Goal: Task Accomplishment & Management: Use online tool/utility

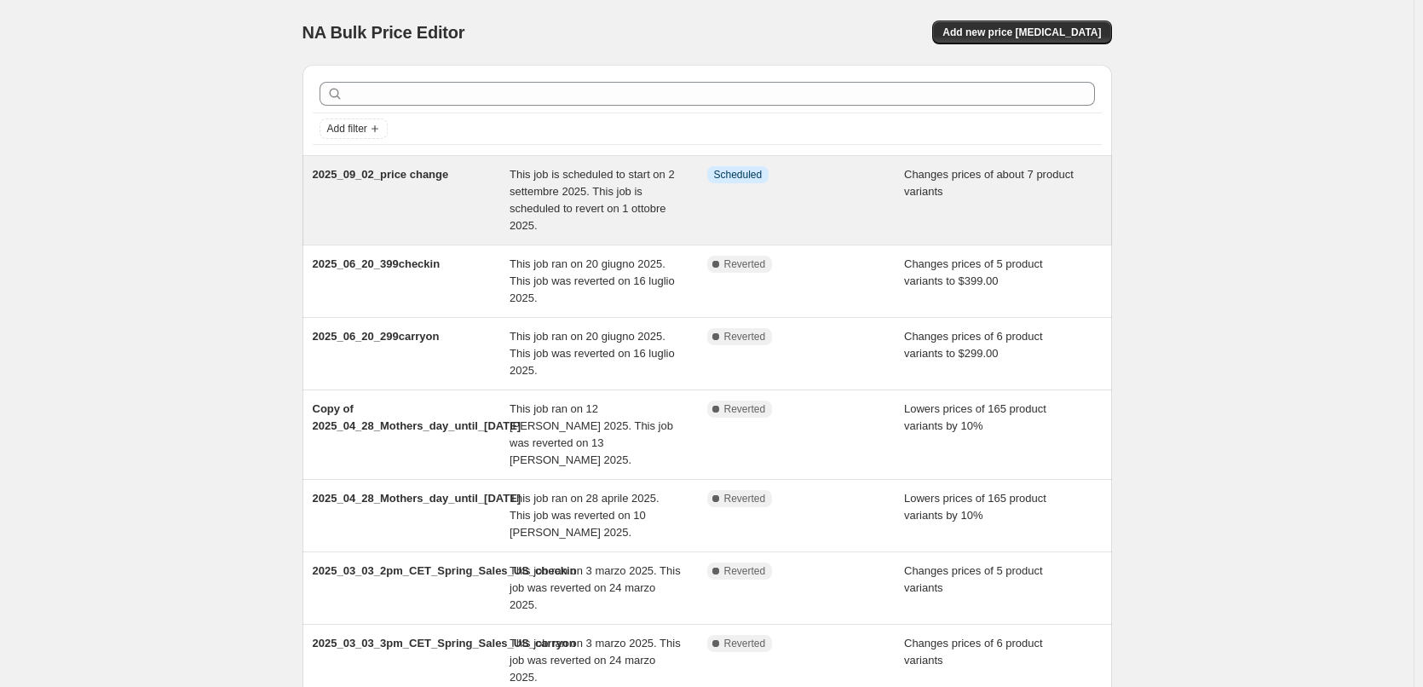
click at [510, 175] on div "2025_09_02_price change" at bounding box center [412, 200] width 198 height 68
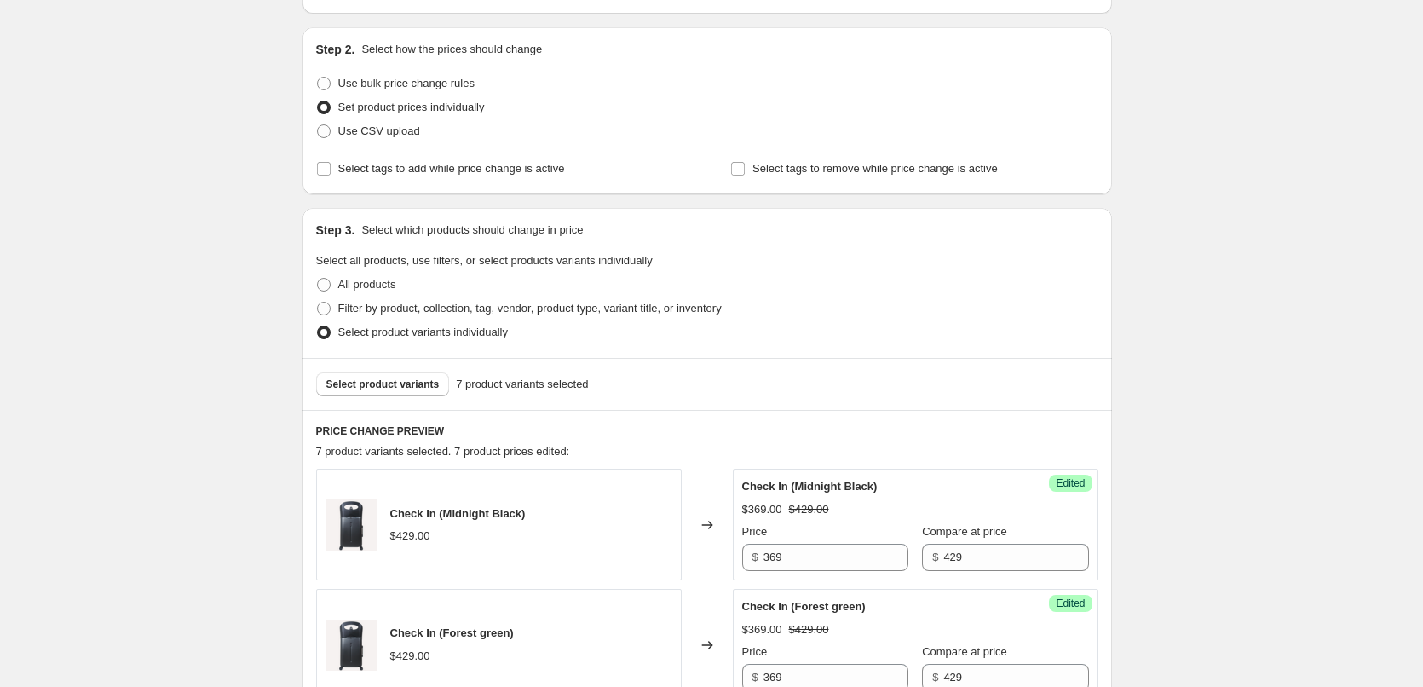
scroll to position [256, 0]
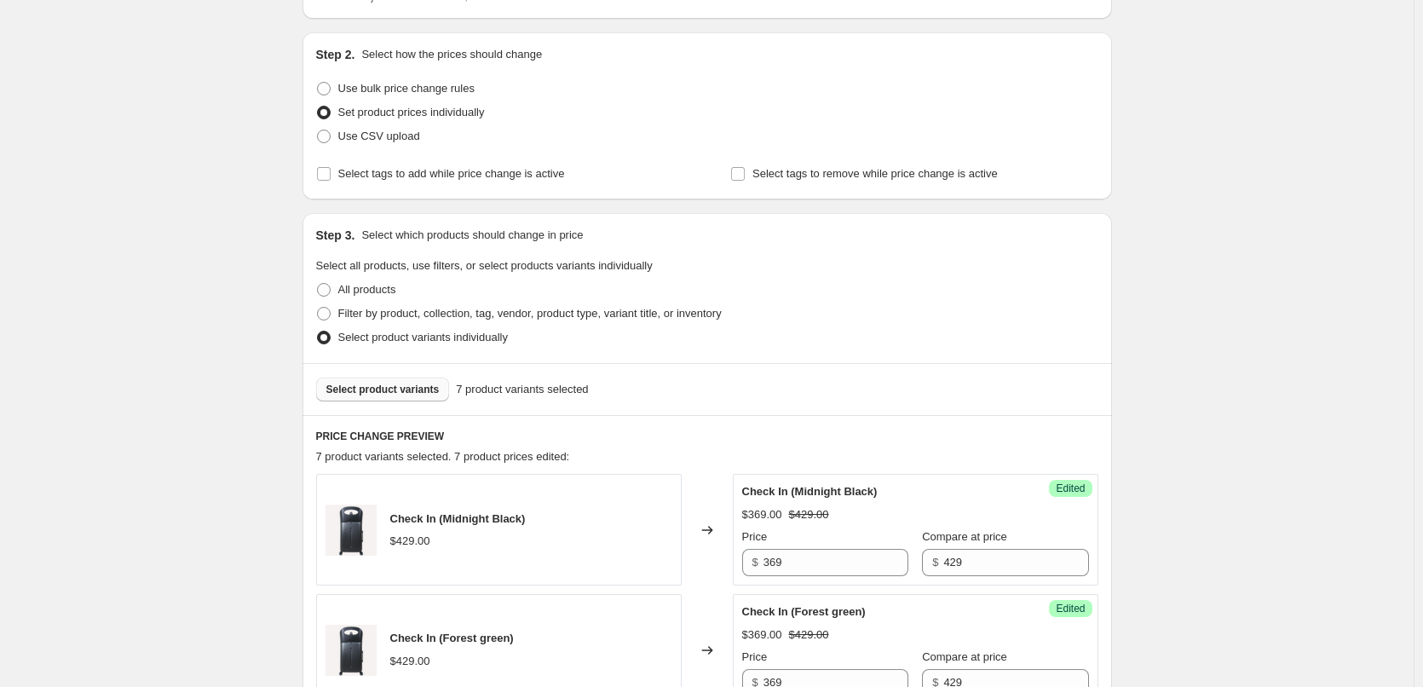
click at [396, 388] on span "Select product variants" at bounding box center [382, 390] width 113 height 14
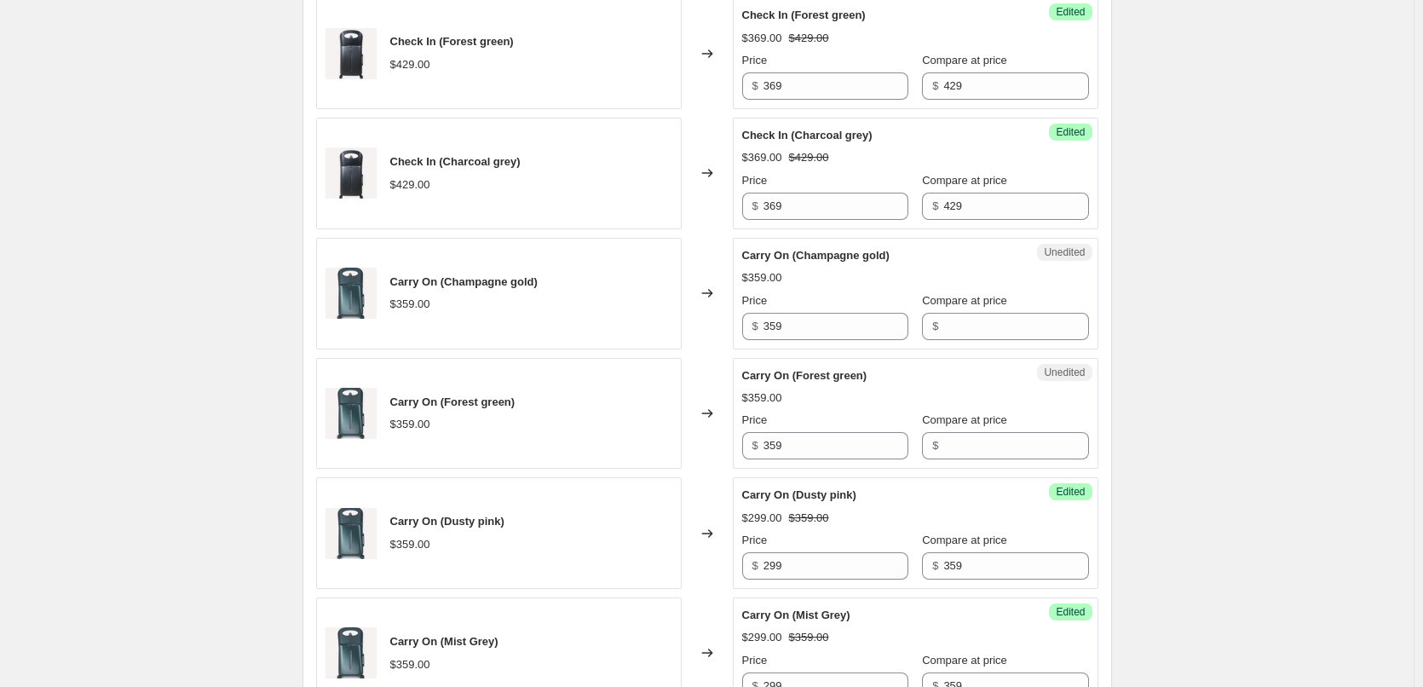
scroll to position [937, 0]
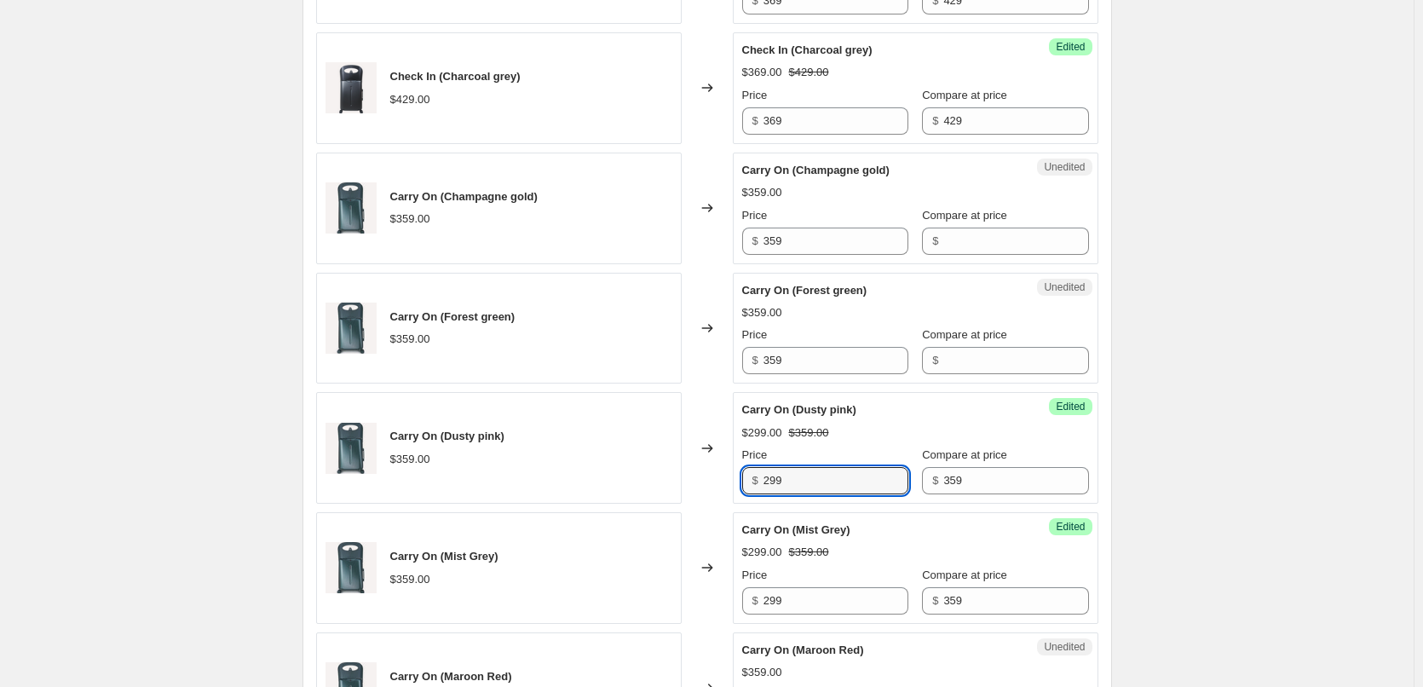
drag, startPoint x: 812, startPoint y: 472, endPoint x: 734, endPoint y: 469, distance: 78.5
click at [734, 469] on div "Carry On (Dusty pink) $359.00 Changed to Success Edited Carry On (Dusty pink) $…" at bounding box center [707, 448] width 782 height 112
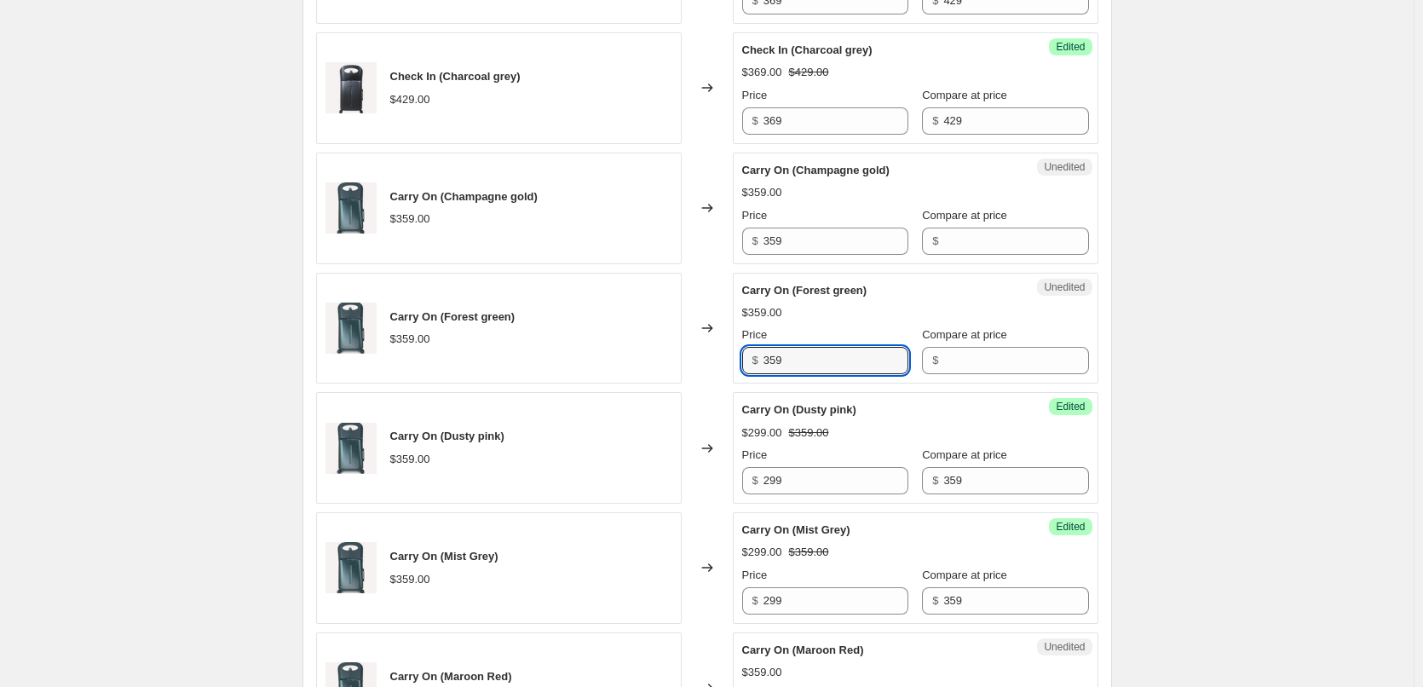
drag, startPoint x: 796, startPoint y: 365, endPoint x: 735, endPoint y: 365, distance: 60.5
click at [735, 365] on div "Carry On (Forest green) $359.00 Changed to Unedited Carry On (Forest green) $35…" at bounding box center [707, 329] width 782 height 112
paste input "29"
type input "299"
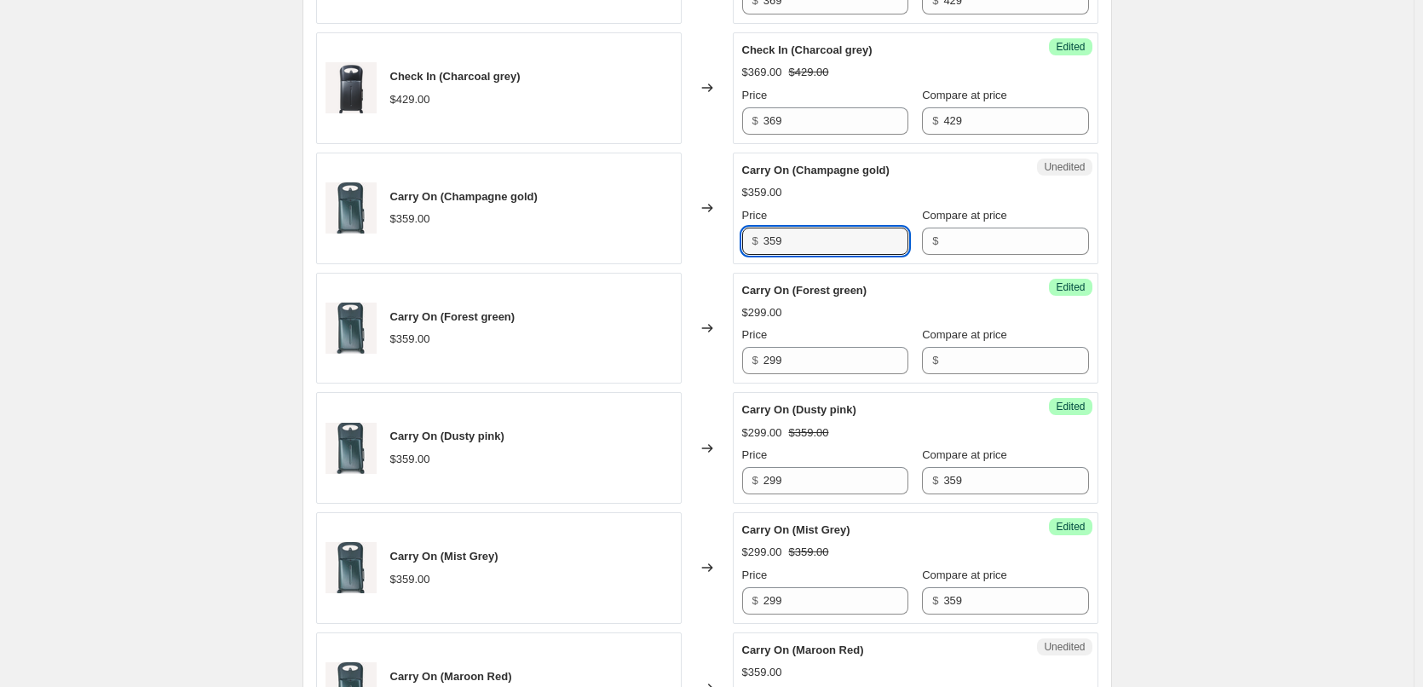
drag, startPoint x: 799, startPoint y: 241, endPoint x: 757, endPoint y: 237, distance: 42.0
click at [757, 237] on div "$ 359" at bounding box center [825, 240] width 166 height 27
paste input "29"
type input "299"
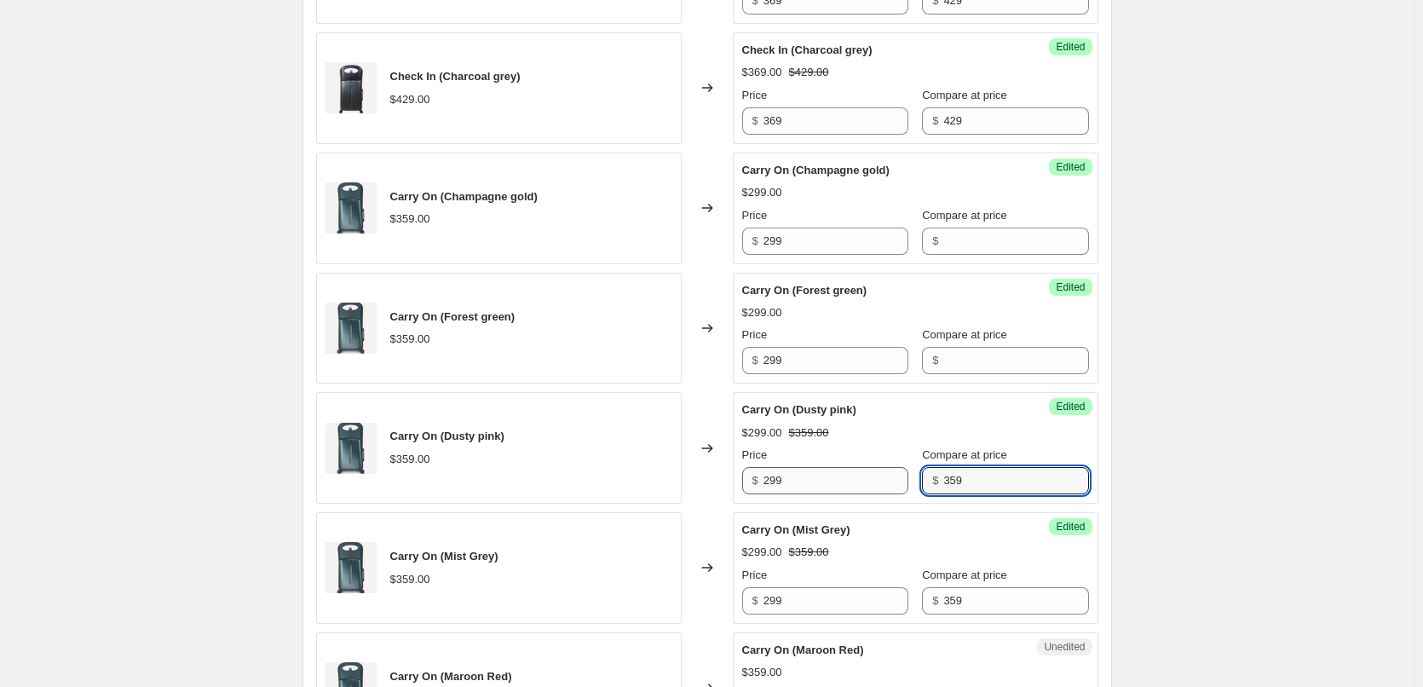
drag, startPoint x: 965, startPoint y: 481, endPoint x: 894, endPoint y: 481, distance: 71.6
click at [894, 481] on div "Price $ 299 Compare at price $ 359" at bounding box center [915, 470] width 347 height 48
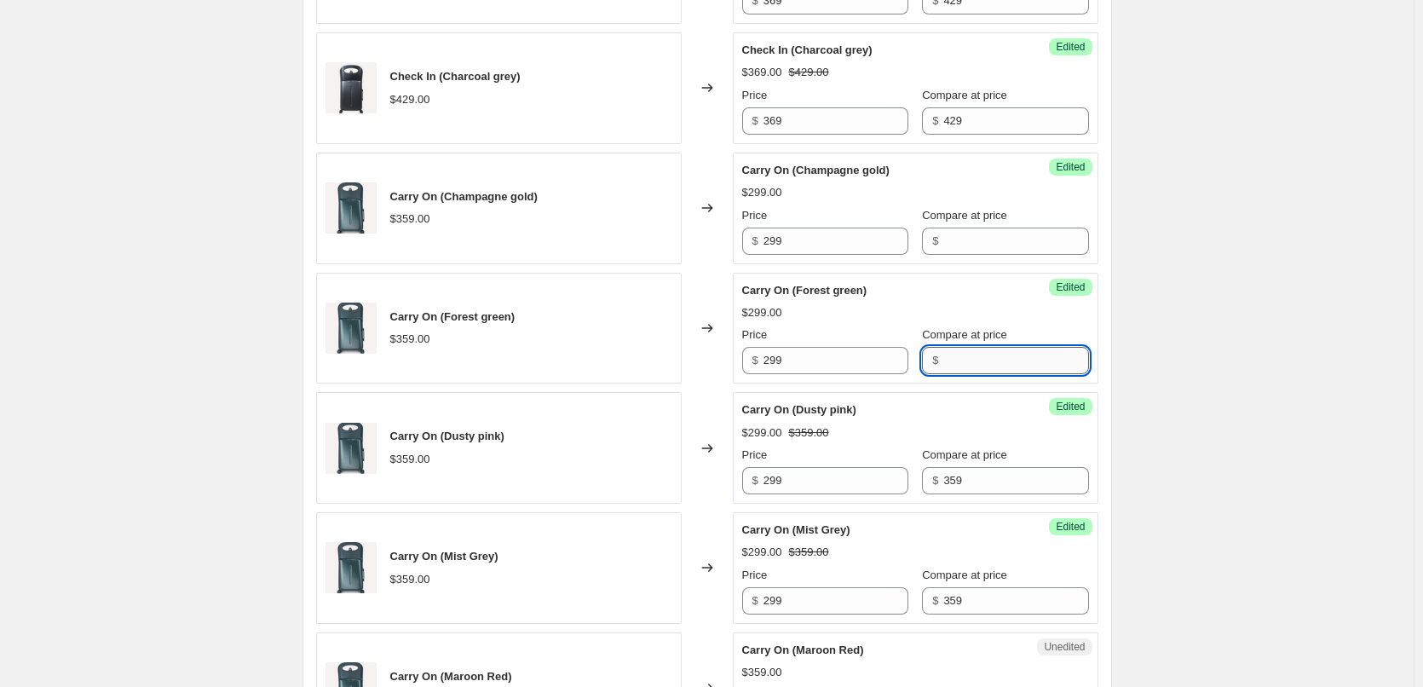
click at [953, 360] on input "Compare at price" at bounding box center [1015, 360] width 145 height 27
paste input "359"
type input "359"
click at [967, 240] on input "Compare at price" at bounding box center [1015, 240] width 145 height 27
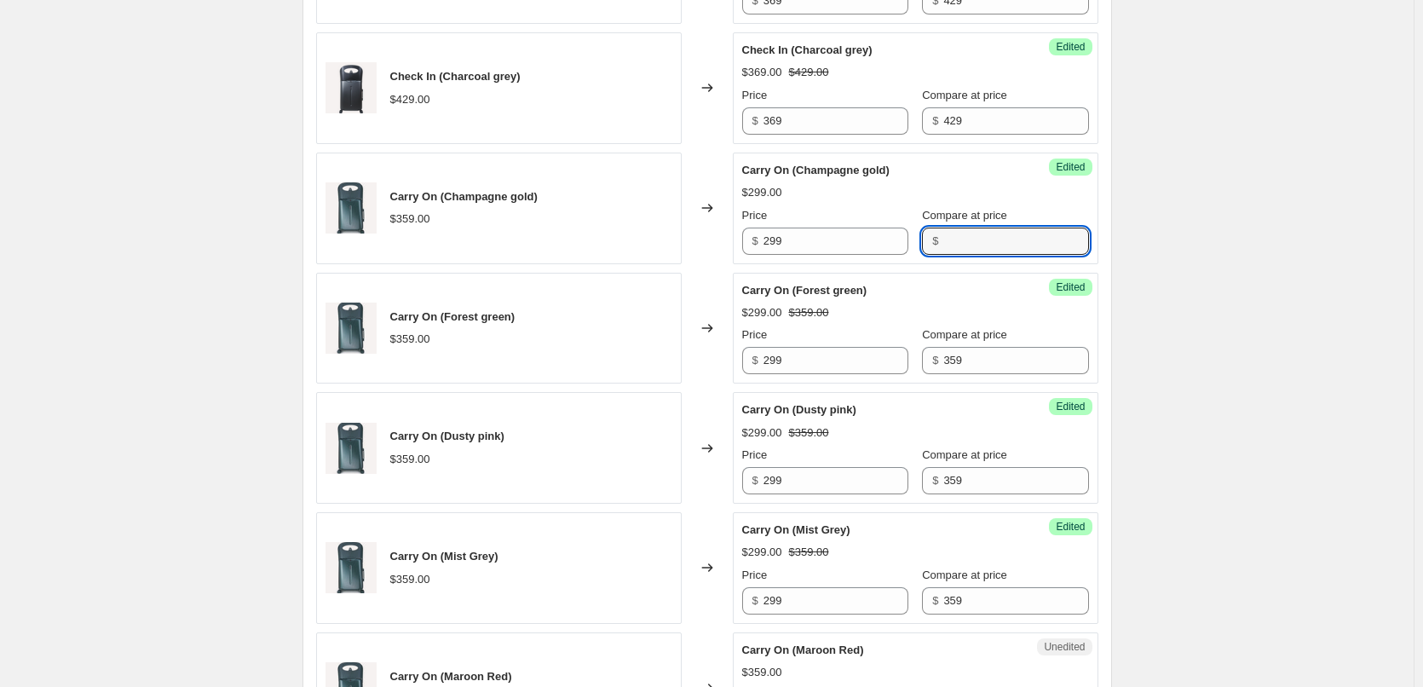
paste input "359"
type input "359"
click at [1231, 274] on div "2025_09_02_price change. This page is ready 2025_09_02_price change Info Schedu…" at bounding box center [707, 566] width 1414 height 3007
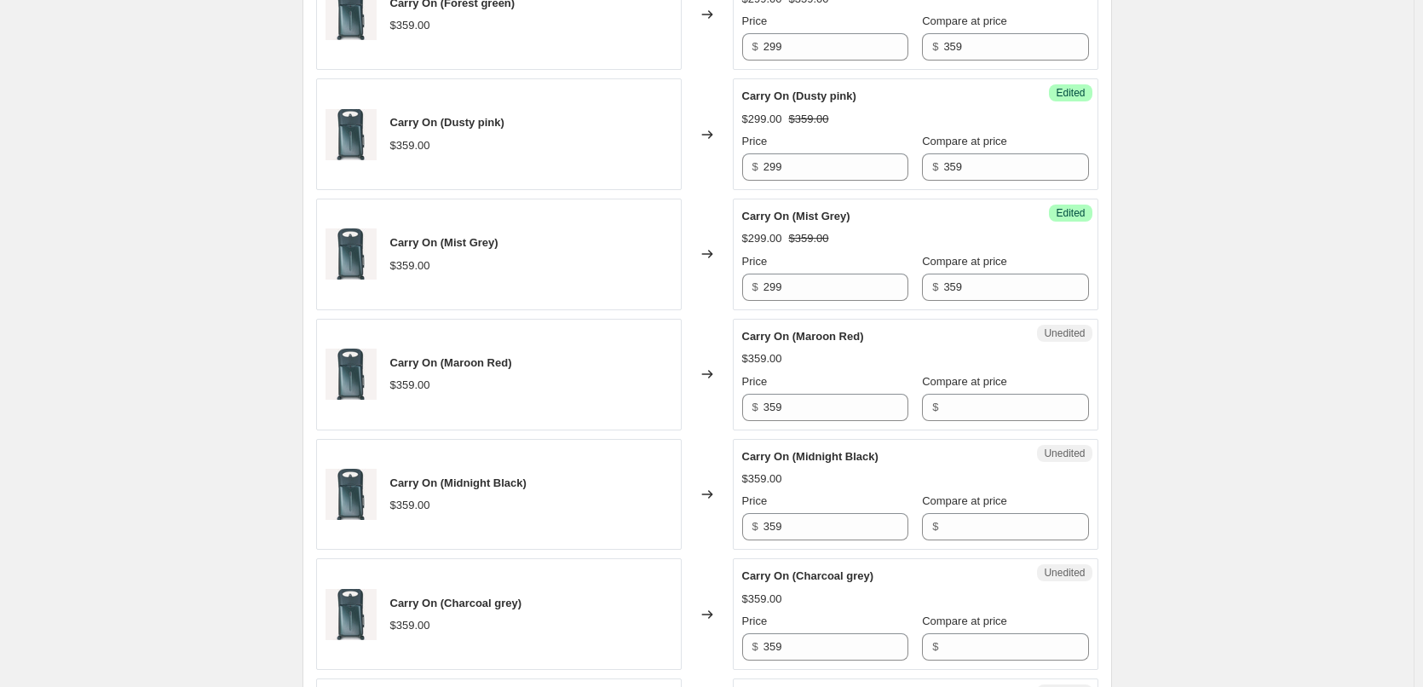
scroll to position [1278, 0]
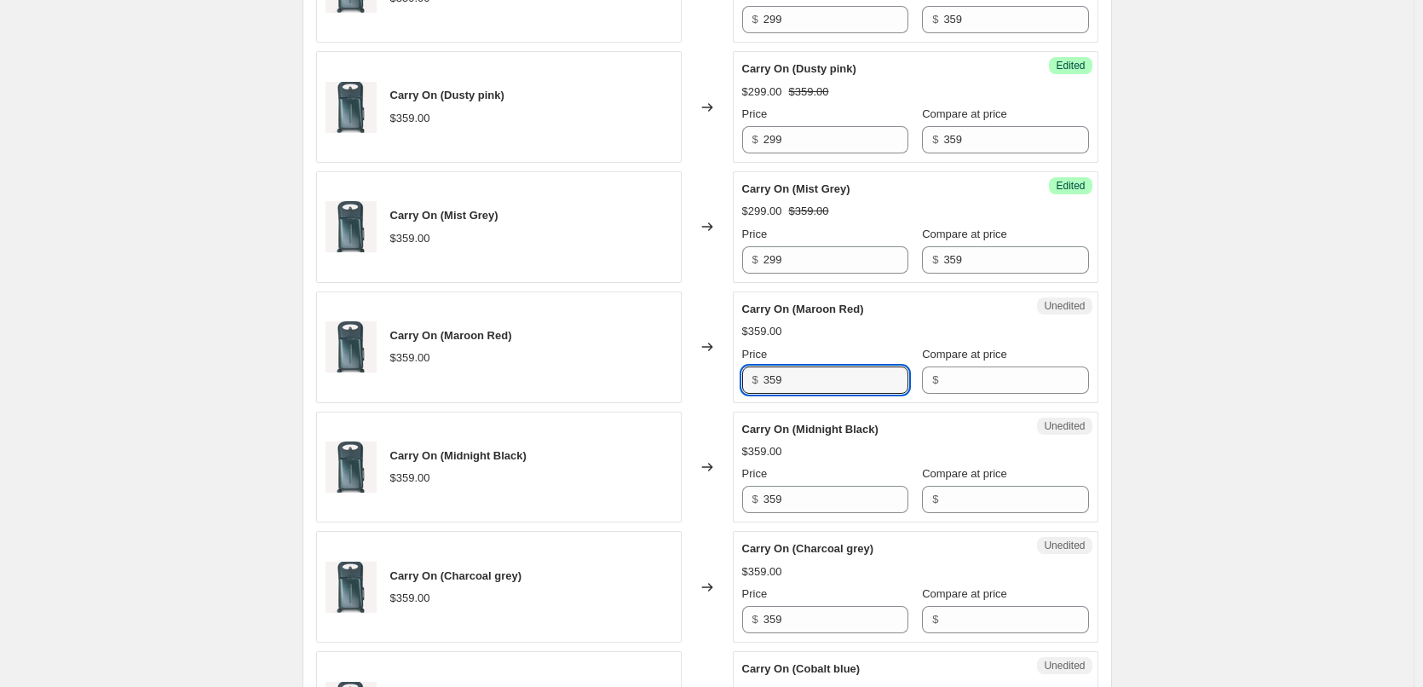
drag, startPoint x: 838, startPoint y: 381, endPoint x: 660, endPoint y: 371, distance: 178.3
click at [660, 371] on div "Carry On (Maroon Red) $359.00 Changed to Unedited Carry On (Maroon Red) $359.00…" at bounding box center [707, 347] width 782 height 112
click at [982, 380] on input "Compare at price" at bounding box center [1015, 379] width 145 height 27
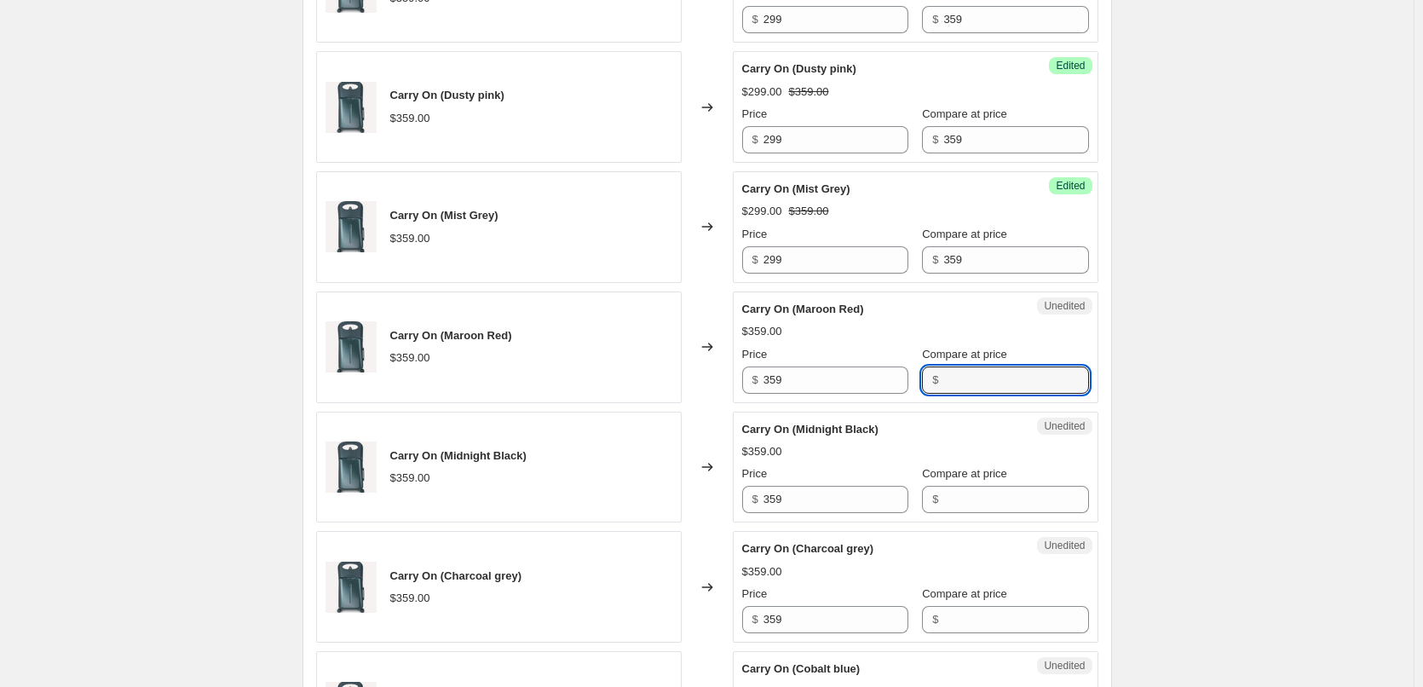
paste input "359"
type input "359"
click at [943, 502] on input "Compare at price" at bounding box center [1015, 499] width 145 height 27
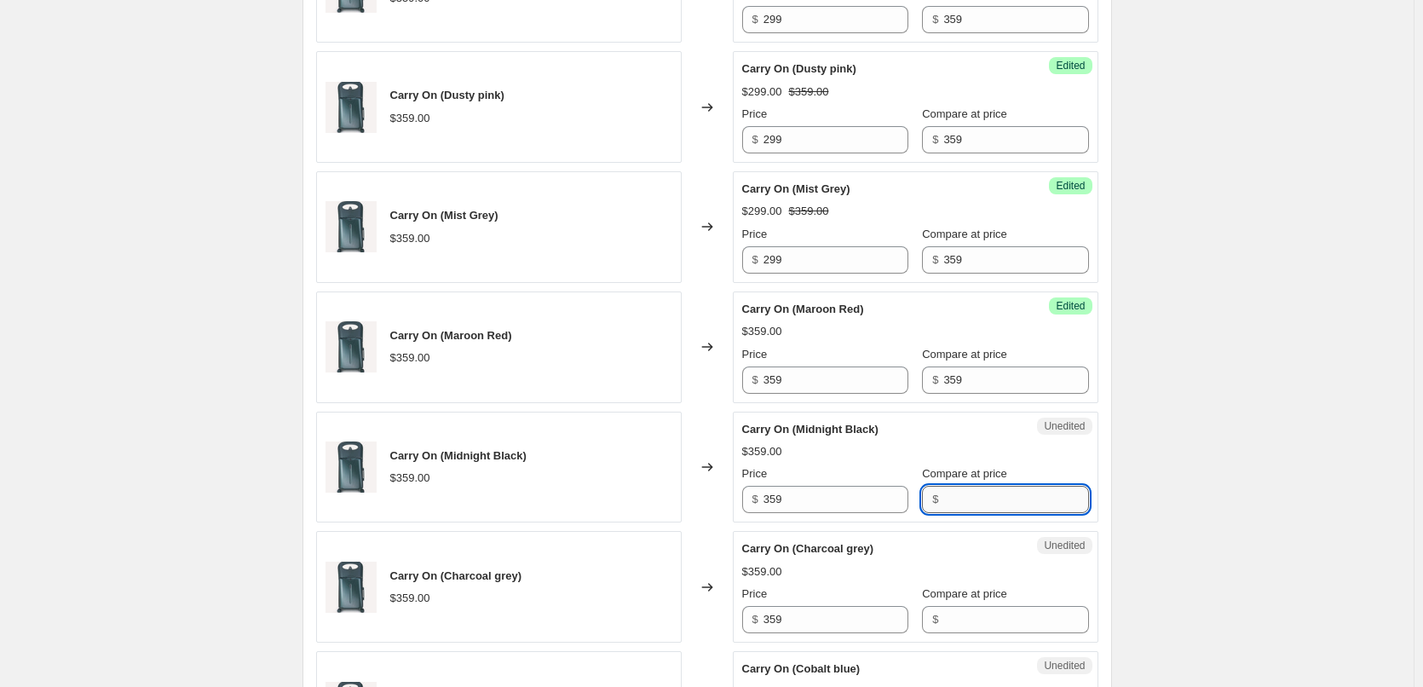
paste input "359"
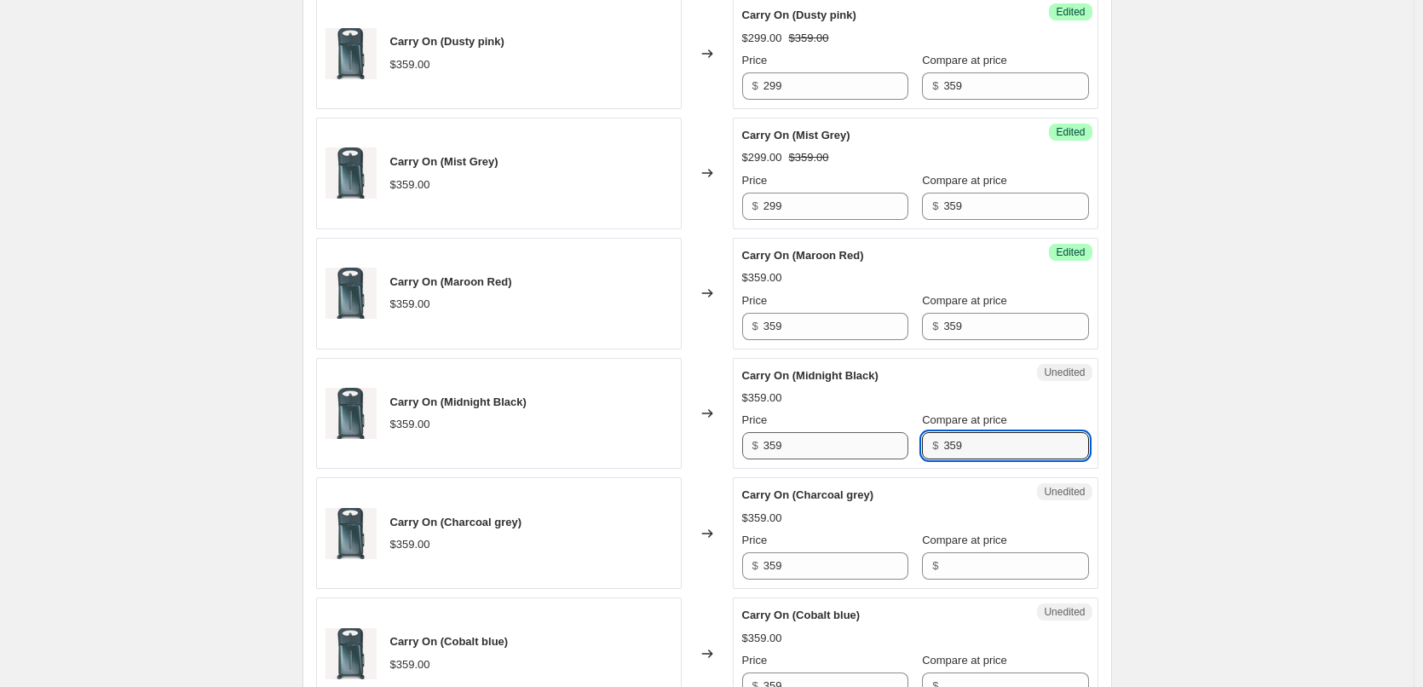
scroll to position [1448, 0]
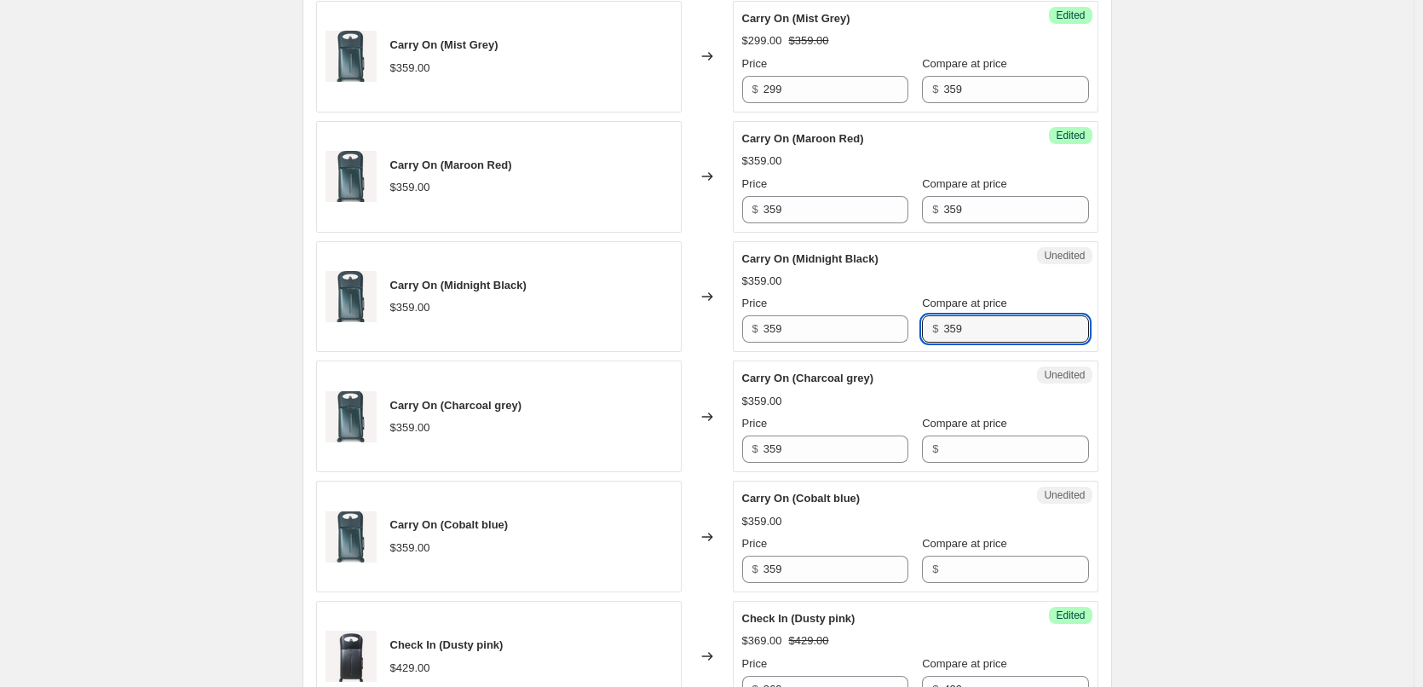
type input "359"
click at [956, 464] on div "Unedited Carry On (Charcoal grey) $359.00 Price $ 359 Compare at price $" at bounding box center [916, 416] width 366 height 112
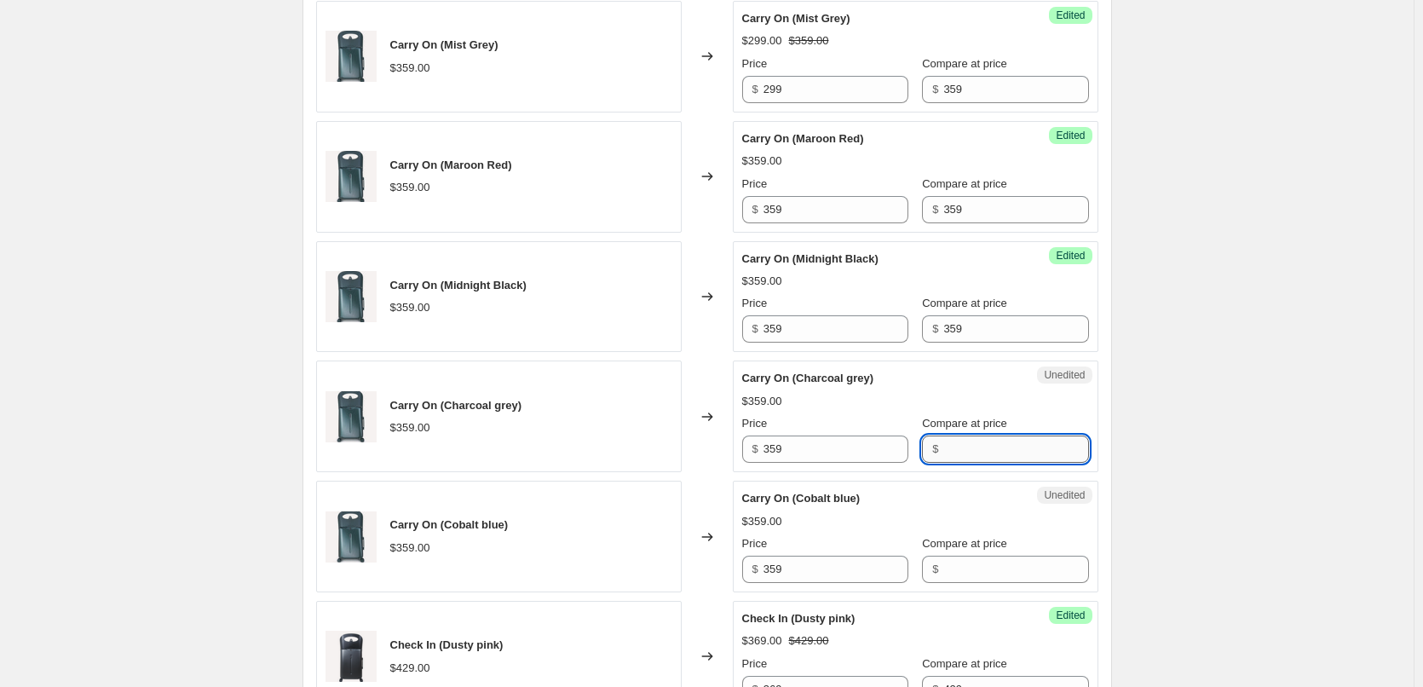
click at [971, 454] on input "Compare at price" at bounding box center [1015, 448] width 145 height 27
paste input "359"
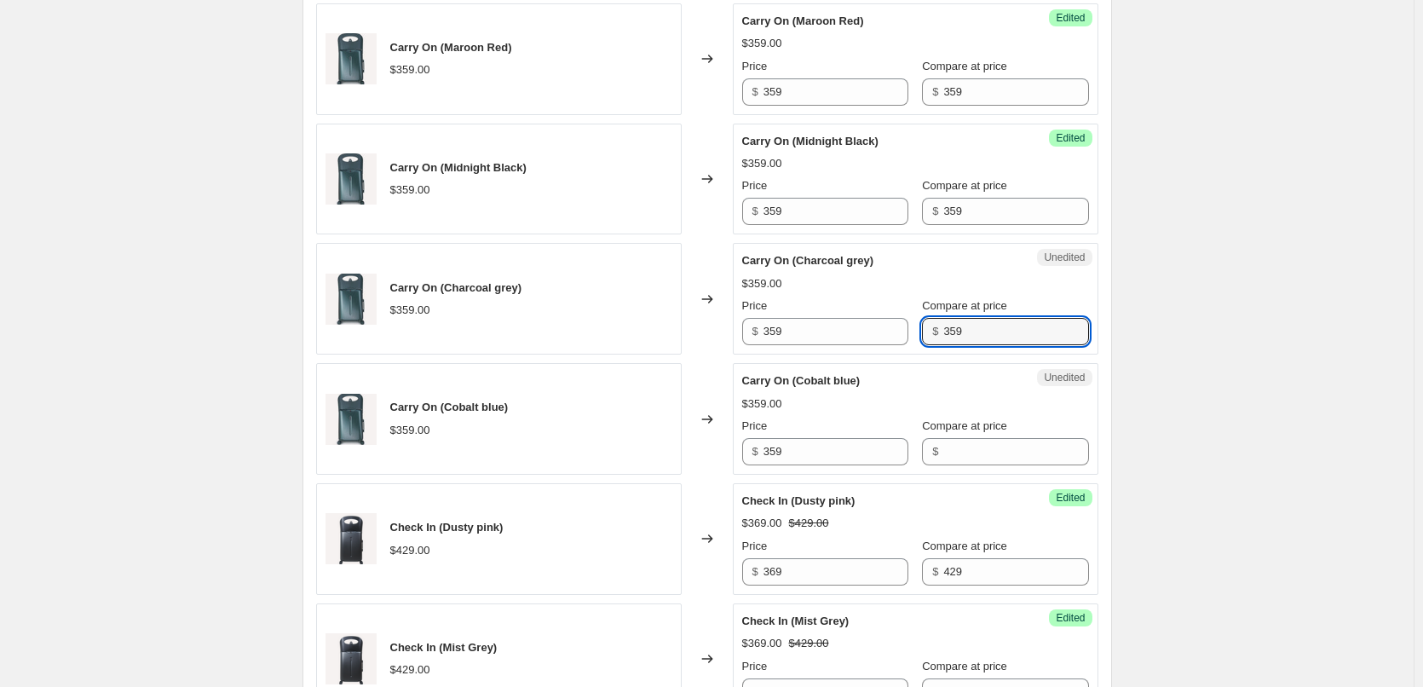
scroll to position [1704, 0]
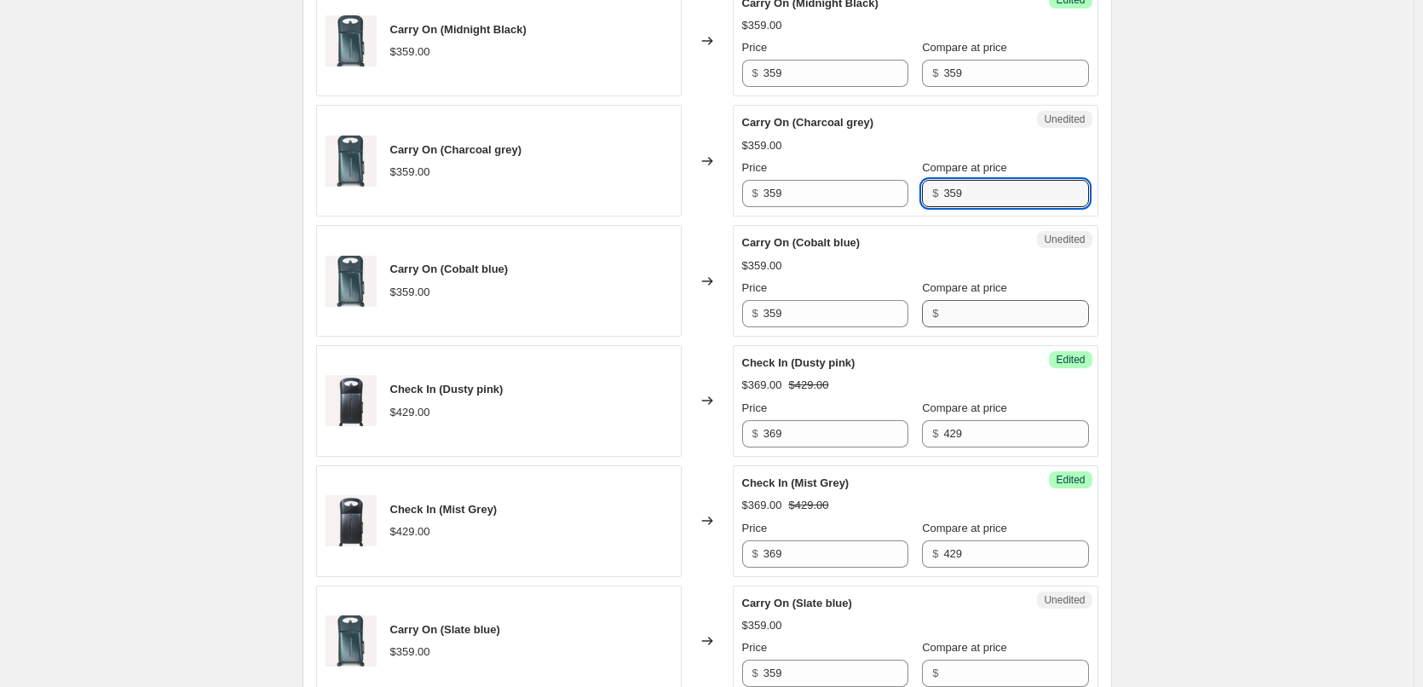
type input "359"
click at [971, 313] on input "Compare at price" at bounding box center [1015, 313] width 145 height 27
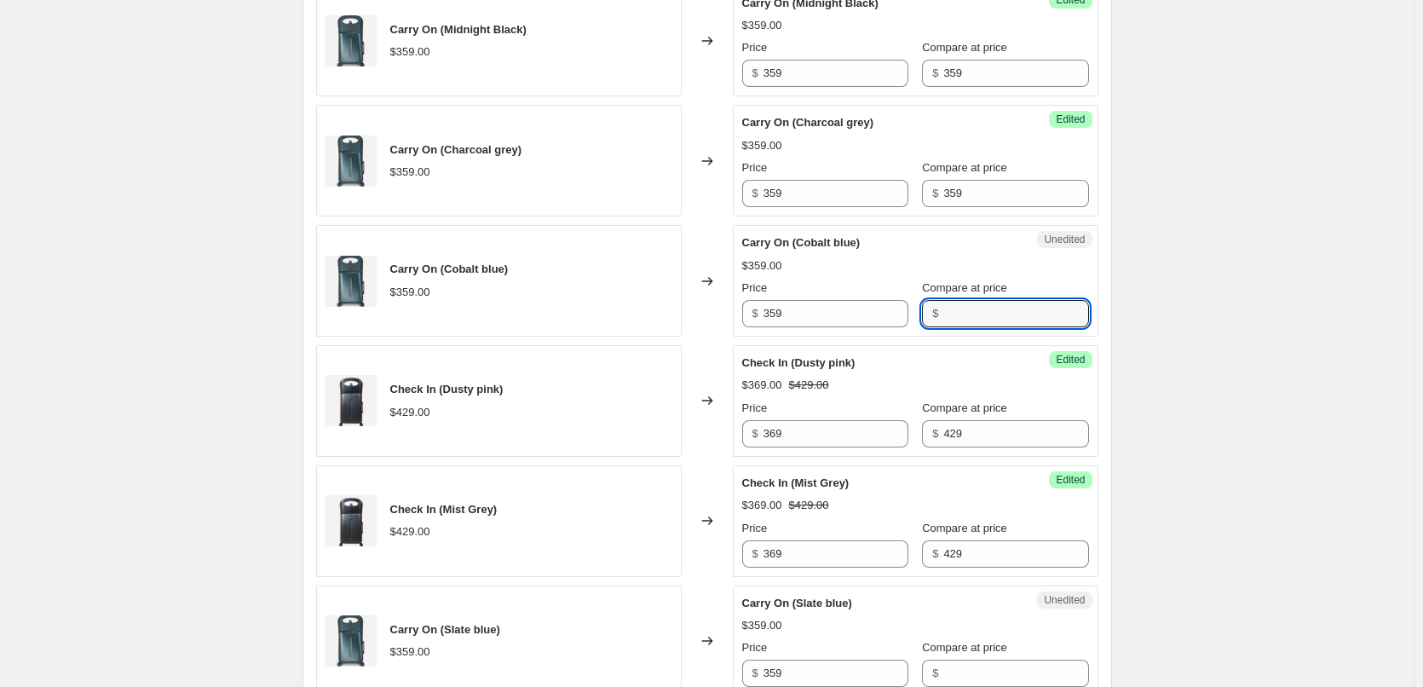
paste input "359"
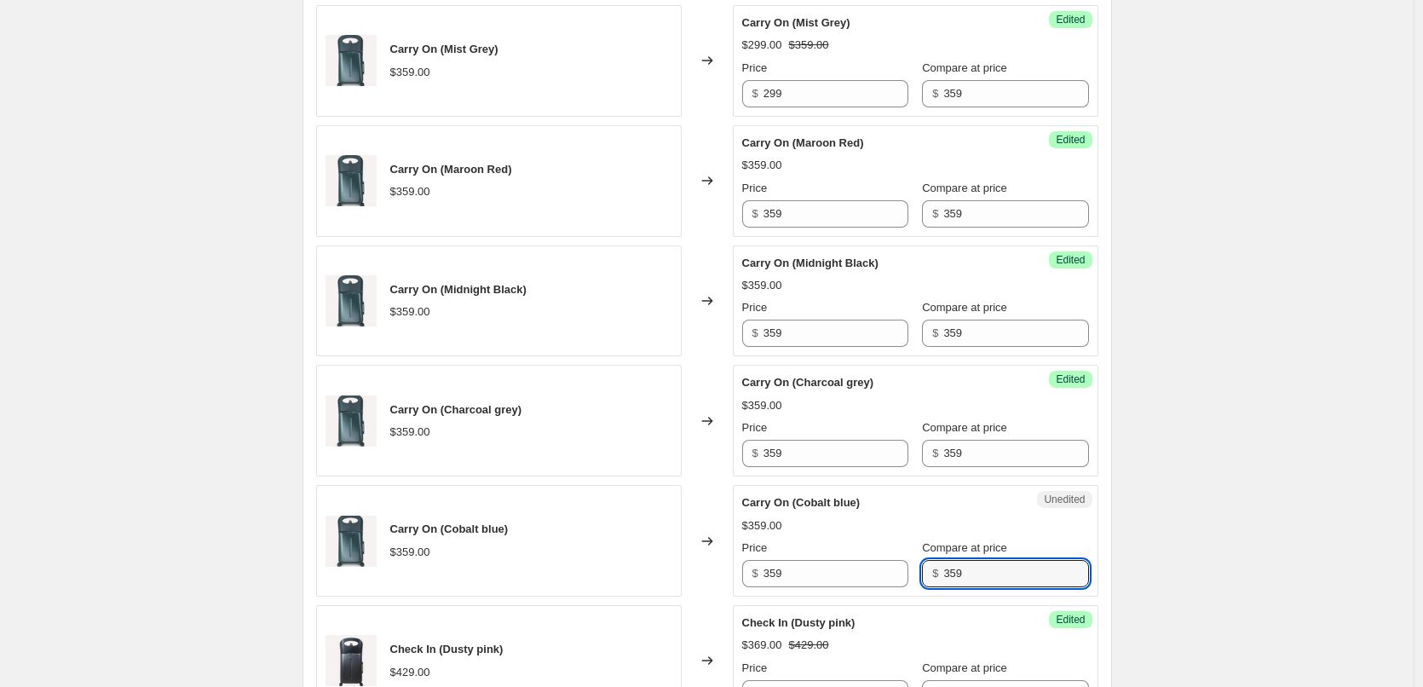
scroll to position [1363, 0]
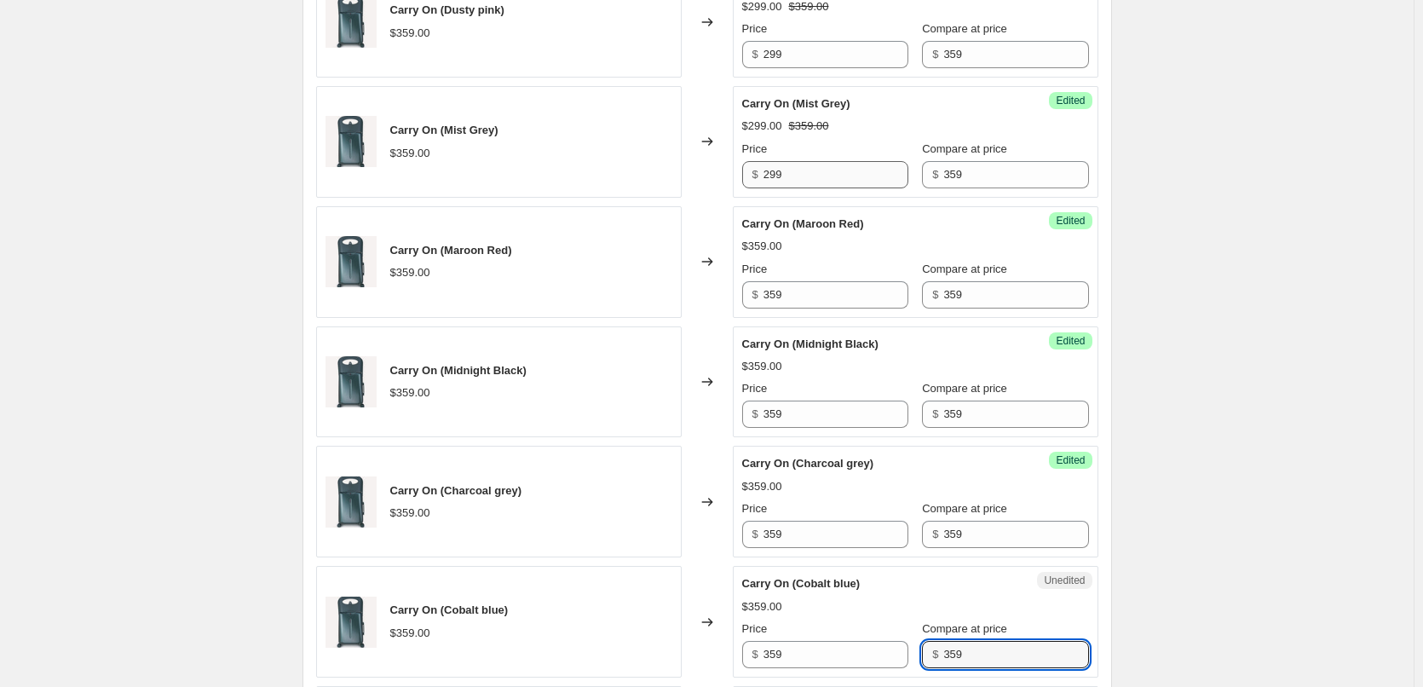
type input "359"
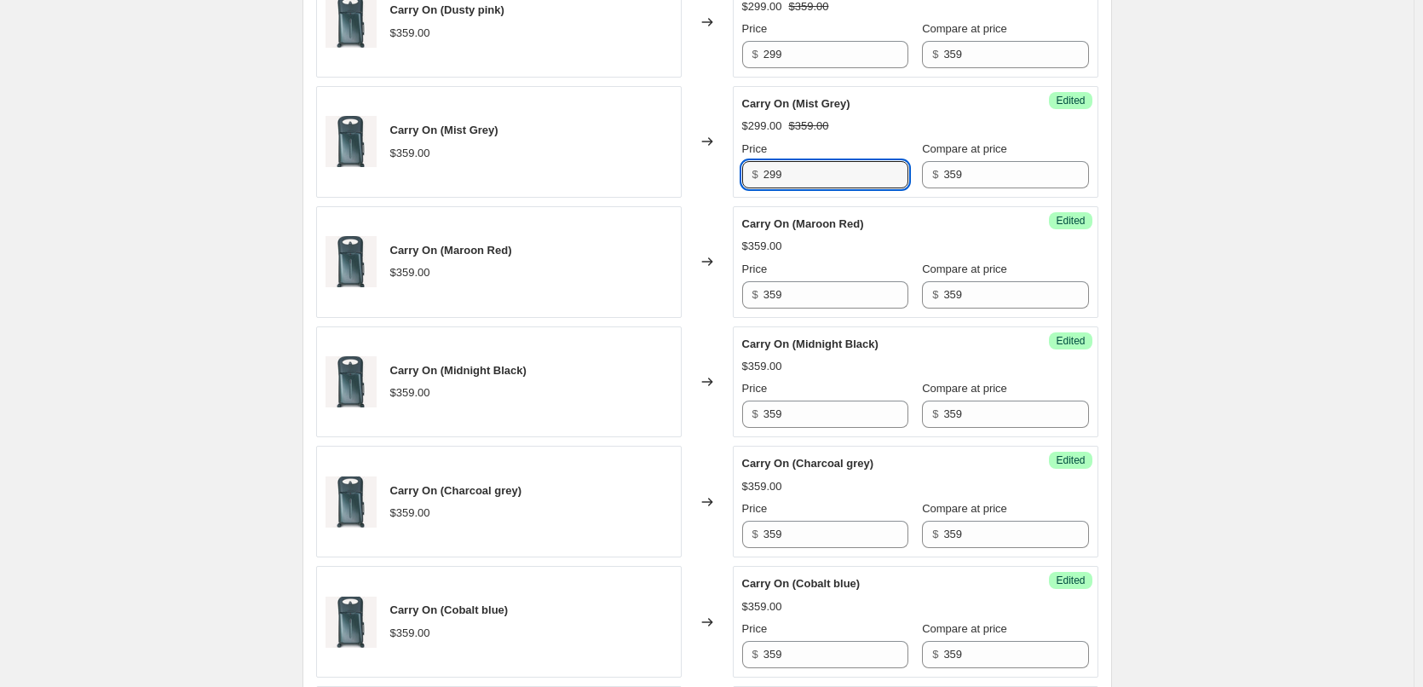
drag, startPoint x: 815, startPoint y: 169, endPoint x: 747, endPoint y: 168, distance: 68.2
click at [747, 168] on div "$ 299" at bounding box center [825, 174] width 166 height 27
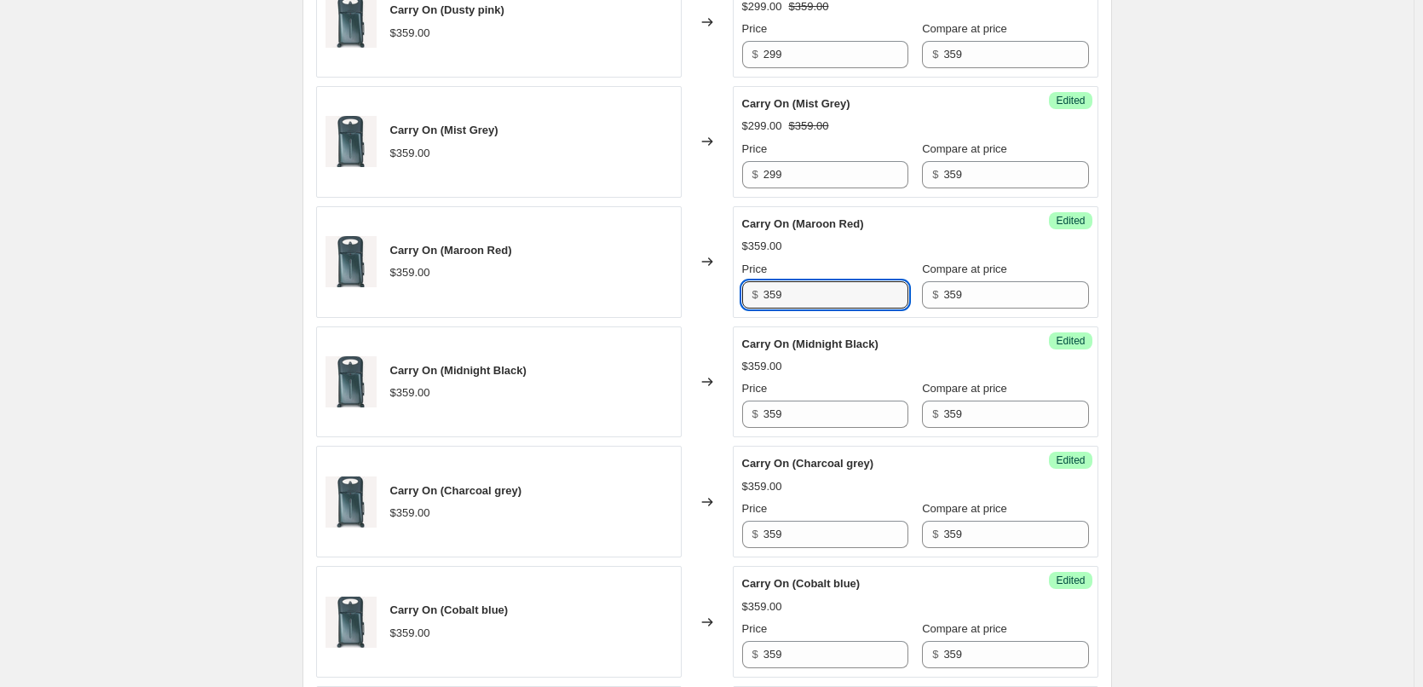
drag, startPoint x: 803, startPoint y: 296, endPoint x: 694, endPoint y: 293, distance: 108.2
click at [694, 293] on div "Carry On (Maroon Red) $359.00 Changed to Success Edited Carry On (Maroon Red) $…" at bounding box center [707, 262] width 782 height 112
paste input "29"
type input "299"
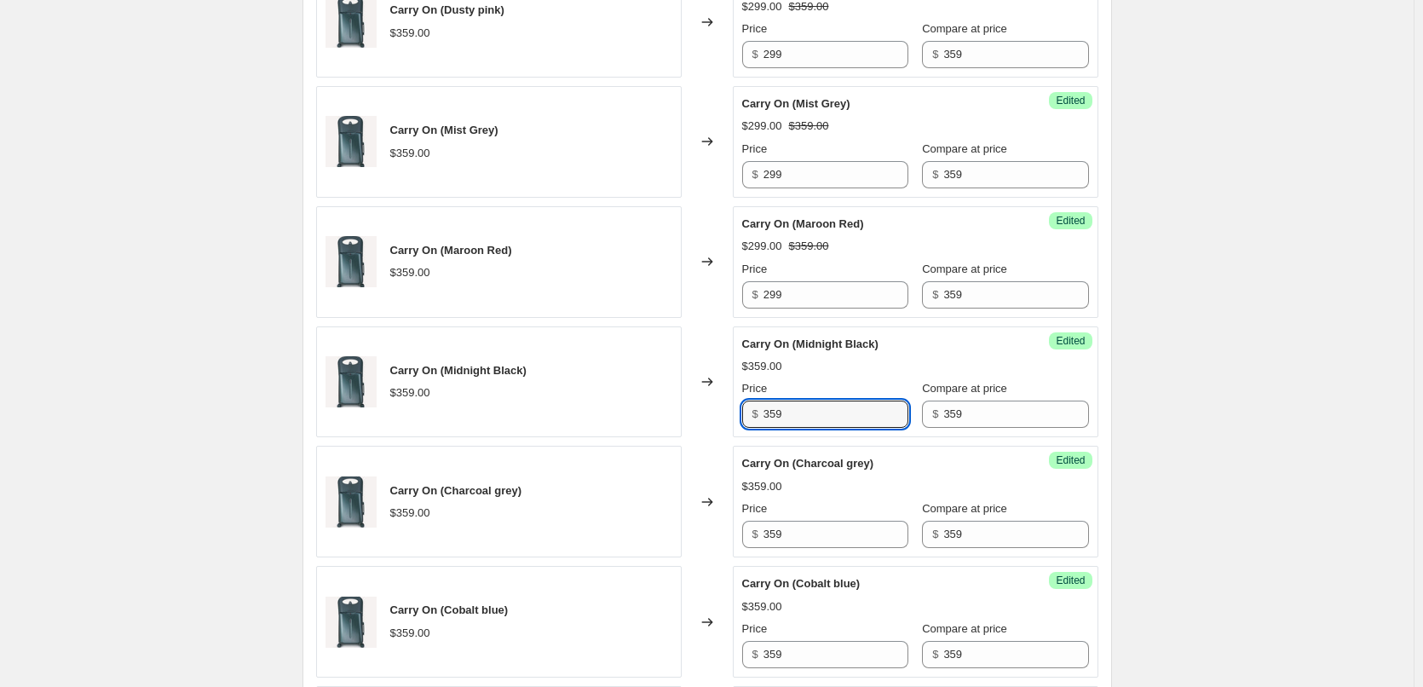
drag, startPoint x: 796, startPoint y: 410, endPoint x: 716, endPoint y: 402, distance: 80.5
click at [716, 402] on div "Carry On (Midnight Black) $359.00 Changed to Success Edited Carry On (Midnight …" at bounding box center [707, 382] width 782 height 112
paste input "29"
type input "299"
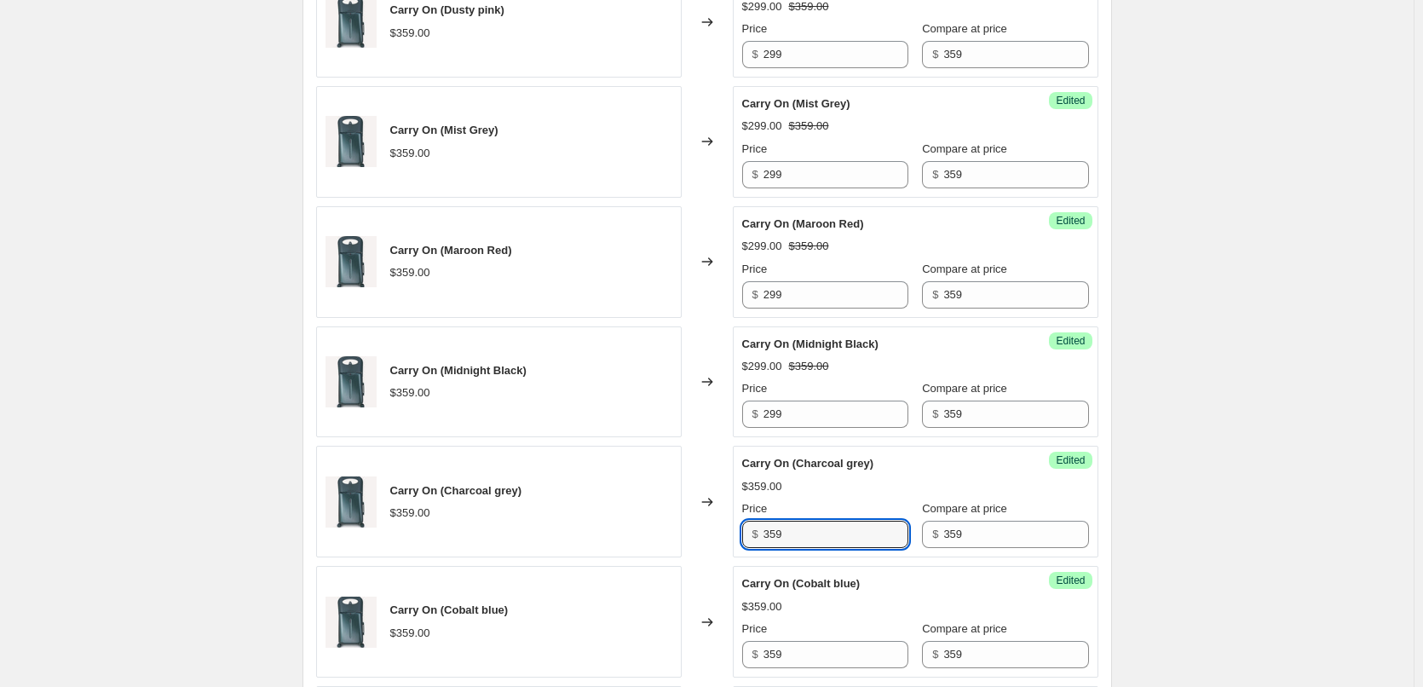
drag, startPoint x: 785, startPoint y: 531, endPoint x: 733, endPoint y: 522, distance: 52.7
click at [733, 522] on div "Carry On (Charcoal grey) $359.00 Changed to Success Edited Carry On (Charcoal g…" at bounding box center [707, 502] width 782 height 112
paste input "29"
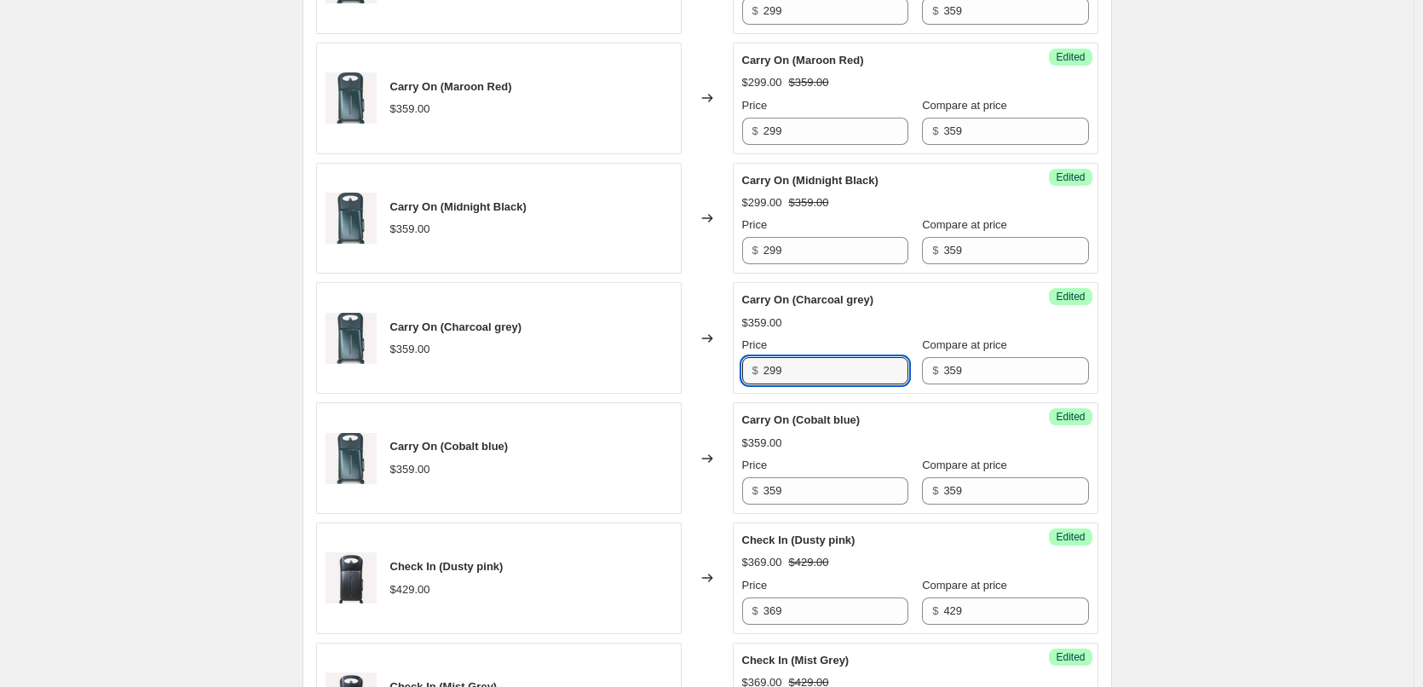
scroll to position [1534, 0]
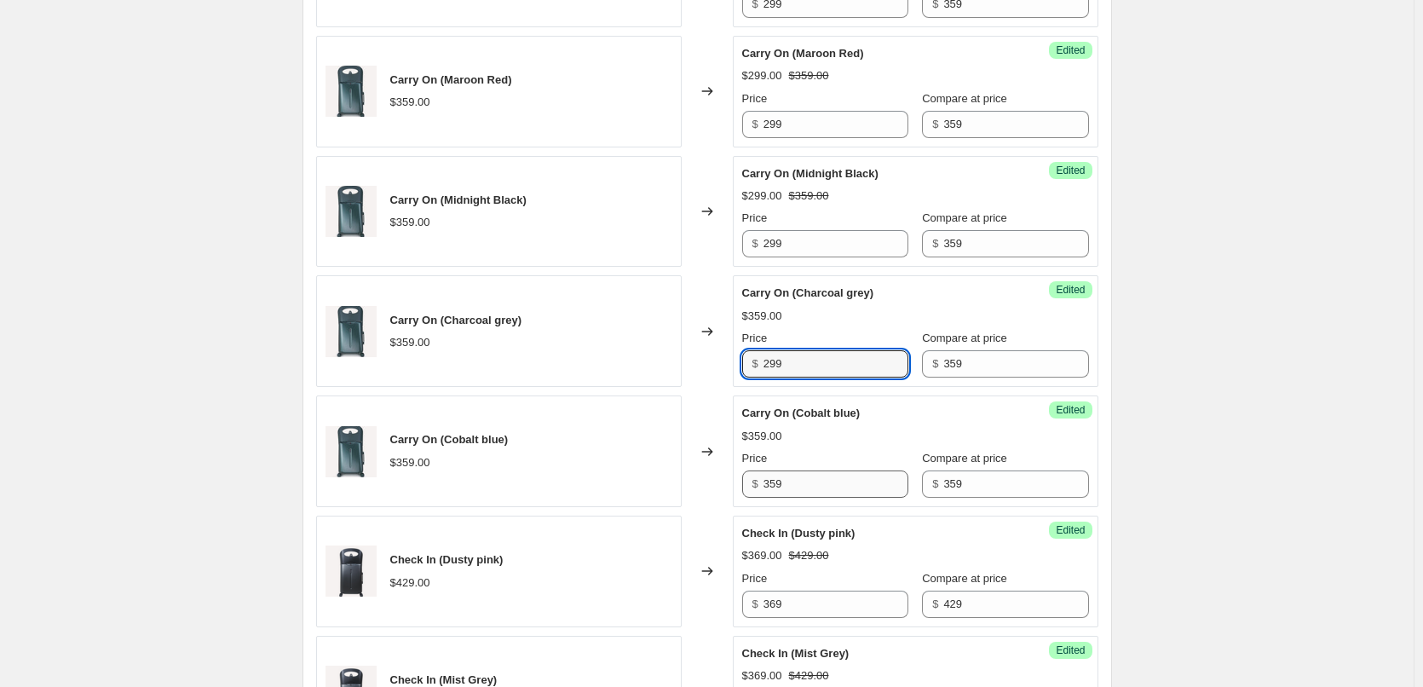
type input "299"
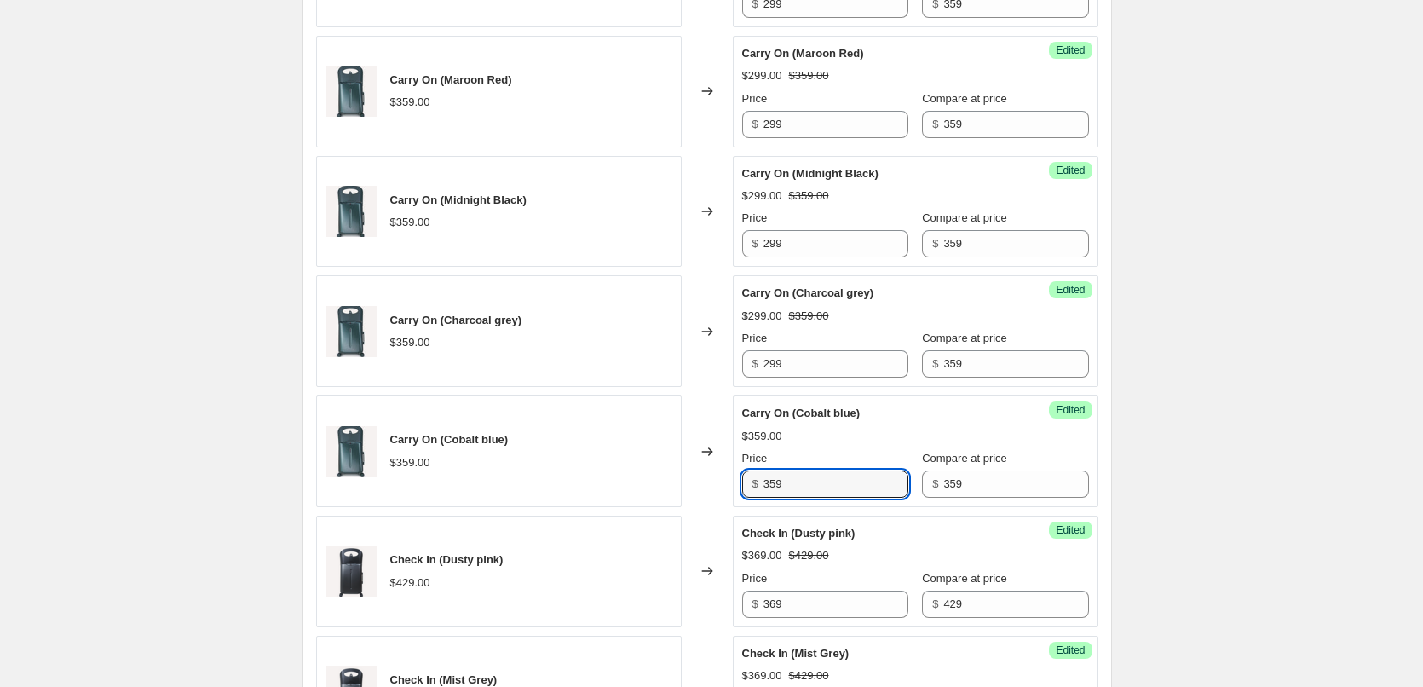
drag, startPoint x: 811, startPoint y: 487, endPoint x: 686, endPoint y: 469, distance: 126.4
click at [686, 469] on div "Carry On (Cobalt blue) $359.00 Changed to Success Edited Carry On (Cobalt blue)…" at bounding box center [707, 451] width 782 height 112
paste input "29"
type input "299"
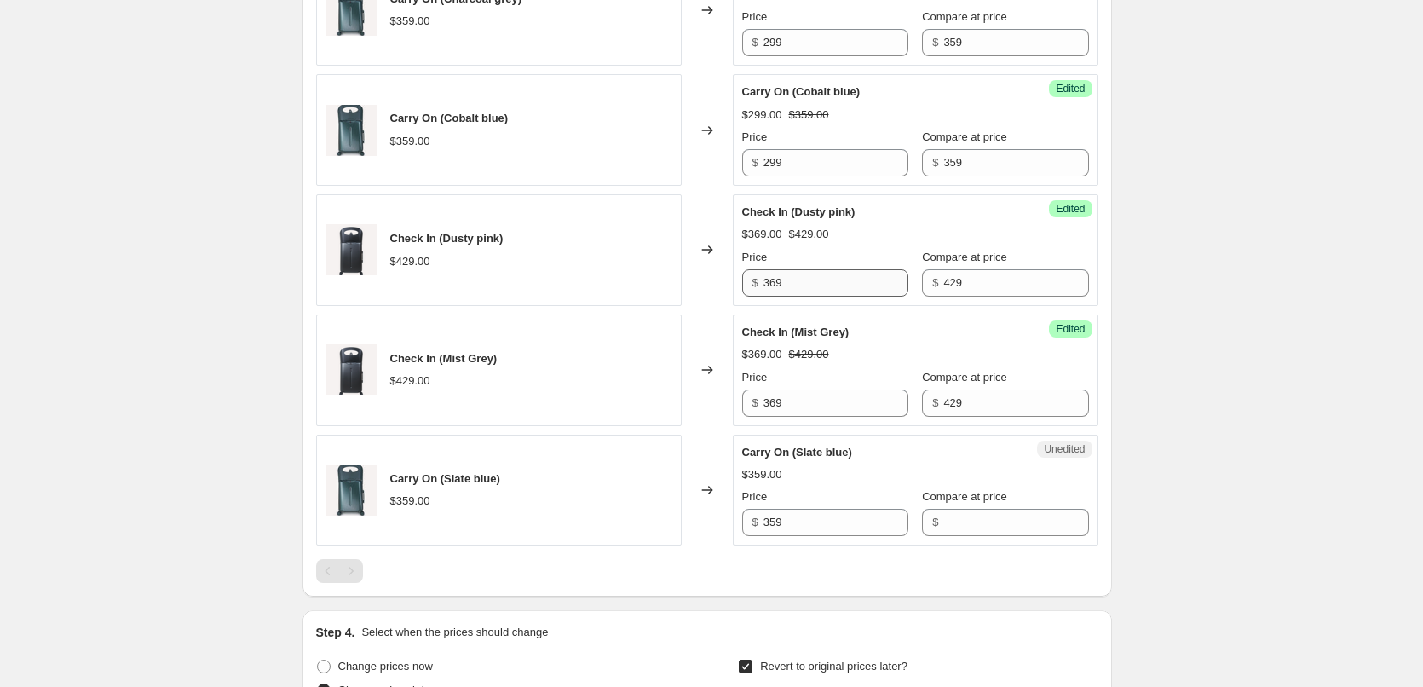
scroll to position [1874, 0]
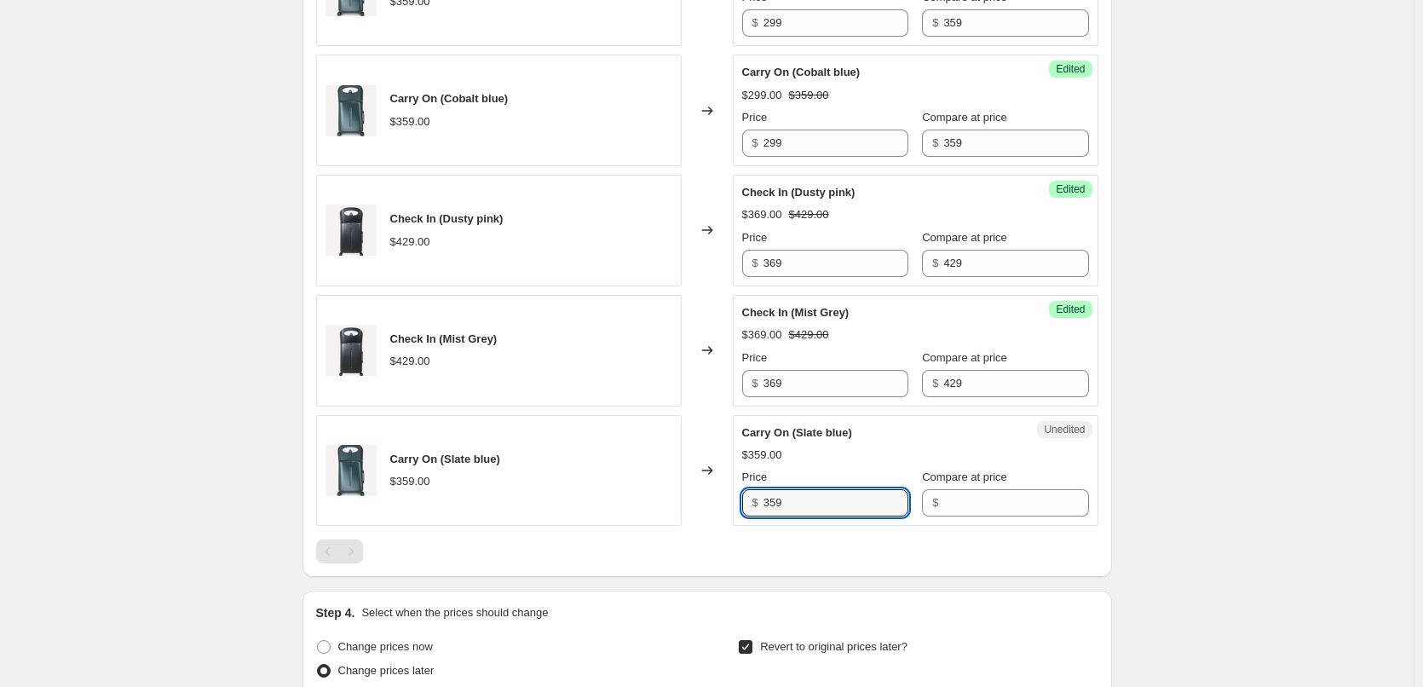
drag, startPoint x: 822, startPoint y: 504, endPoint x: 753, endPoint y: 494, distance: 69.8
click at [753, 494] on div "$ 359" at bounding box center [825, 502] width 166 height 27
paste input "29"
type input "299"
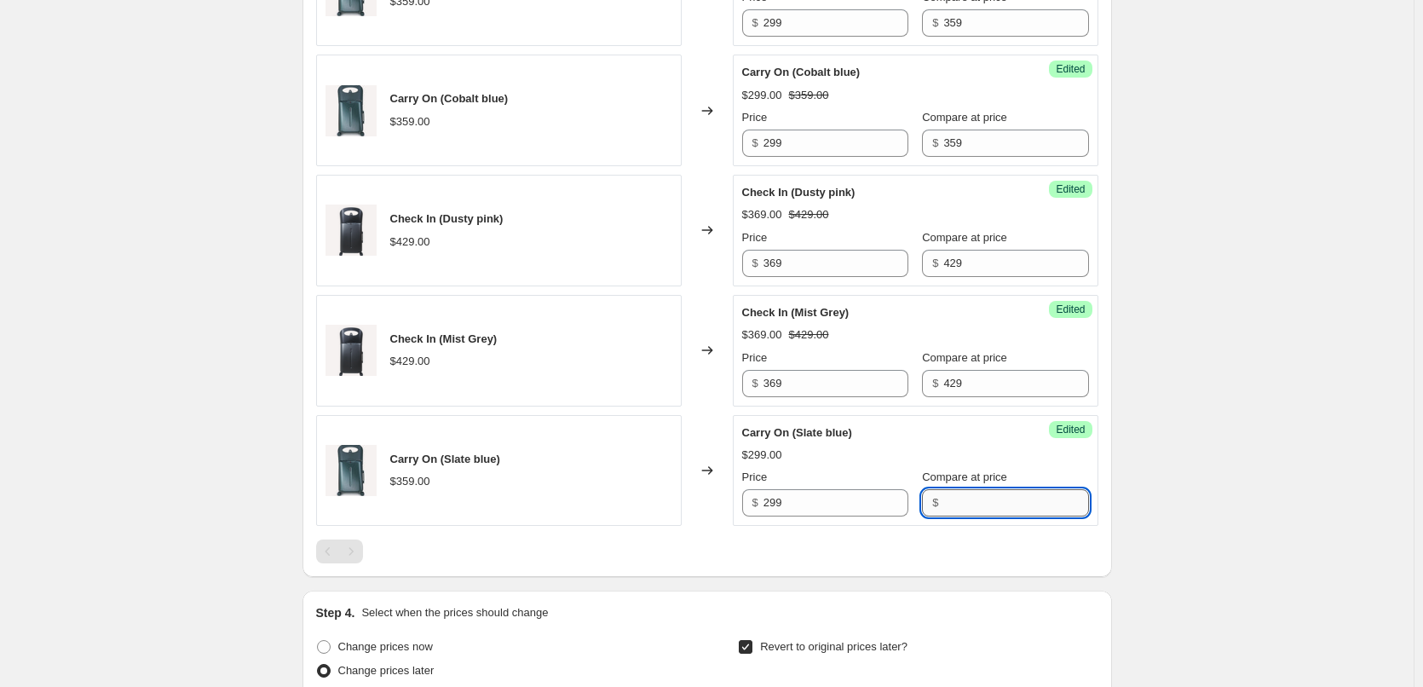
click at [943, 504] on input "Compare at price" at bounding box center [1015, 502] width 145 height 27
type input "359"
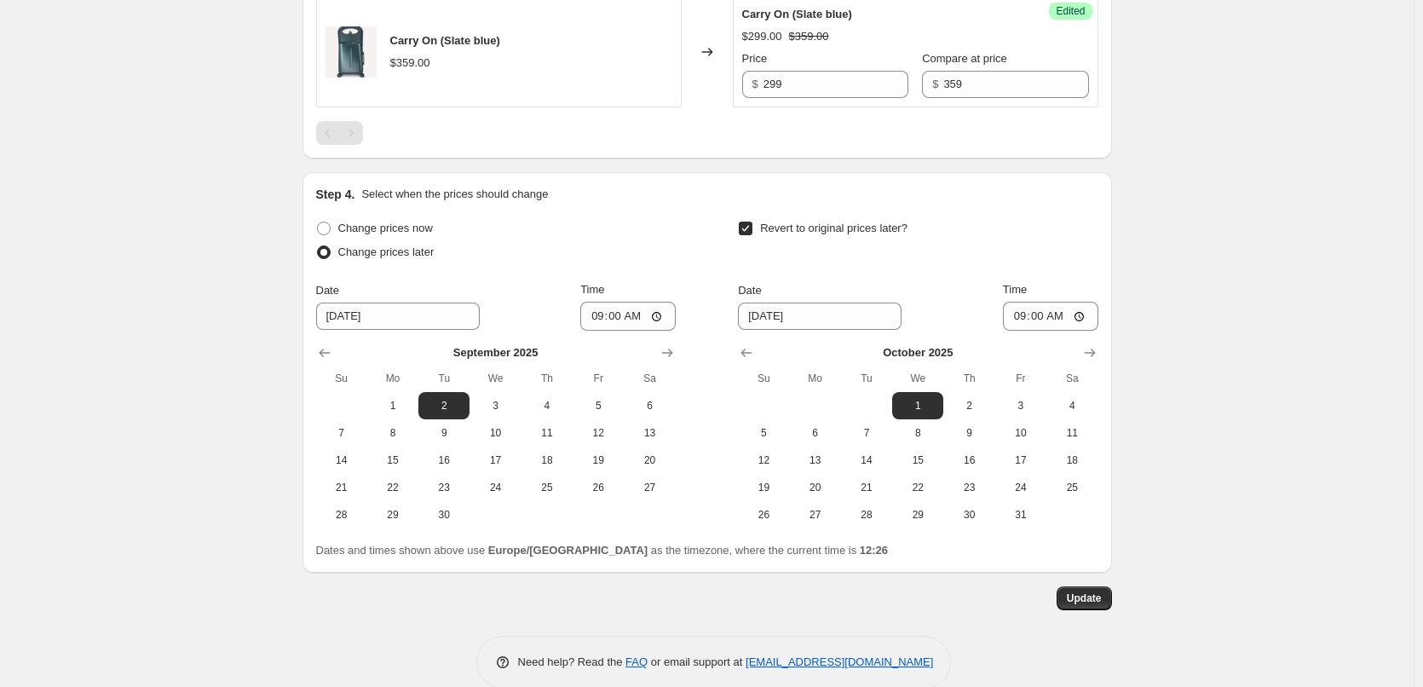
scroll to position [2300, 0]
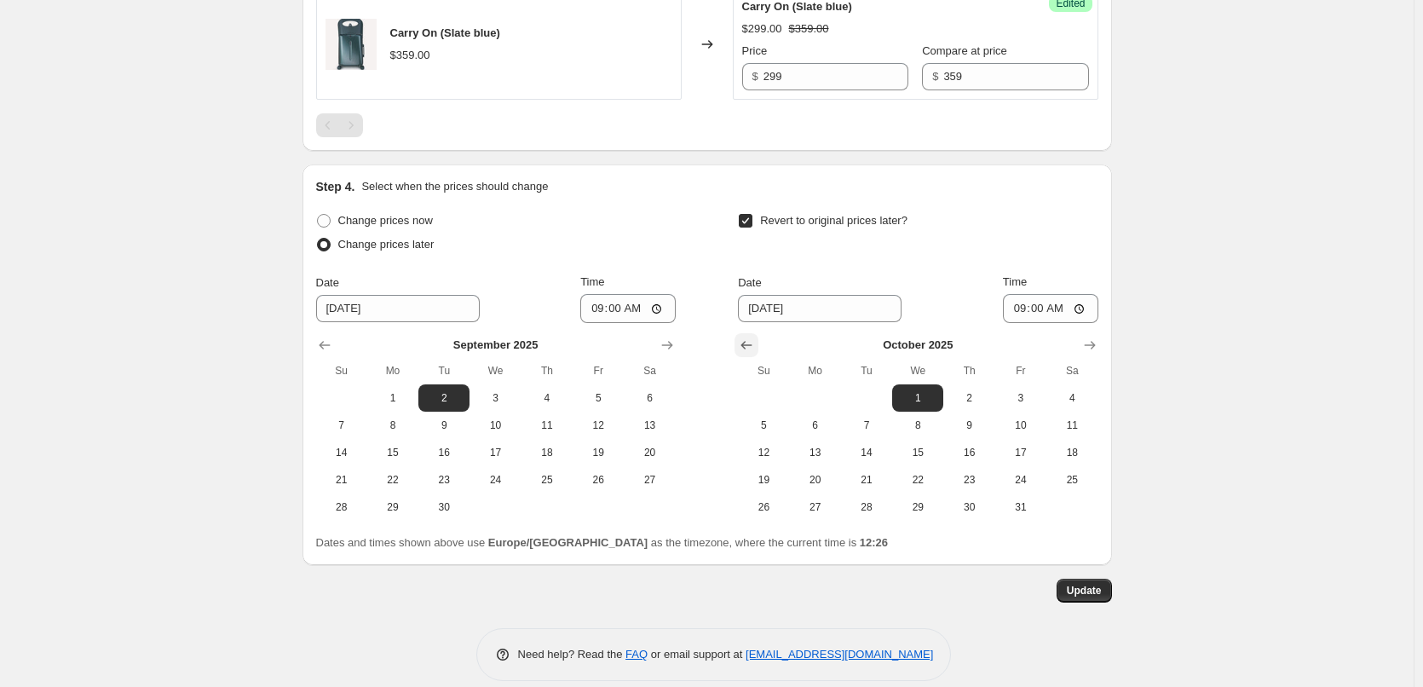
click at [752, 344] on icon "Show previous month, September 2025" at bounding box center [746, 345] width 17 height 17
click at [1032, 400] on span "5" at bounding box center [1020, 398] width 37 height 14
click at [1076, 400] on span "6" at bounding box center [1071, 398] width 37 height 14
type input "[DATE]"
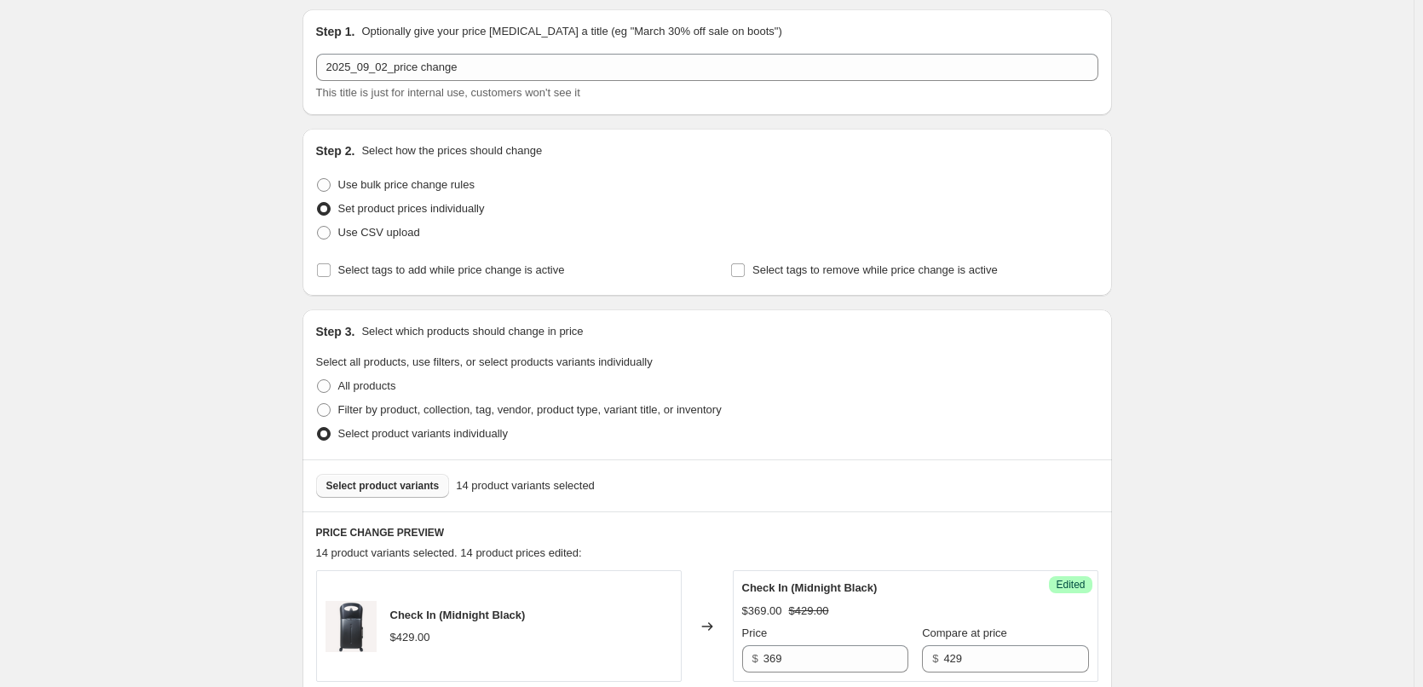
scroll to position [0, 0]
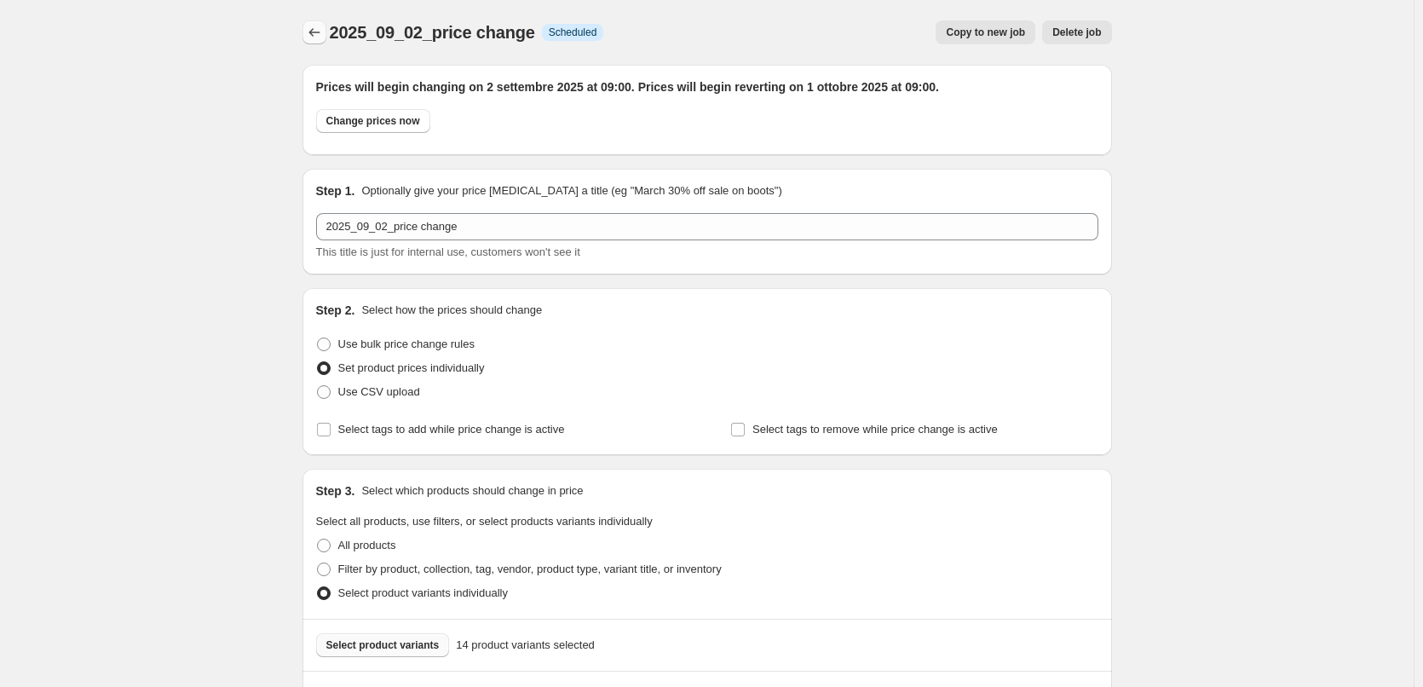
click at [320, 27] on icon "Price change jobs" at bounding box center [314, 32] width 17 height 17
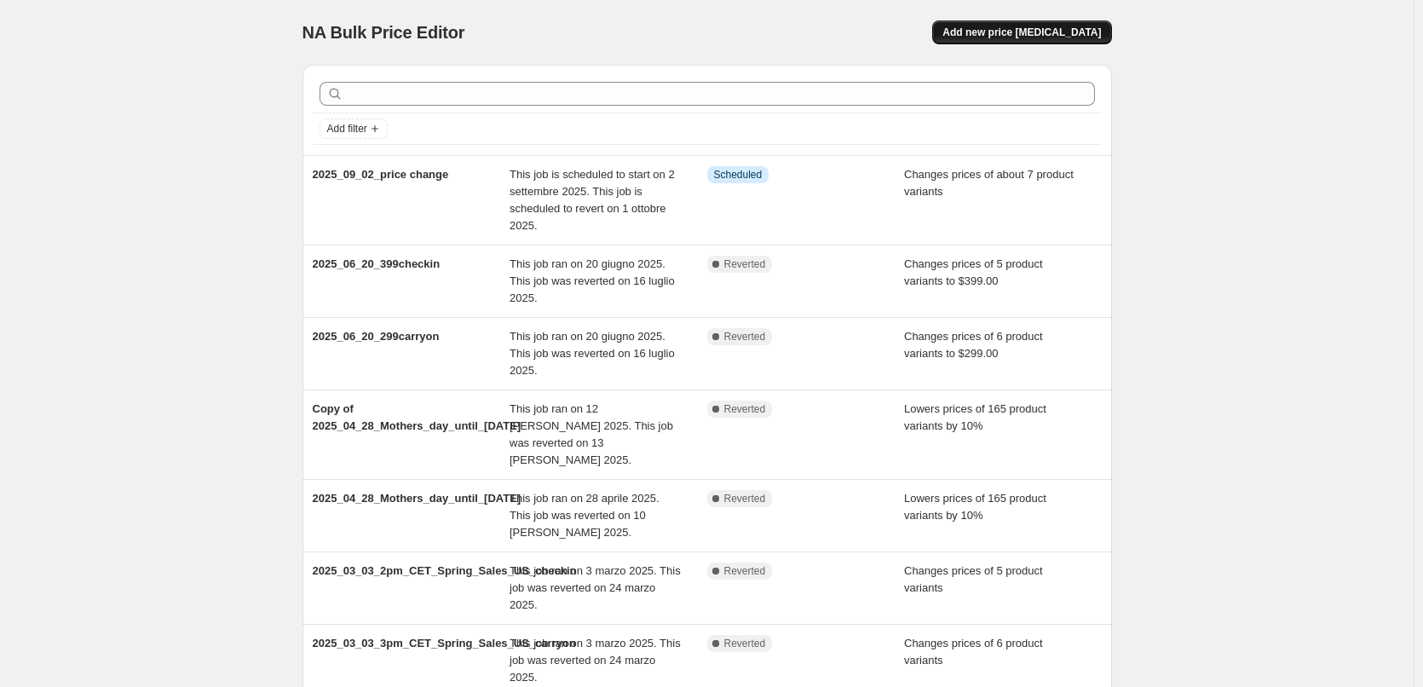
click at [1047, 32] on span "Add new price [MEDICAL_DATA]" at bounding box center [1021, 33] width 158 height 14
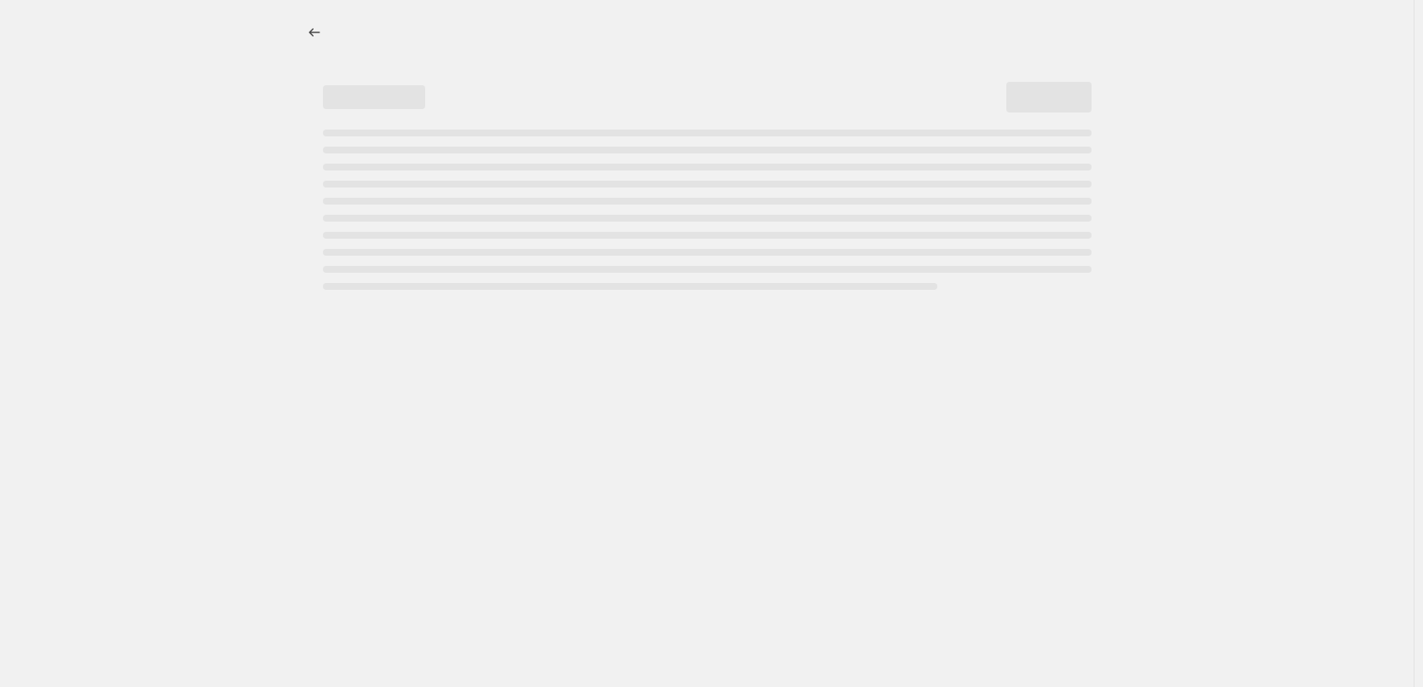
select select "percentage"
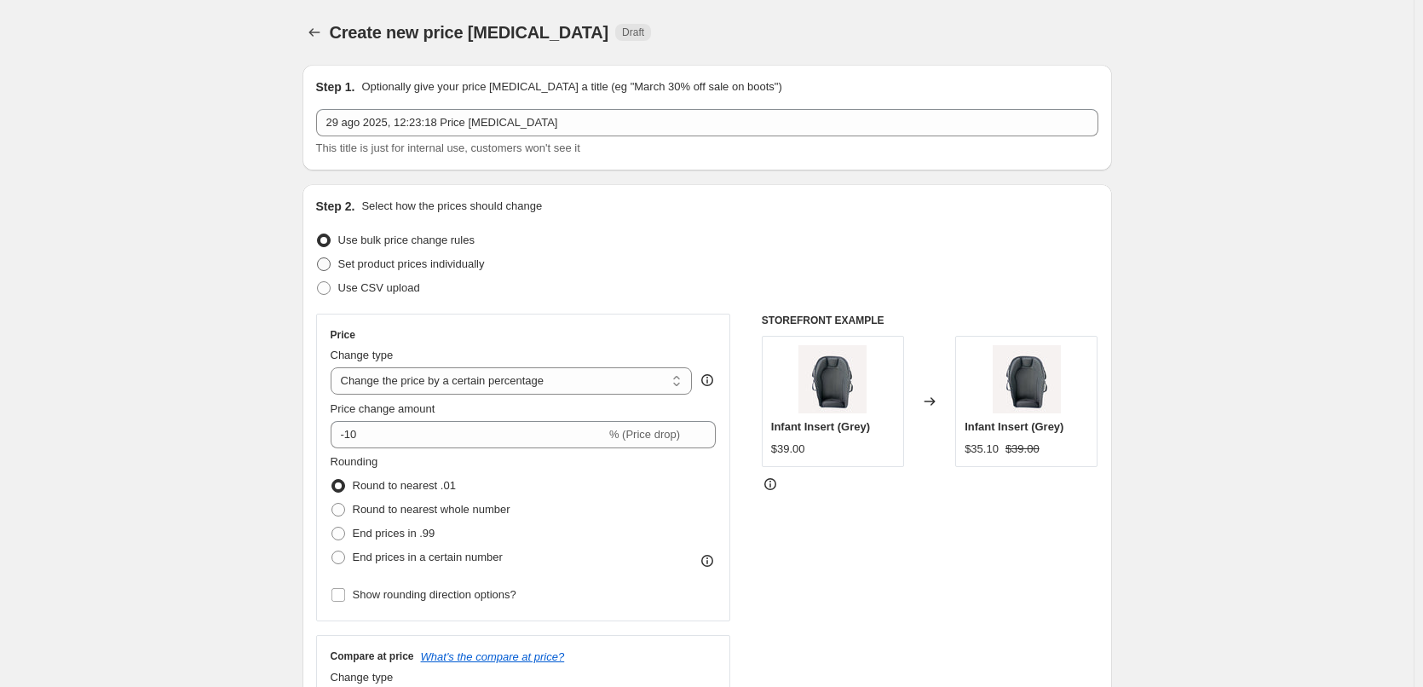
click at [371, 264] on span "Set product prices individually" at bounding box center [411, 263] width 147 height 13
click at [318, 258] on input "Set product prices individually" at bounding box center [317, 257] width 1 height 1
radio input "true"
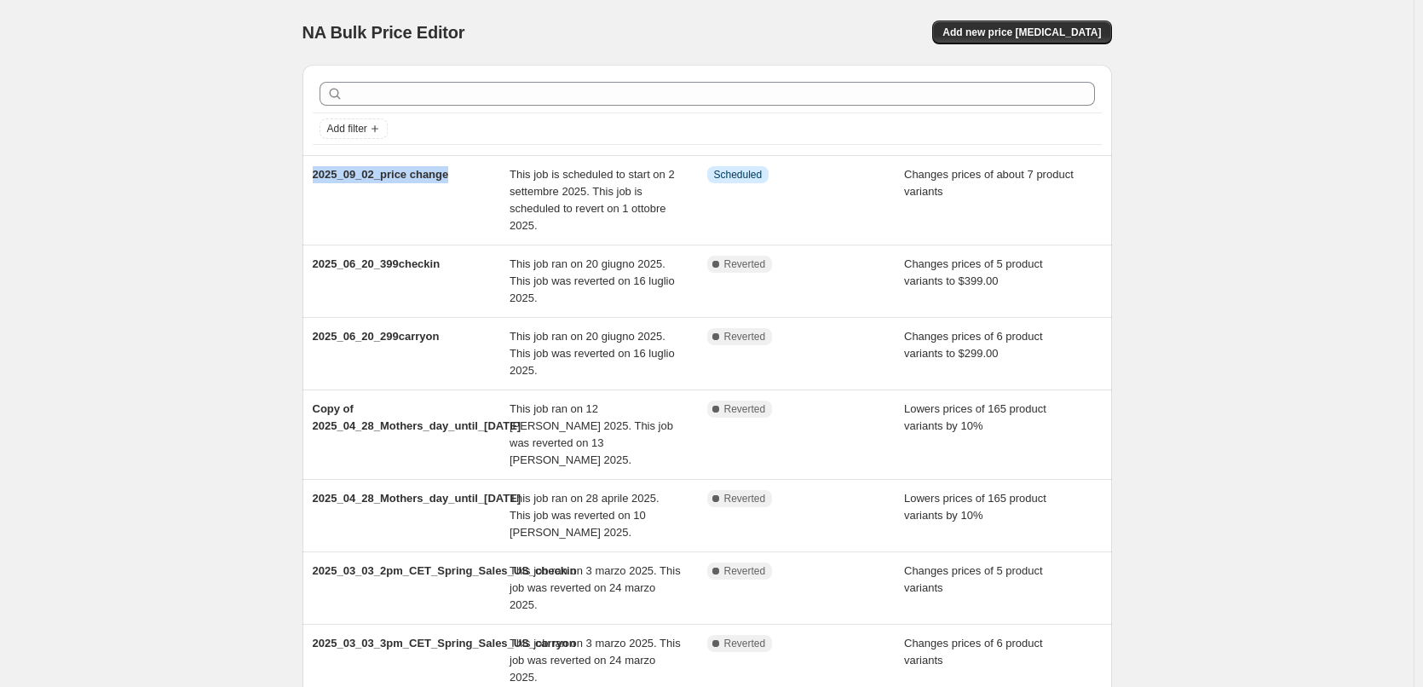
drag, startPoint x: 454, startPoint y: 178, endPoint x: 303, endPoint y: 184, distance: 150.9
click at [303, 184] on div "Add filter 2025_09_02_price [MEDICAL_DATA] is scheduled to start on 2 settembre…" at bounding box center [700, 506] width 823 height 910
copy span "2025_09_02_price change"
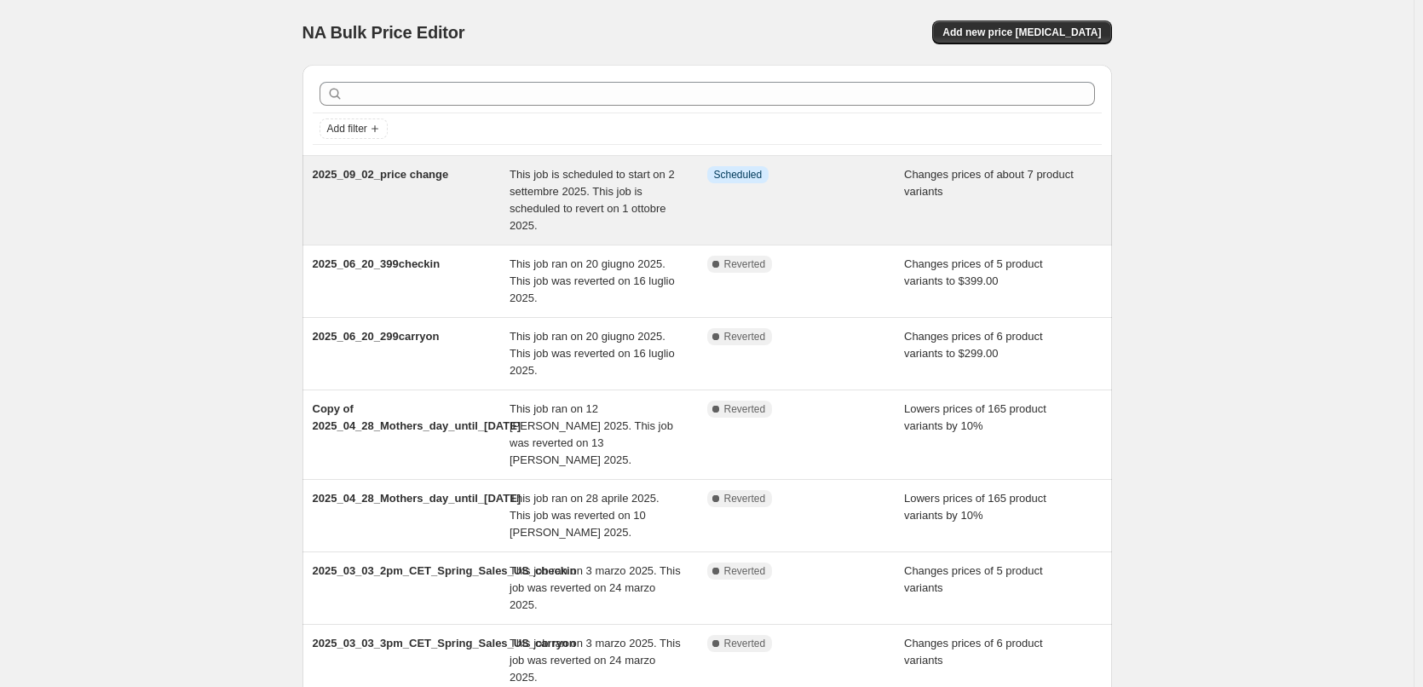
click at [561, 187] on span "This job is scheduled to start on 2 settembre 2025. This job is scheduled to re…" at bounding box center [592, 200] width 165 height 64
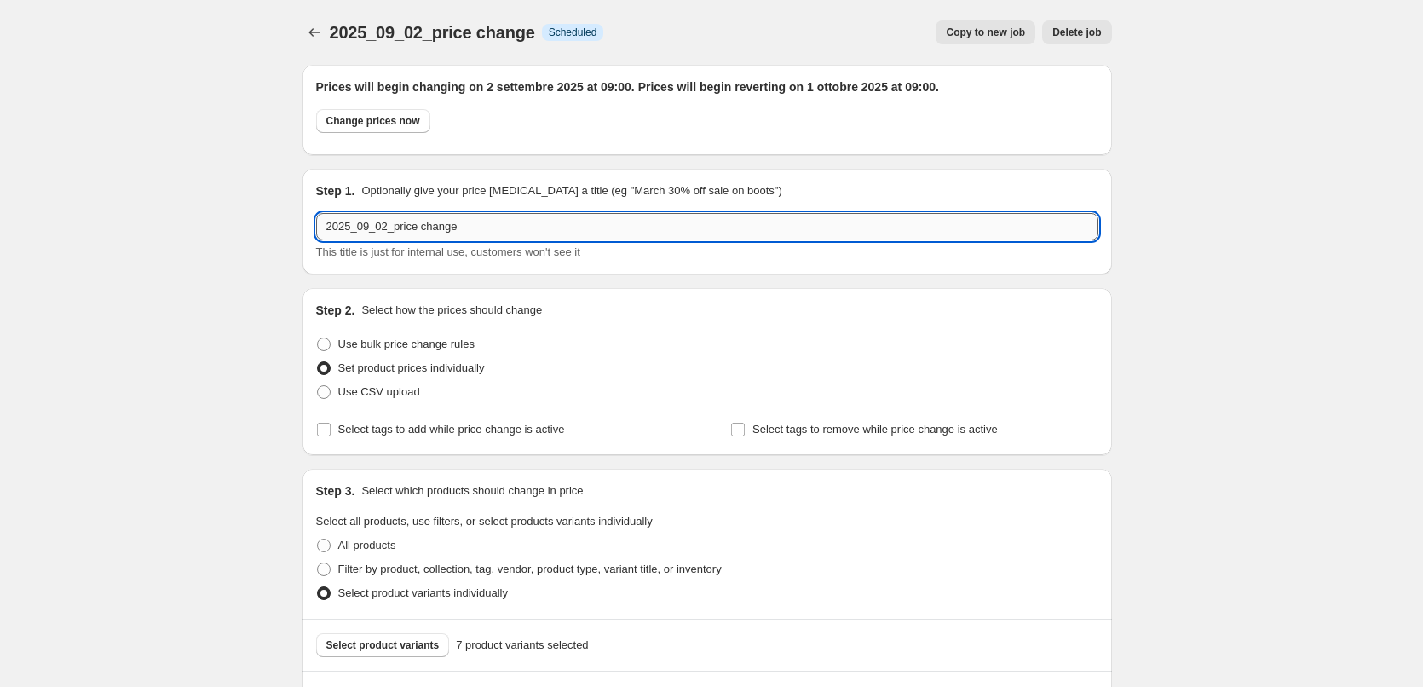
click at [383, 229] on input "2025_09_02_price change" at bounding box center [707, 226] width 782 height 27
click at [384, 230] on input "2025_09_02_price change" at bounding box center [707, 226] width 782 height 27
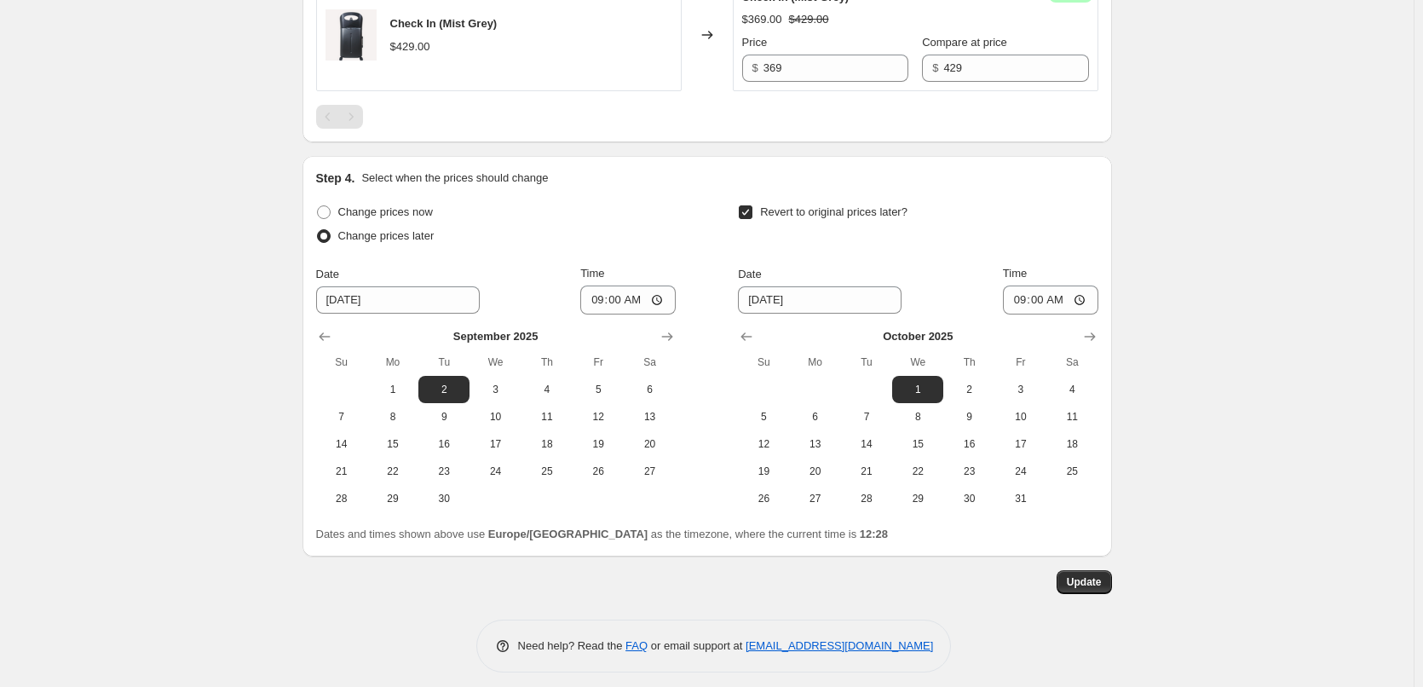
scroll to position [1481, 0]
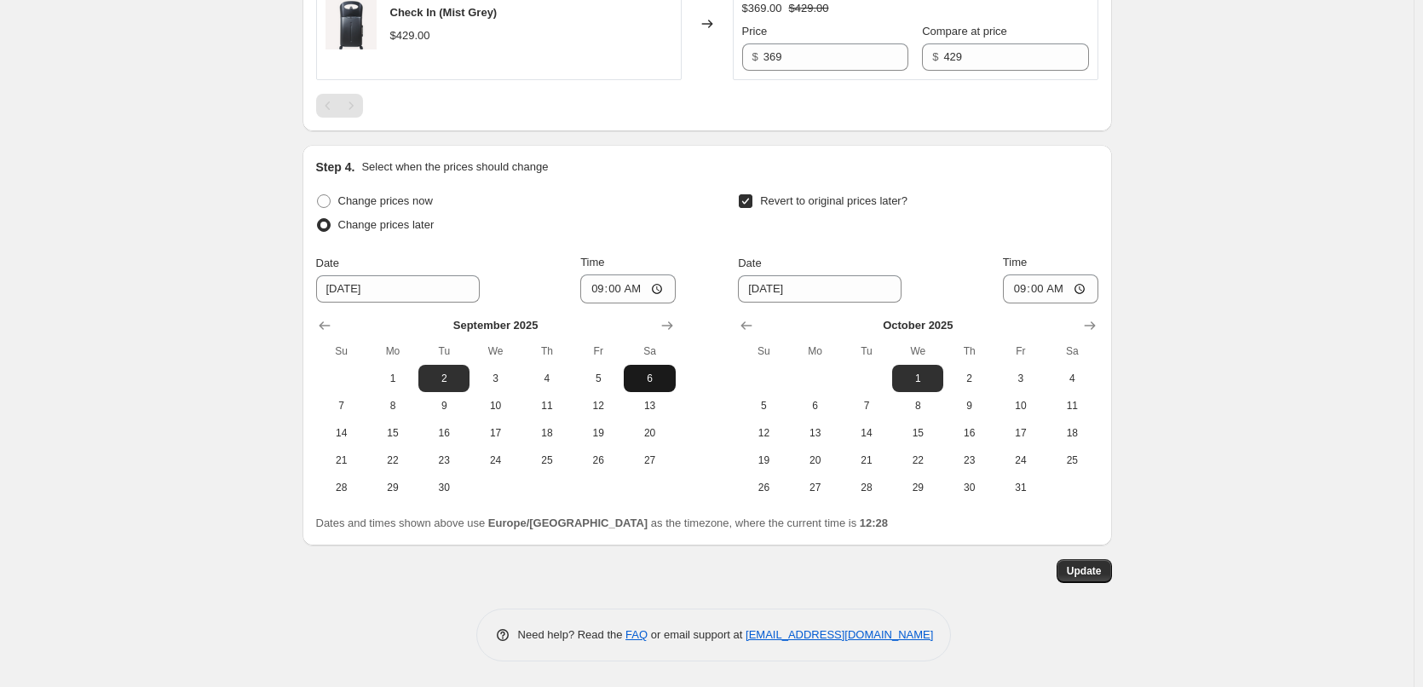
type input "2025_09_06_price change"
click at [648, 381] on span "6" at bounding box center [649, 378] width 37 height 14
type input "[DATE]"
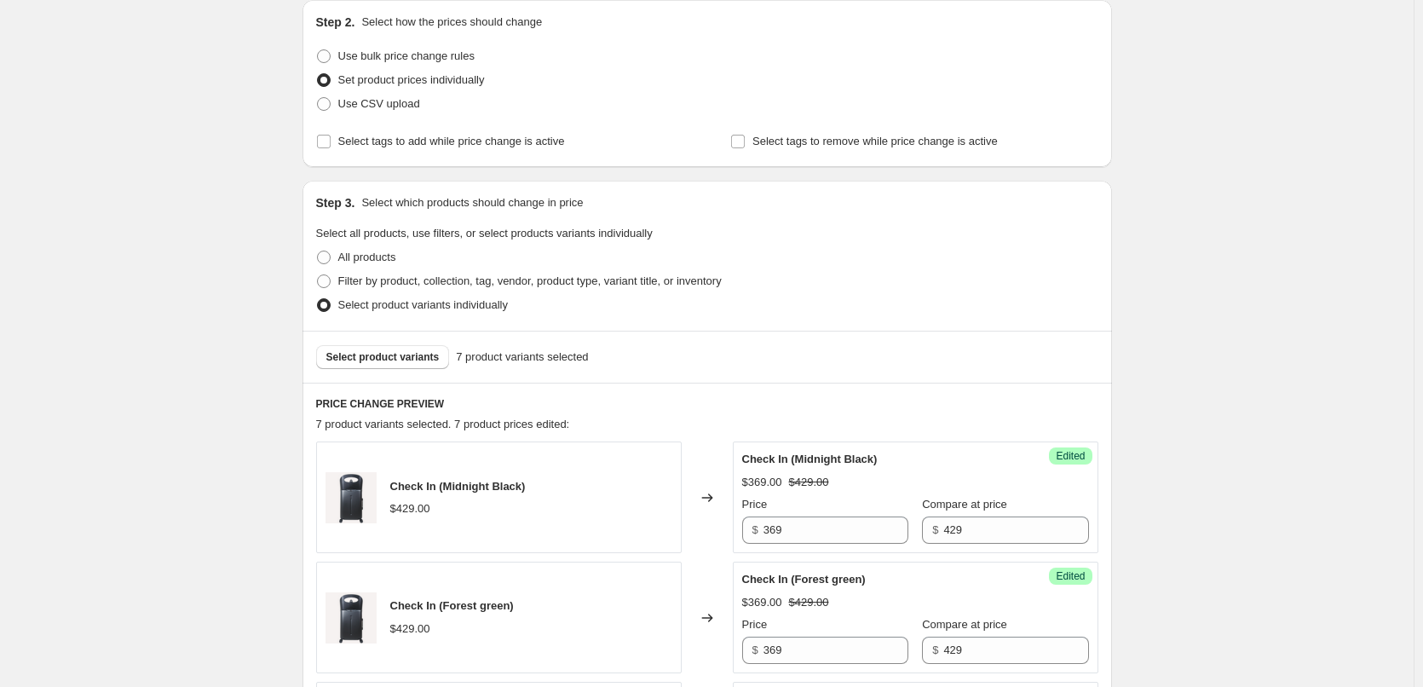
scroll to position [0, 0]
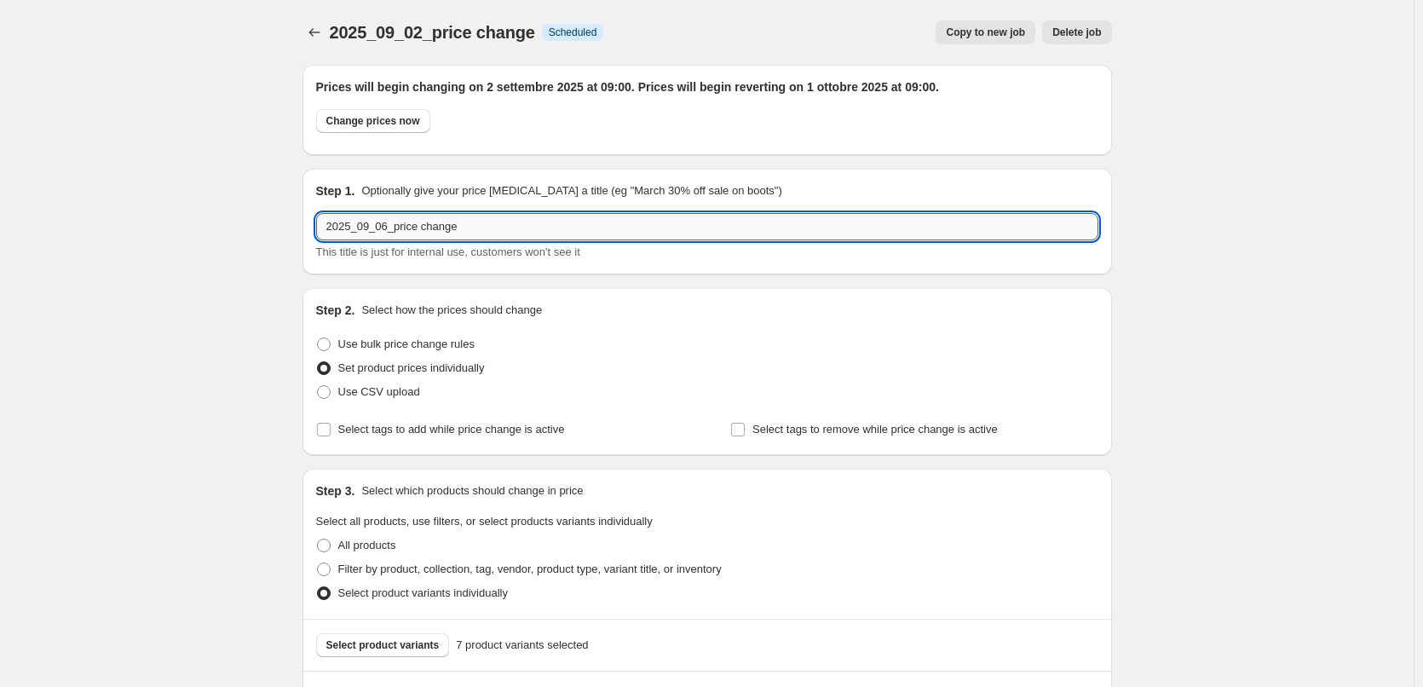
click at [384, 226] on input "2025_09_06_price change" at bounding box center [707, 226] width 782 height 27
drag, startPoint x: 478, startPoint y: 228, endPoint x: 181, endPoint y: 222, distance: 296.6
click at [388, 226] on input "2025_09_06_price change" at bounding box center [707, 226] width 782 height 27
drag, startPoint x: 497, startPoint y: 226, endPoint x: 198, endPoint y: 204, distance: 299.8
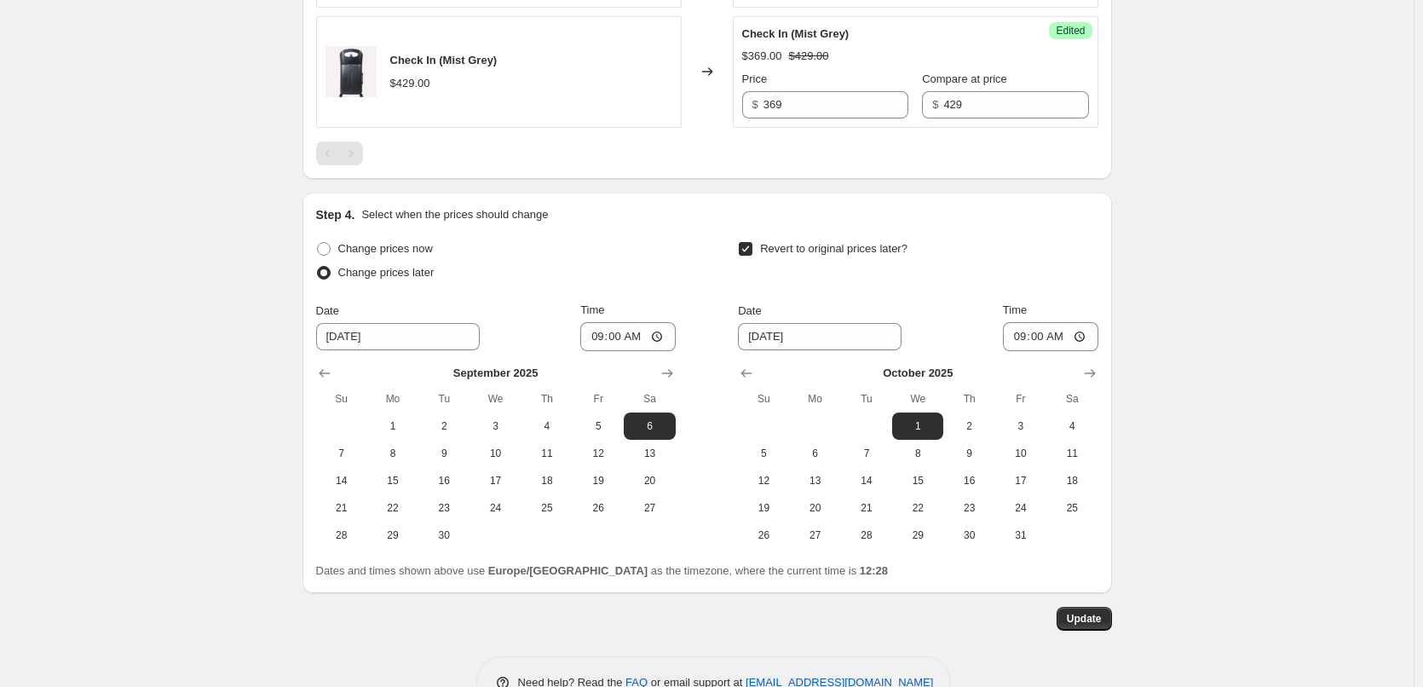
scroll to position [1481, 0]
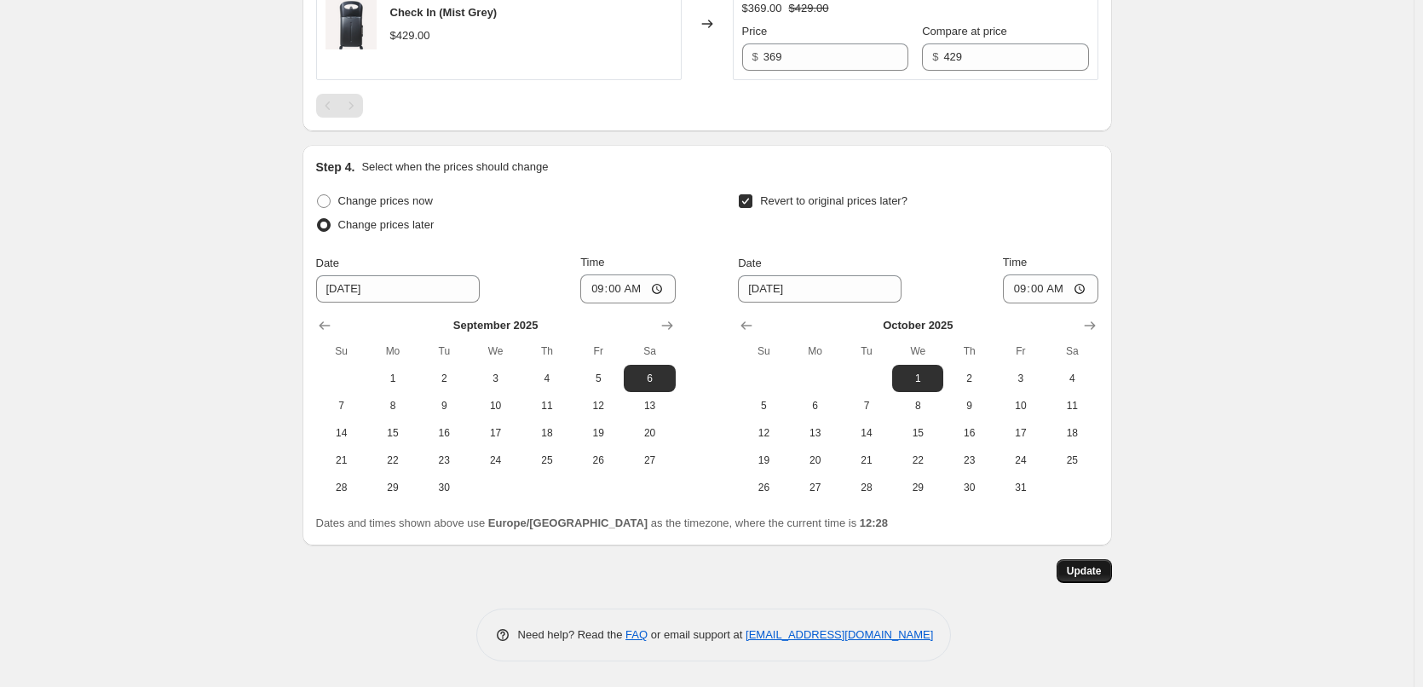
type input "2025_09_06-30_price change"
click at [1084, 574] on span "Update" at bounding box center [1084, 571] width 35 height 14
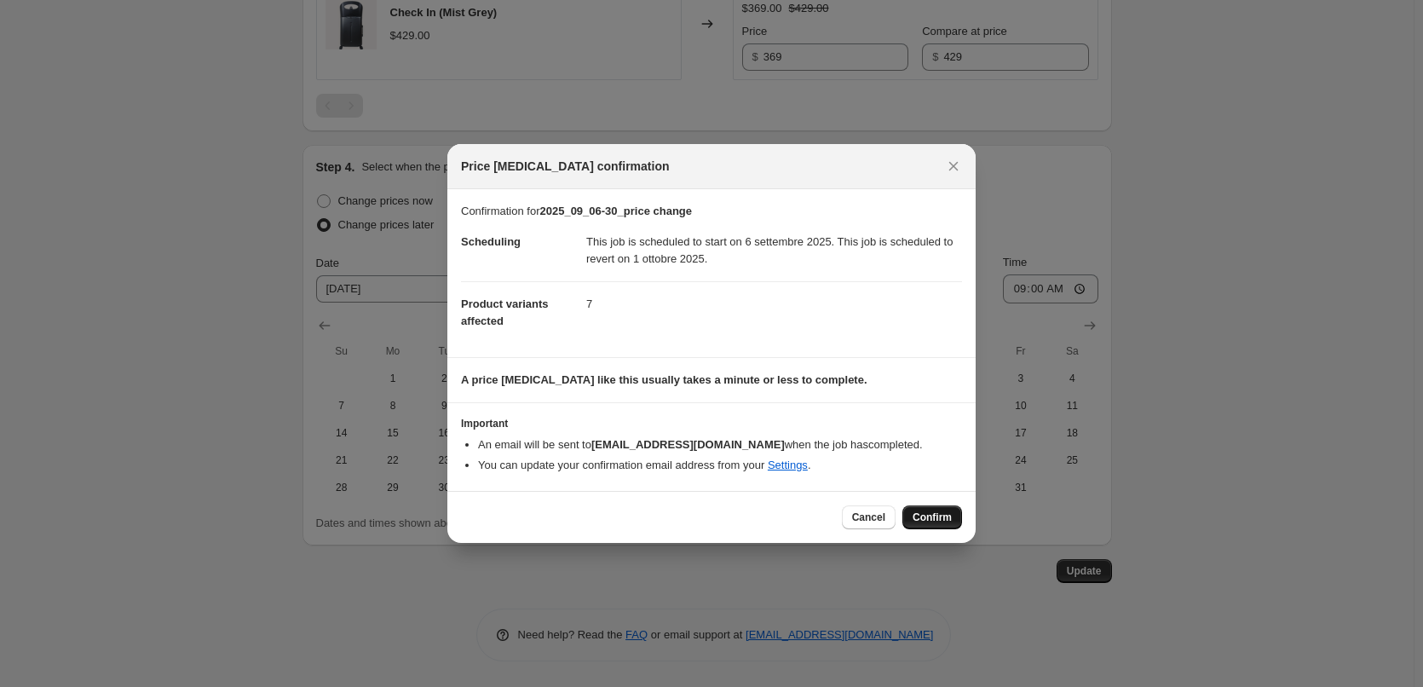
click at [939, 512] on span "Confirm" at bounding box center [932, 517] width 39 height 14
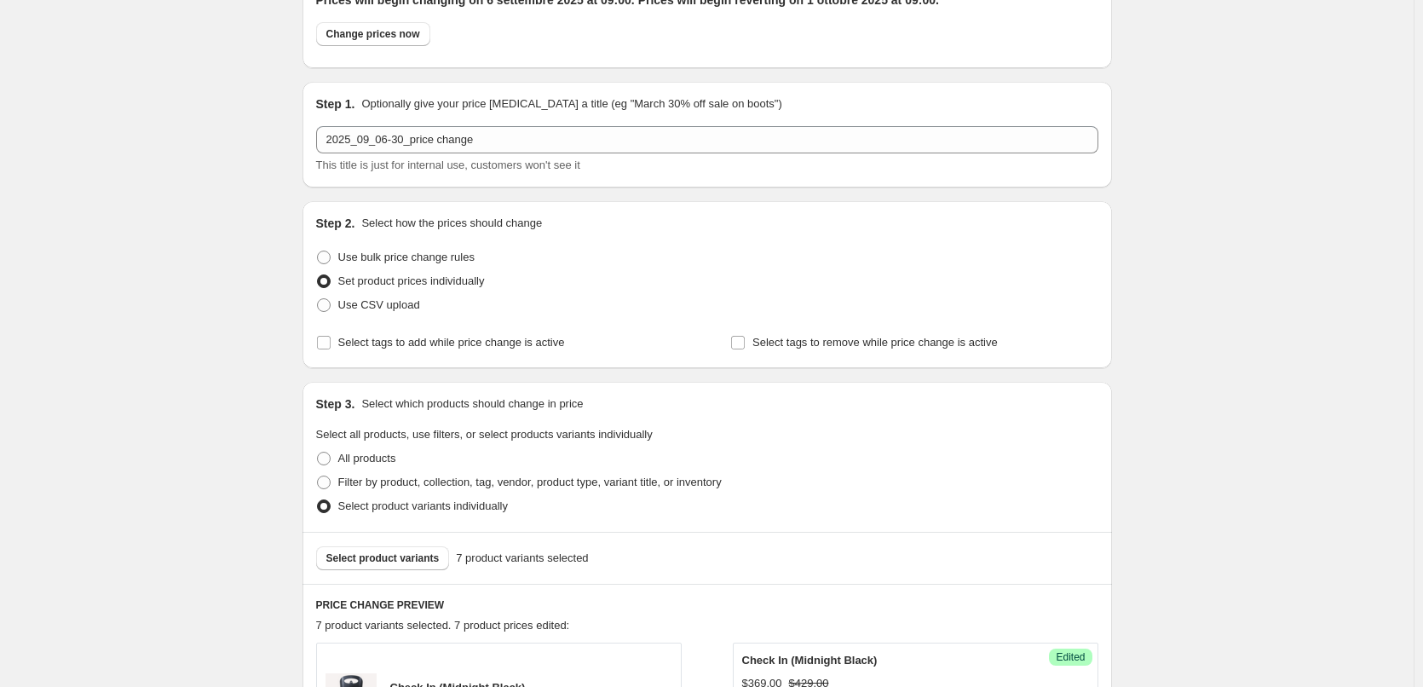
scroll to position [0, 0]
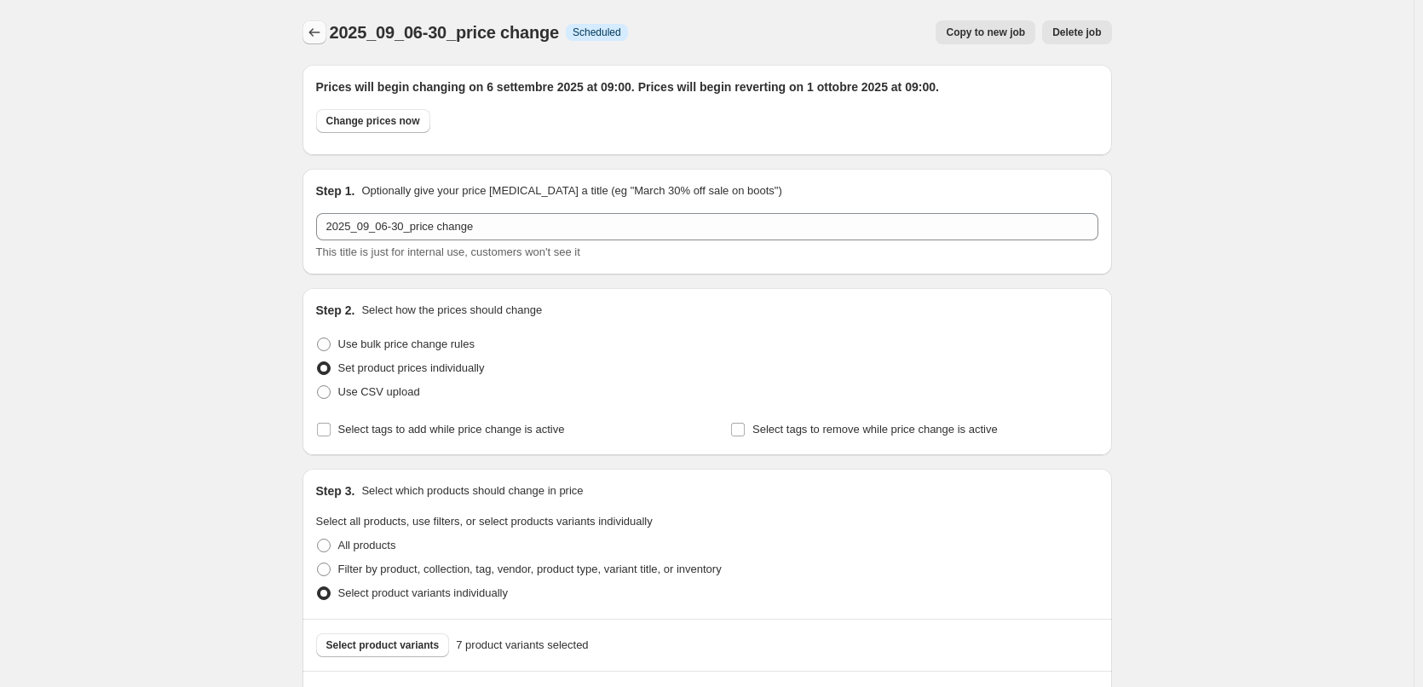
click at [314, 25] on icon "Price change jobs" at bounding box center [314, 32] width 17 height 17
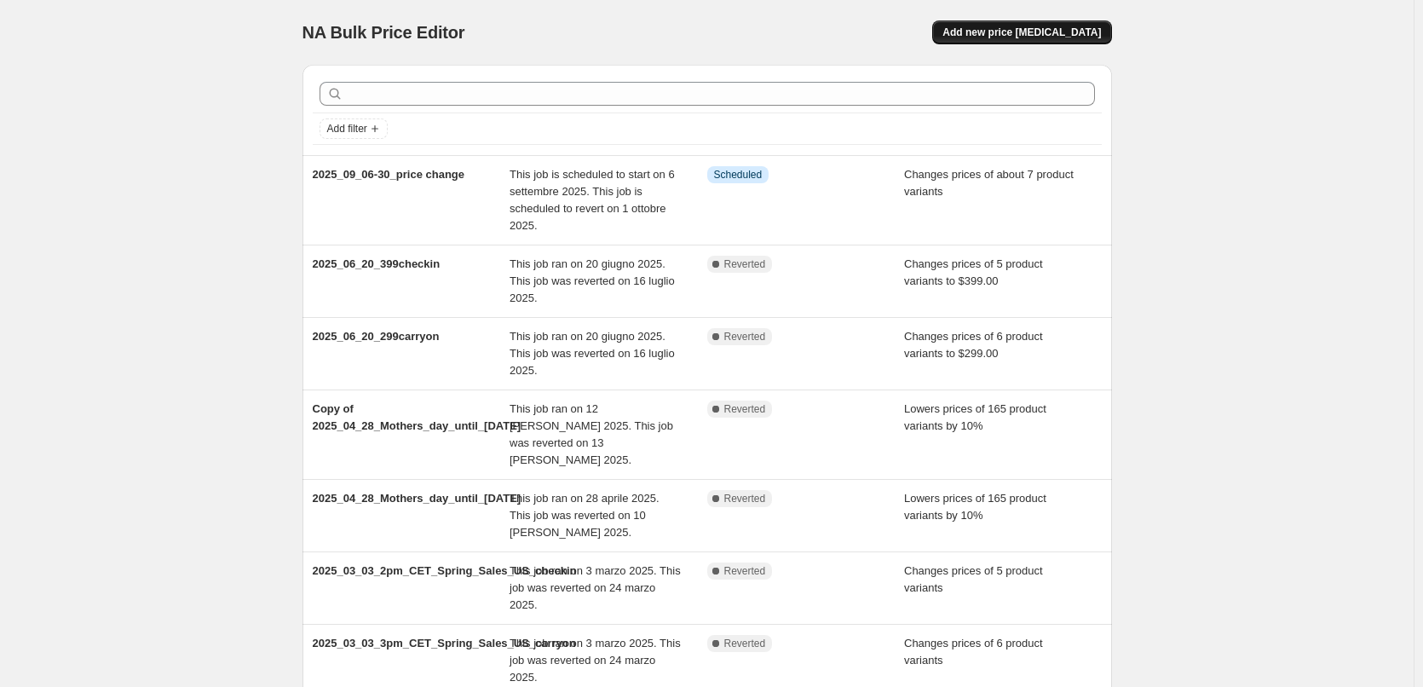
click at [1045, 32] on span "Add new price [MEDICAL_DATA]" at bounding box center [1021, 33] width 158 height 14
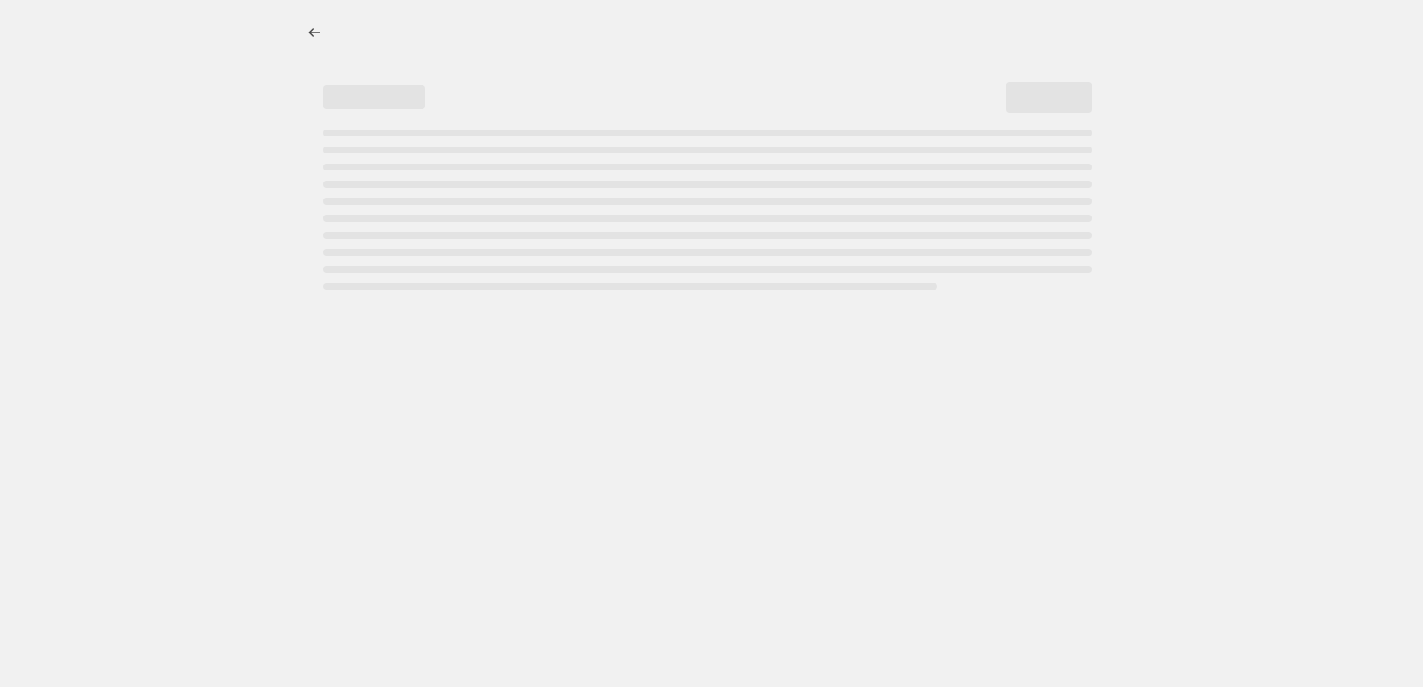
select select "percentage"
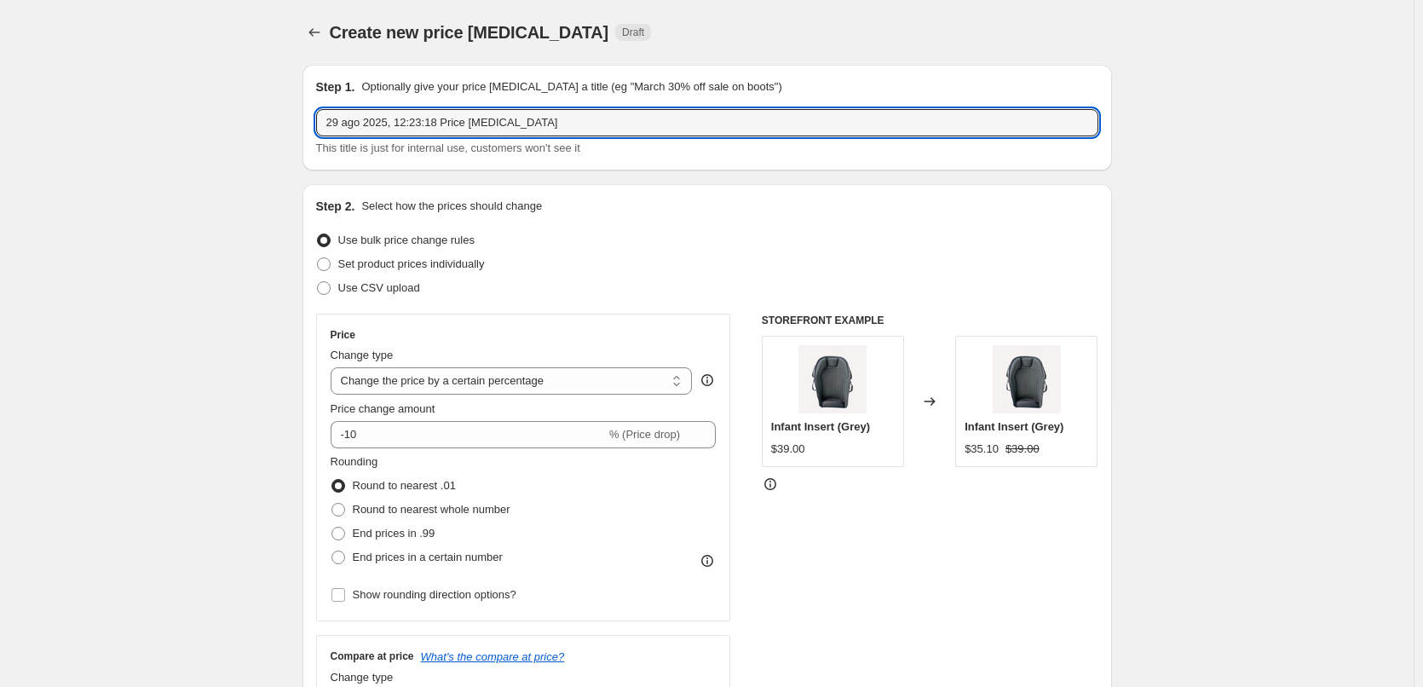
drag, startPoint x: 555, startPoint y: 126, endPoint x: 192, endPoint y: 112, distance: 363.2
paste input "025_09_06-30_price change"
click at [385, 128] on input "2025_09_06-30_price change" at bounding box center [707, 122] width 782 height 27
click at [405, 121] on input "2025_09_01-30_price change" at bounding box center [707, 122] width 782 height 27
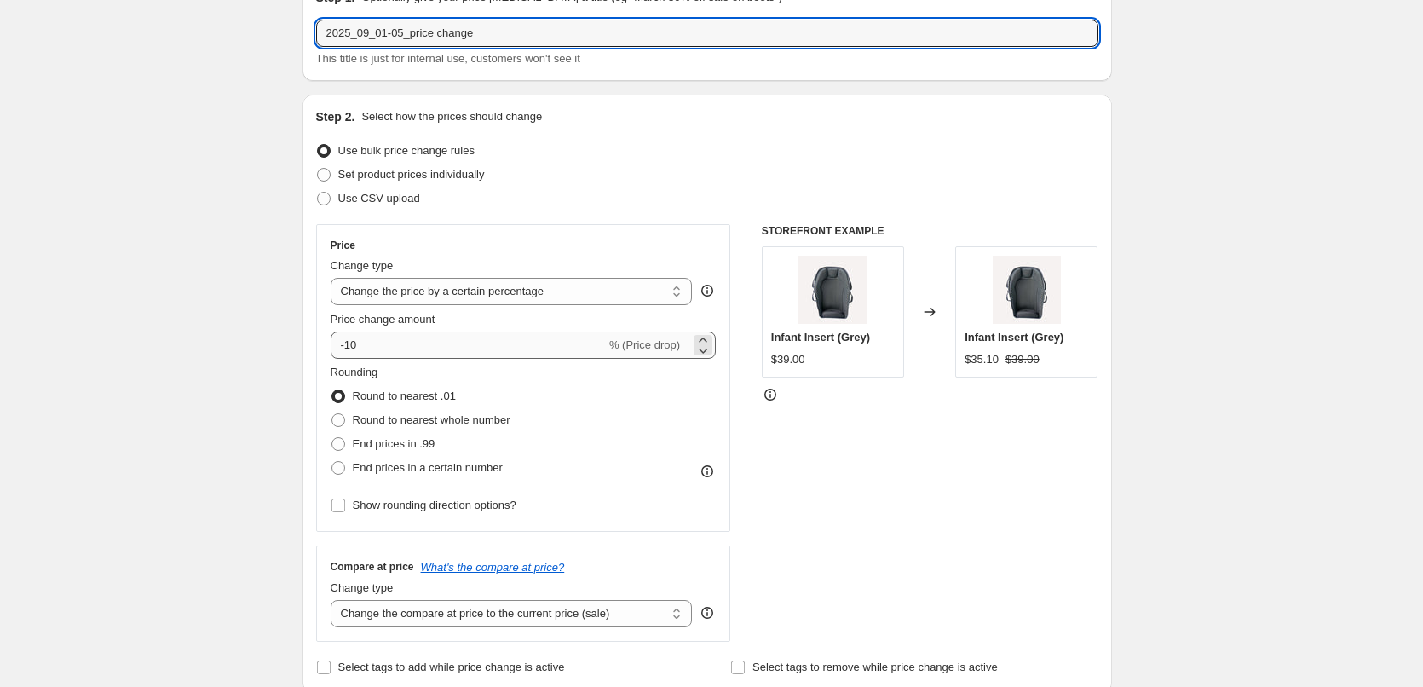
scroll to position [170, 0]
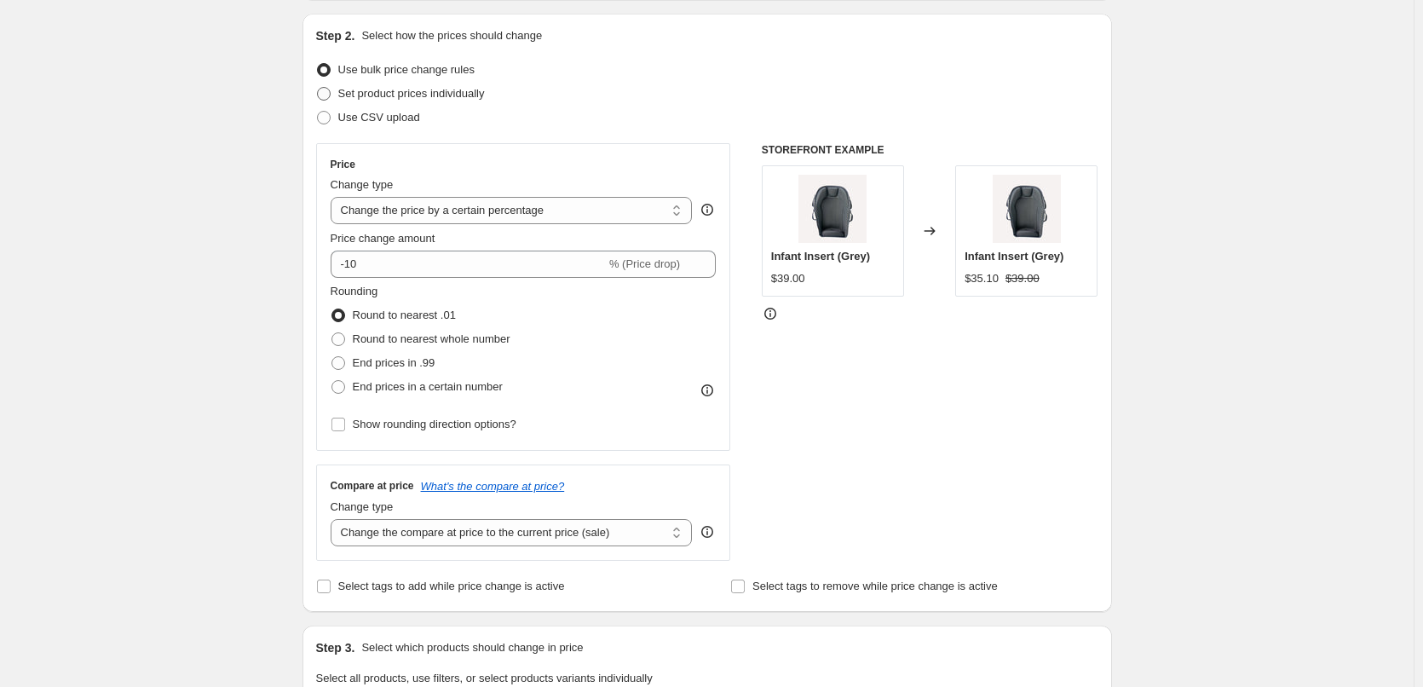
type input "2025_09_01-05_price change"
click at [328, 92] on span at bounding box center [324, 94] width 14 height 14
click at [318, 88] on input "Set product prices individually" at bounding box center [317, 87] width 1 height 1
radio input "true"
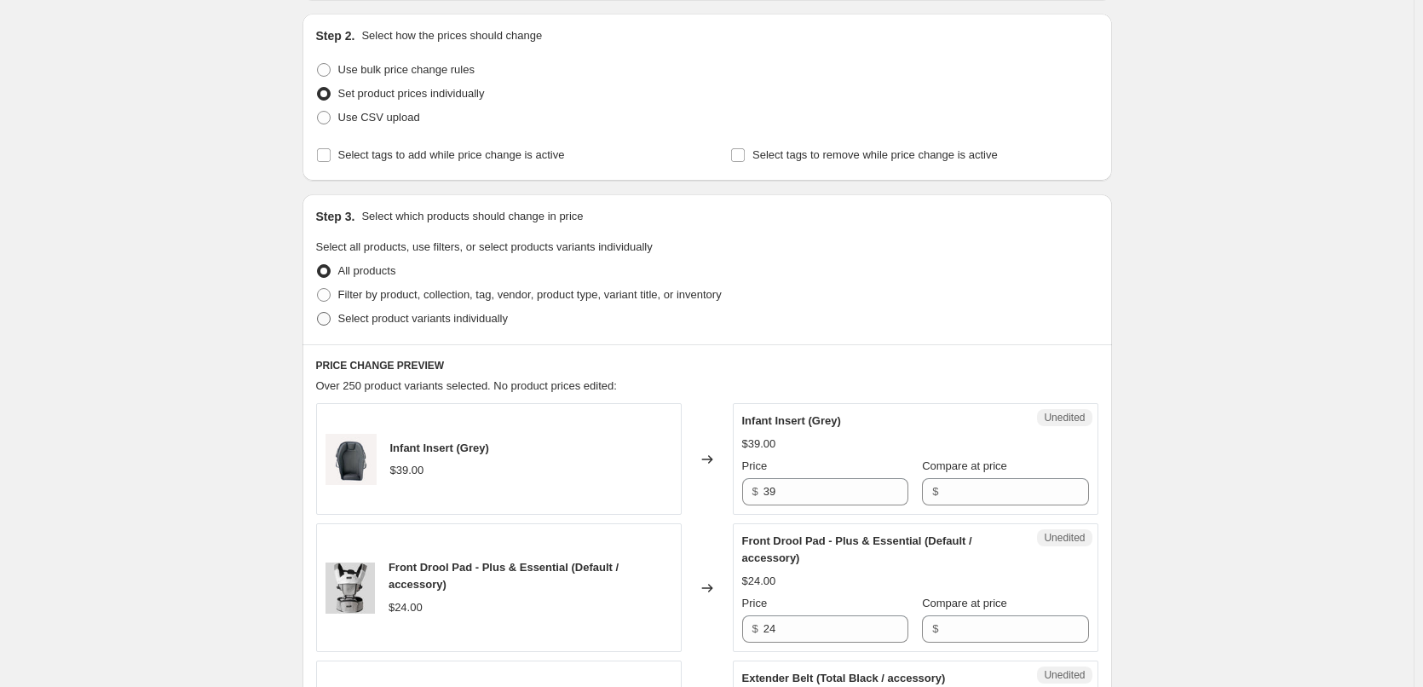
click at [328, 315] on span at bounding box center [324, 319] width 14 height 14
click at [318, 313] on input "Select product variants individually" at bounding box center [317, 312] width 1 height 1
radio input "true"
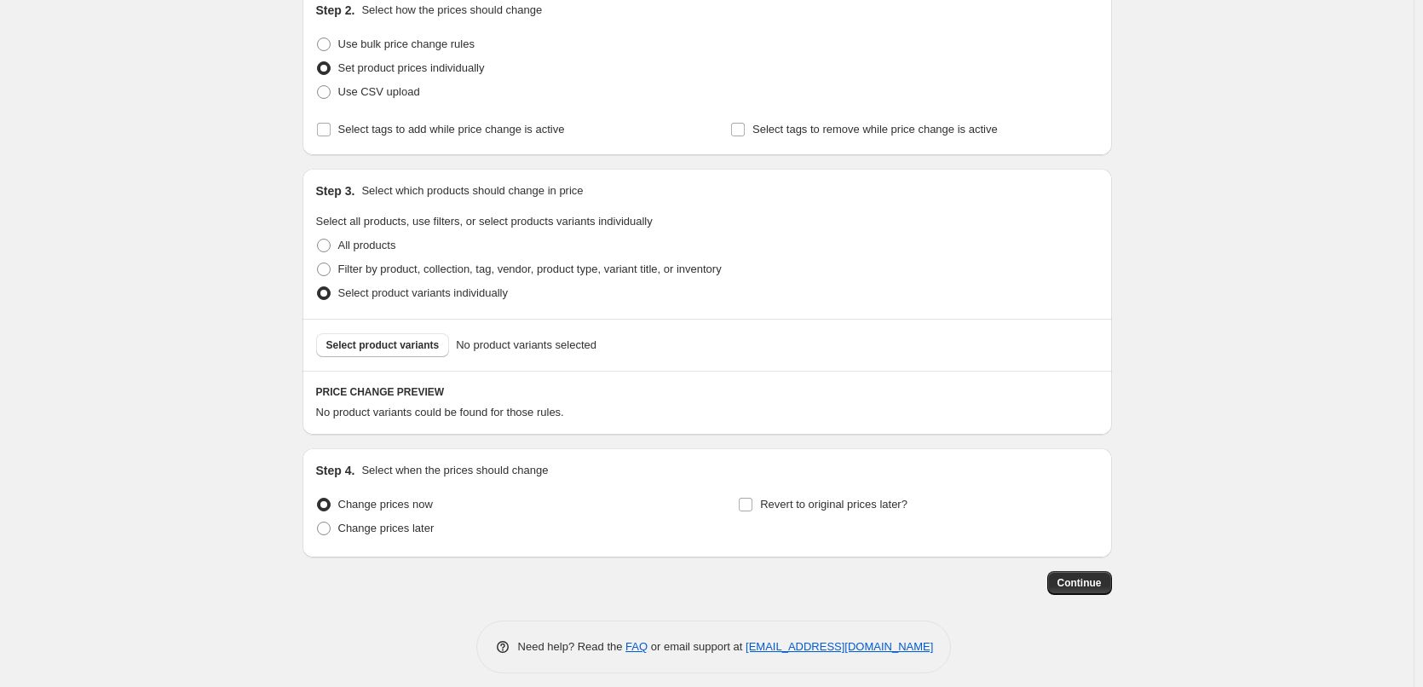
scroll to position [208, 0]
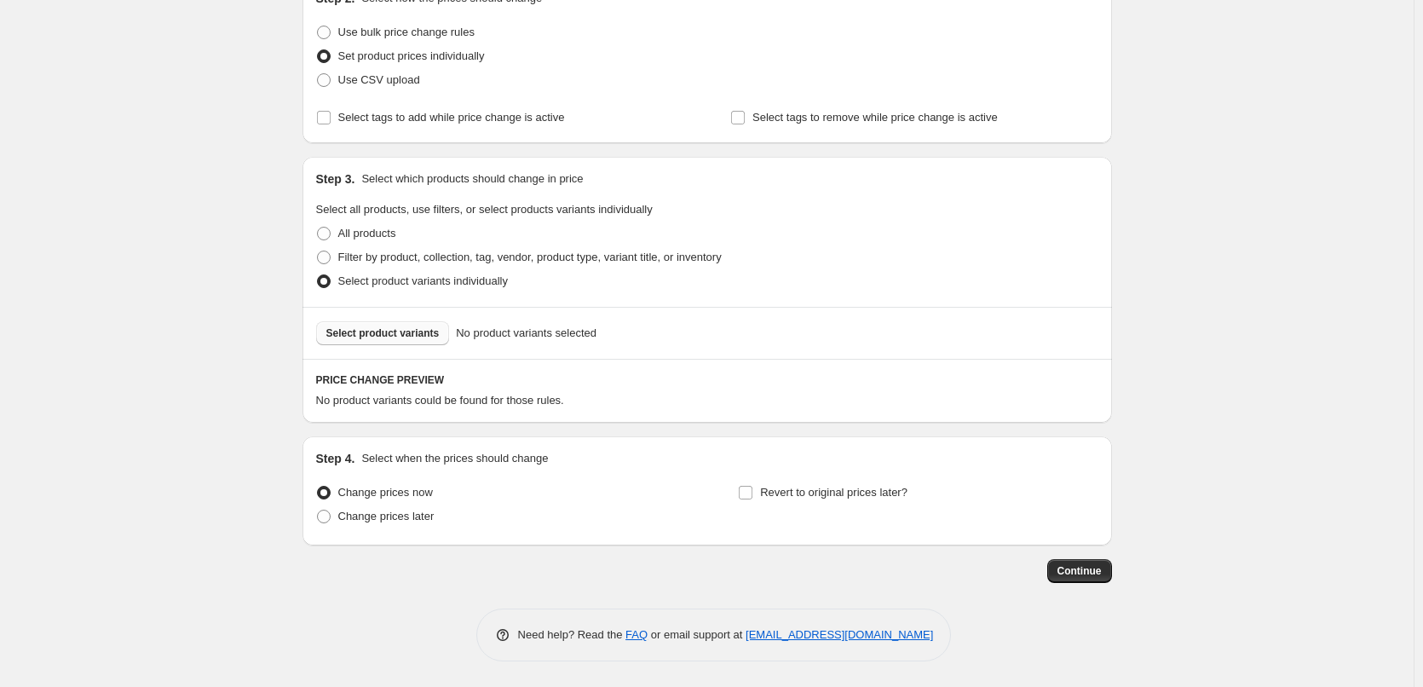
click at [385, 335] on span "Select product variants" at bounding box center [382, 333] width 113 height 14
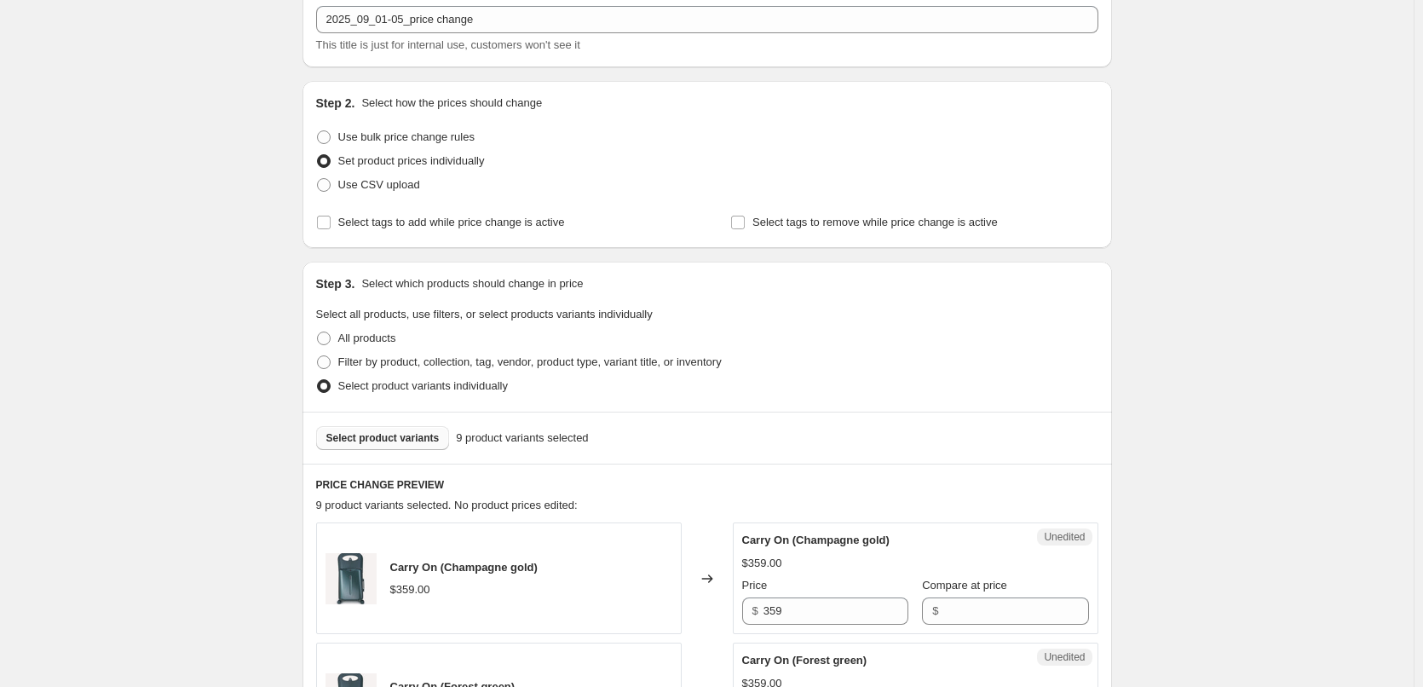
scroll to position [0, 0]
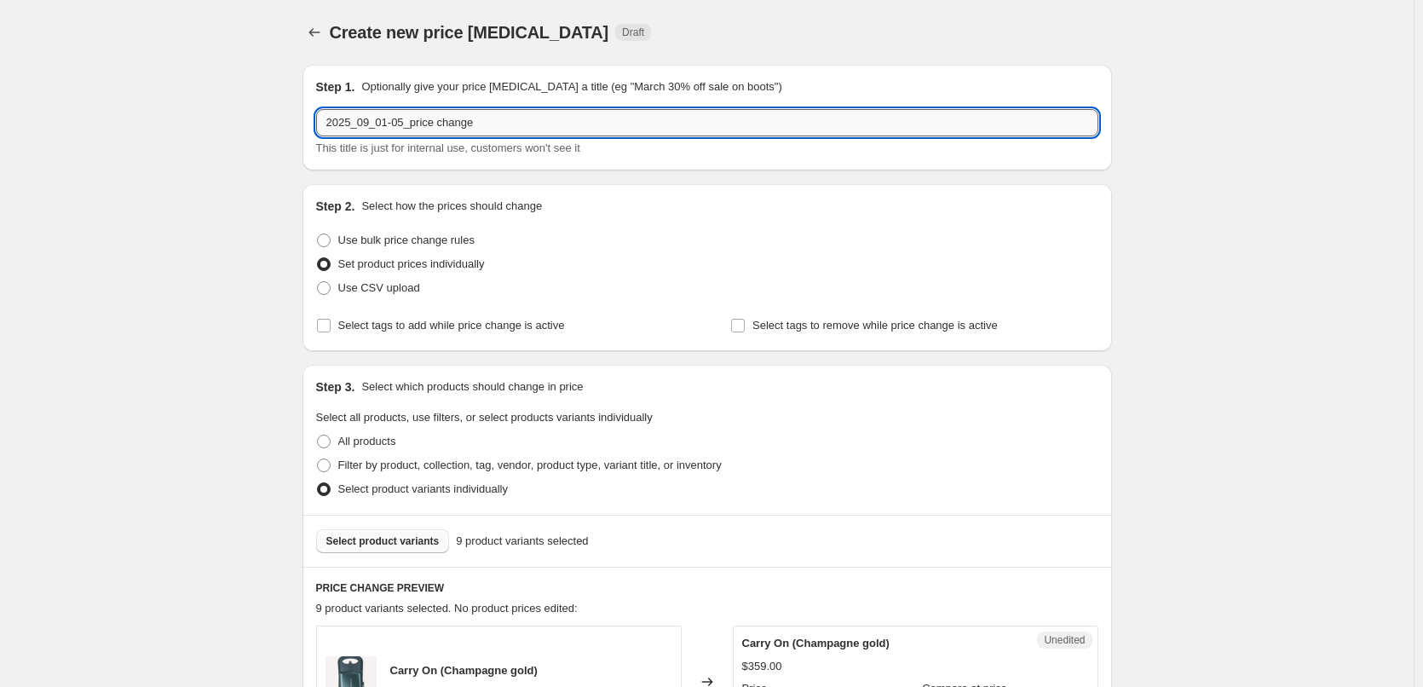
click at [406, 121] on input "2025_09_01-05_price change" at bounding box center [707, 122] width 782 height 27
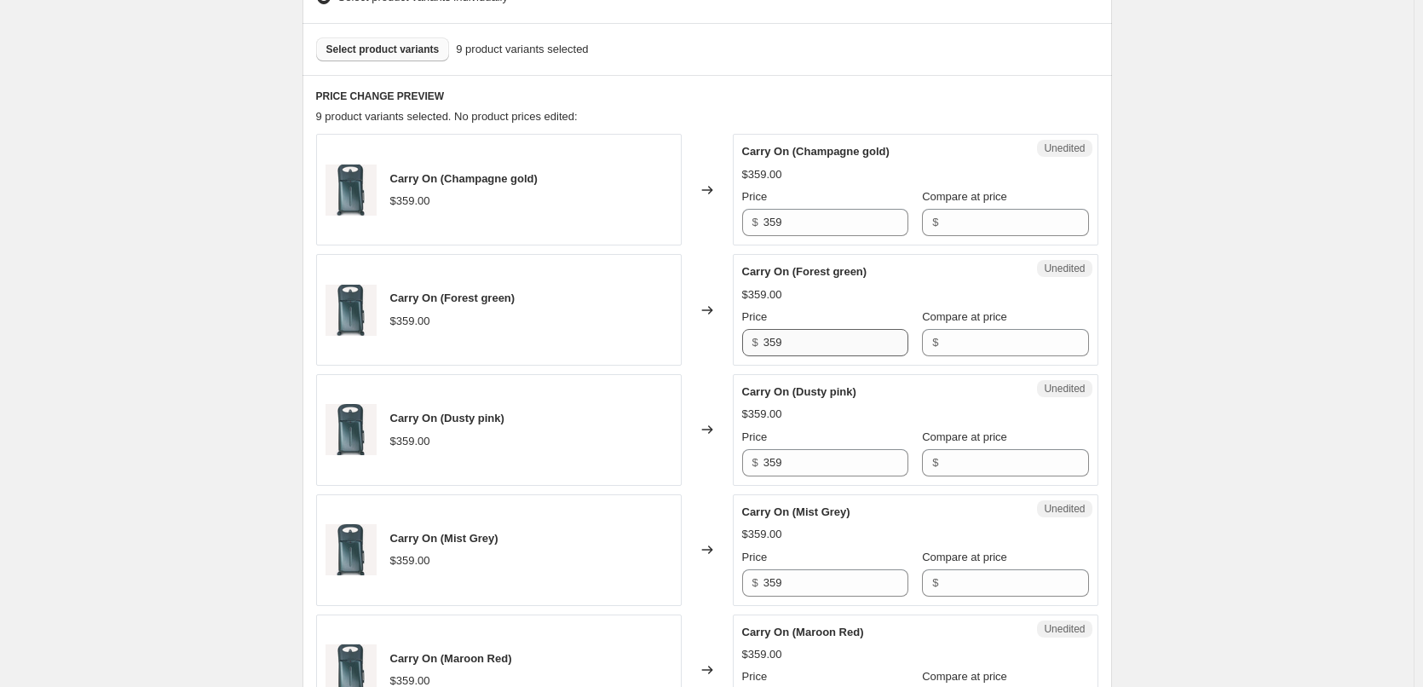
scroll to position [511, 0]
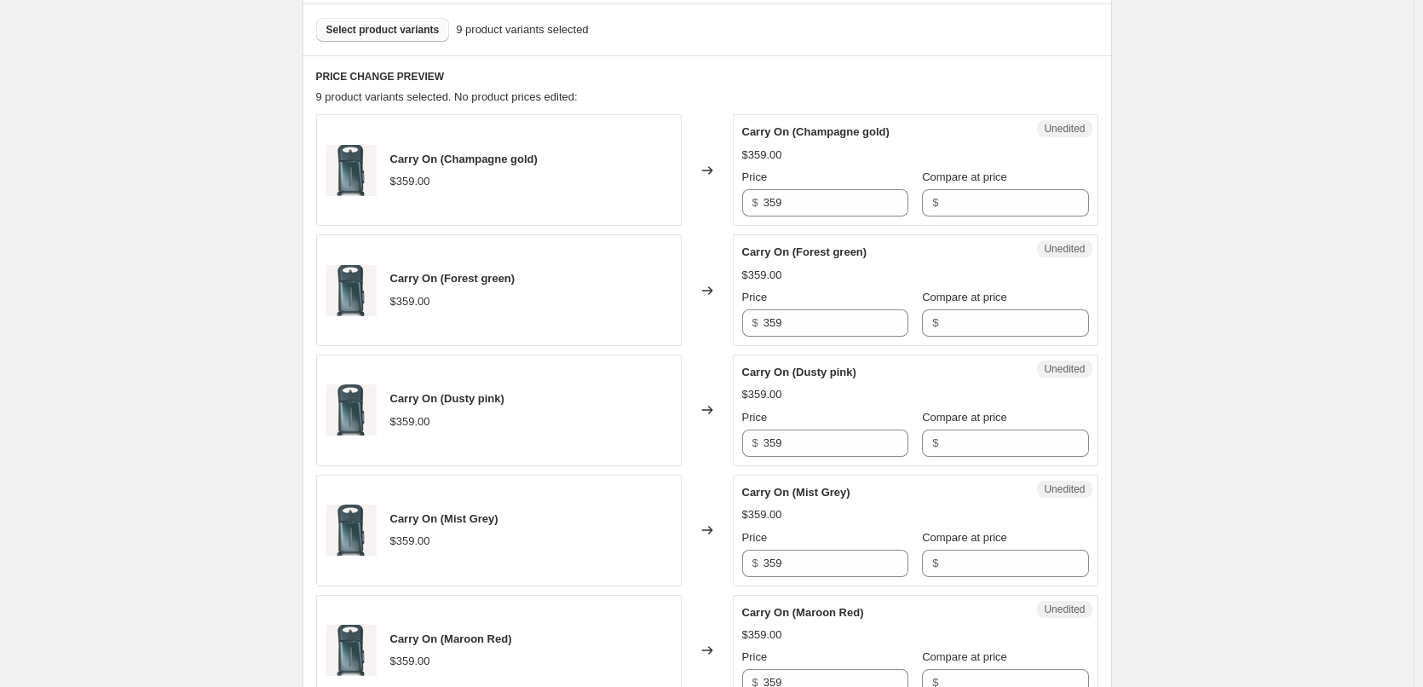
type input "2025_09_01-05_carryon_price change"
drag, startPoint x: 756, startPoint y: 194, endPoint x: 691, endPoint y: 190, distance: 64.9
click at [691, 190] on div "Carry On (Champagne gold) $359.00 Changed to Unedited Carry On (Champagne gold)…" at bounding box center [707, 170] width 782 height 112
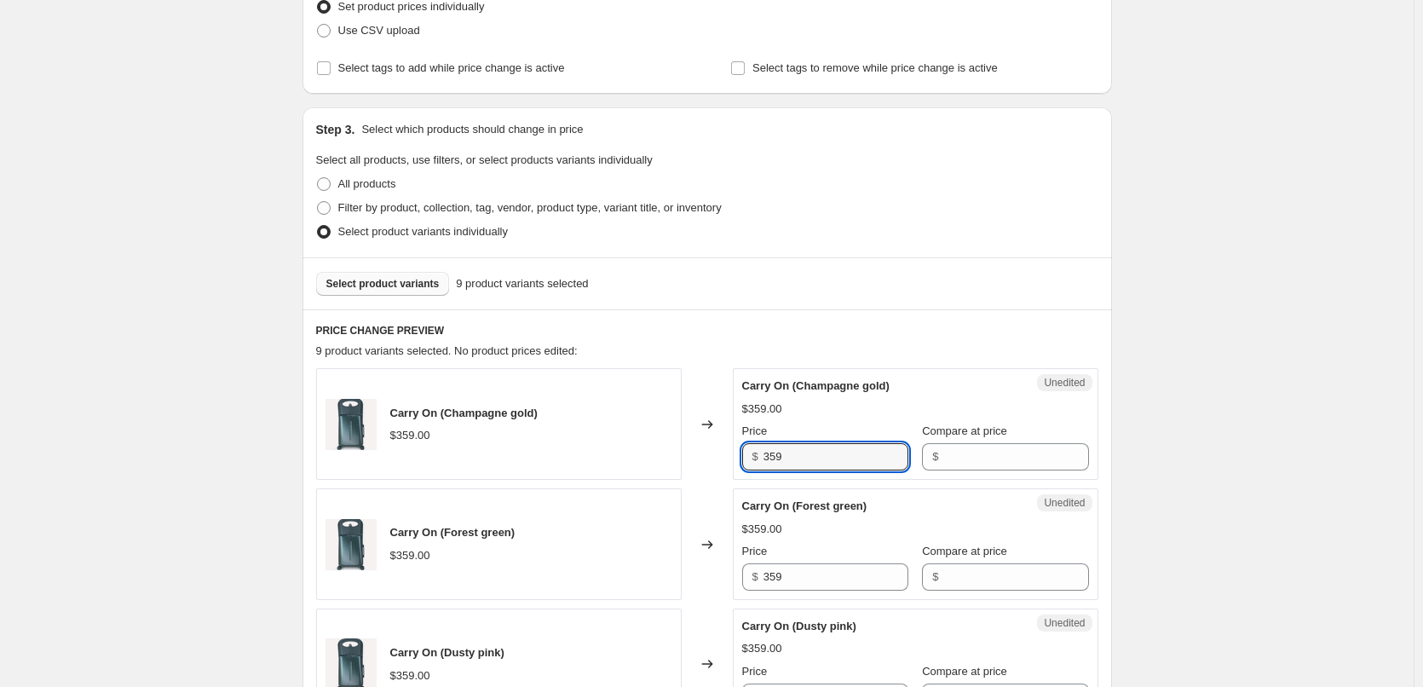
scroll to position [256, 0]
click at [330, 211] on span at bounding box center [324, 210] width 14 height 14
click at [318, 204] on input "Filter by product, collection, tag, vendor, product type, variant title, or inv…" at bounding box center [317, 203] width 1 height 1
radio input "true"
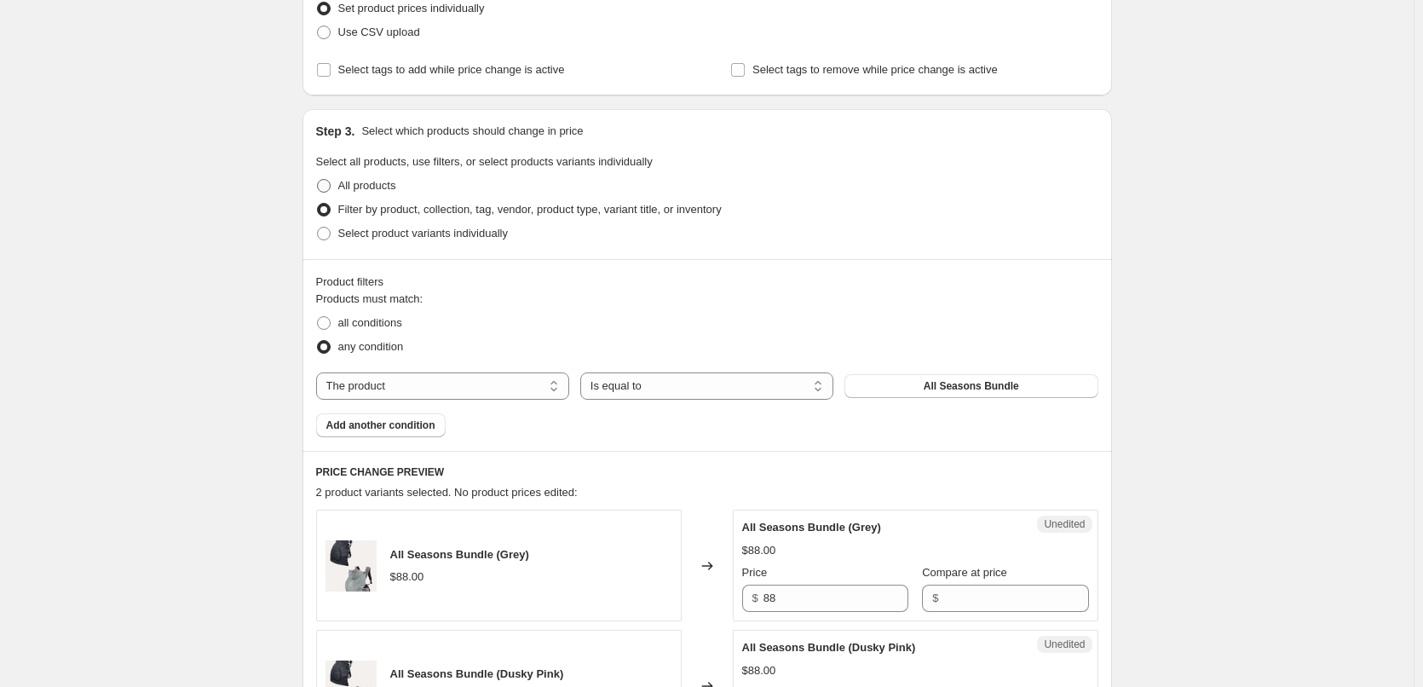
click at [327, 187] on span at bounding box center [324, 186] width 14 height 14
click at [318, 180] on input "All products" at bounding box center [317, 179] width 1 height 1
radio input "true"
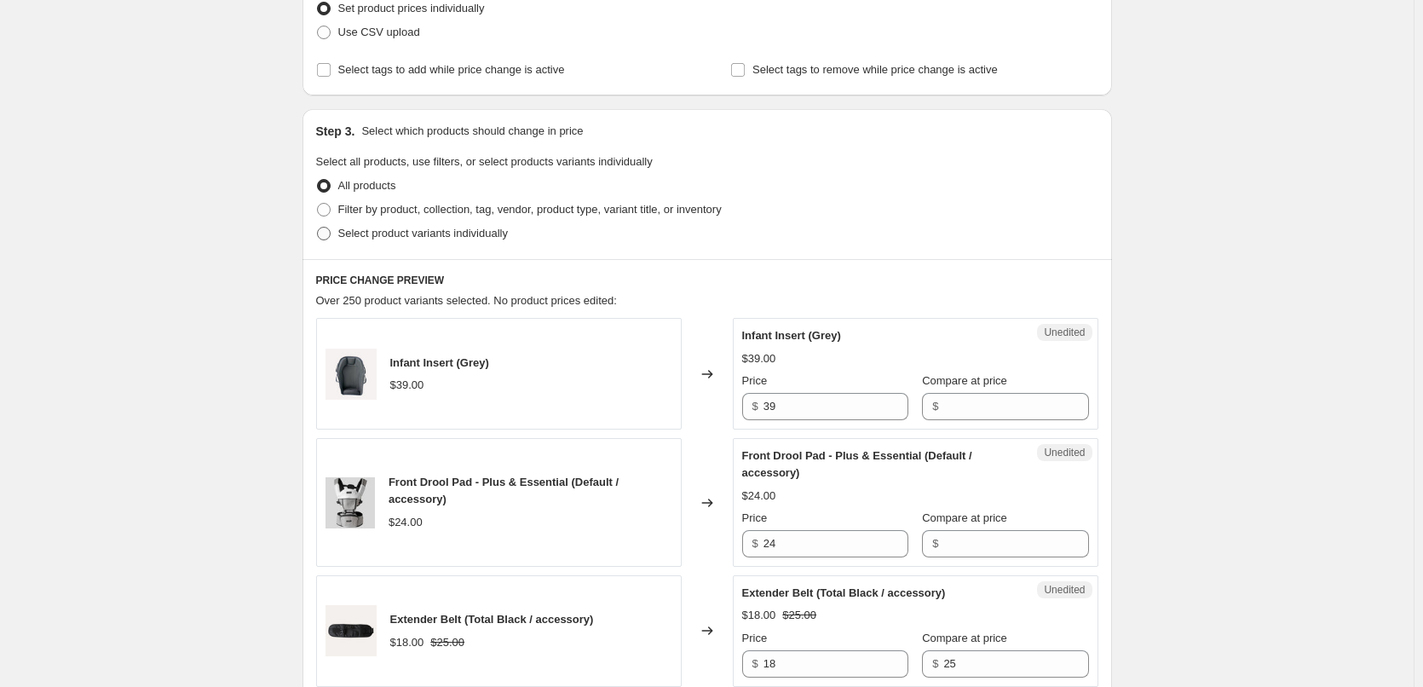
click at [327, 235] on span at bounding box center [324, 234] width 14 height 14
click at [318, 227] on input "Select product variants individually" at bounding box center [317, 227] width 1 height 1
radio input "true"
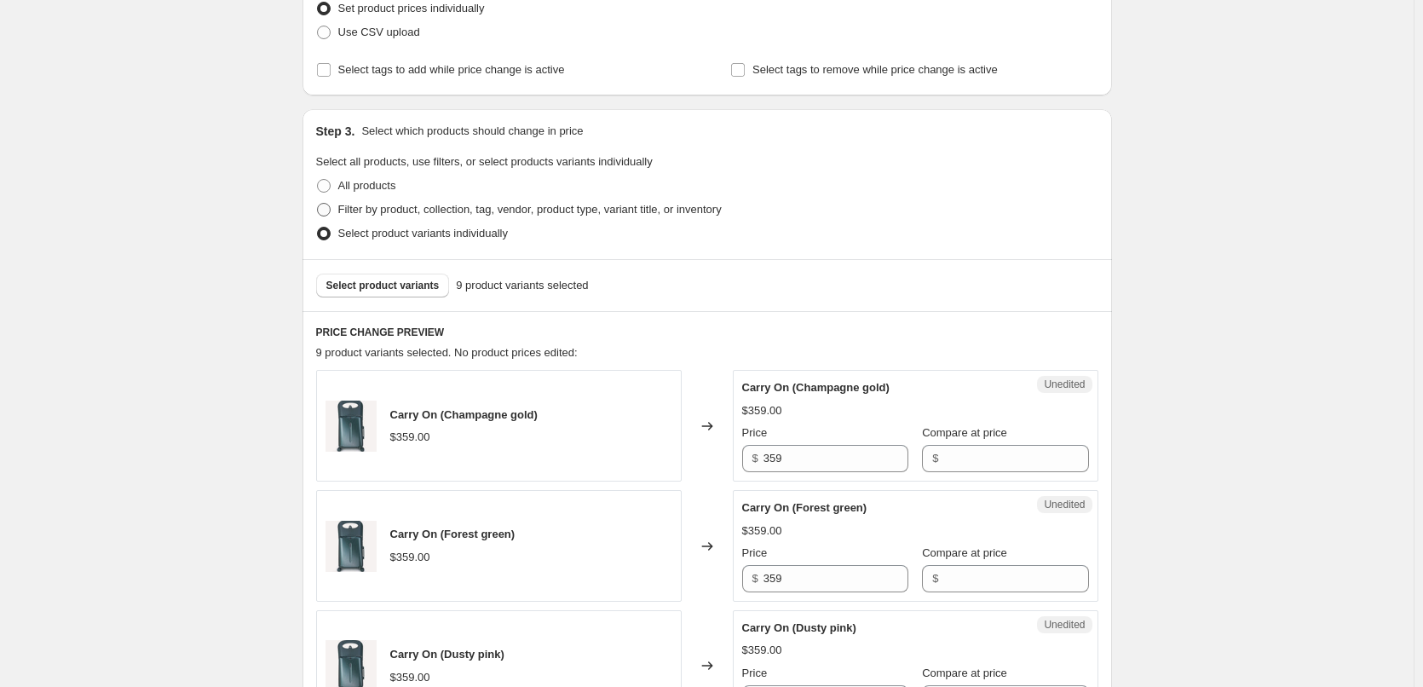
click at [331, 209] on span at bounding box center [324, 210] width 14 height 14
click at [318, 204] on input "Filter by product, collection, tag, vendor, product type, variant title, or inv…" at bounding box center [317, 203] width 1 height 1
radio input "true"
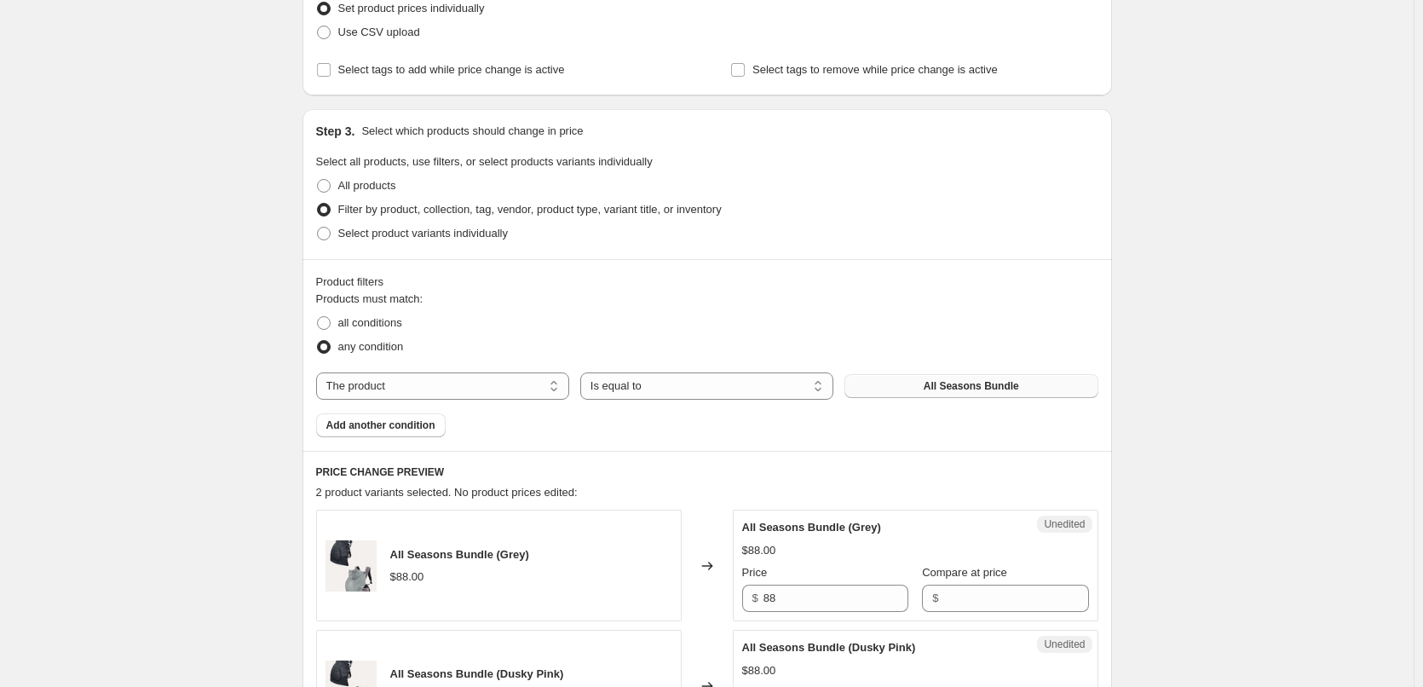
click at [948, 384] on span "All Seasons Bundle" at bounding box center [971, 386] width 95 height 14
click at [965, 389] on span "All Seasons Bundle" at bounding box center [971, 386] width 95 height 14
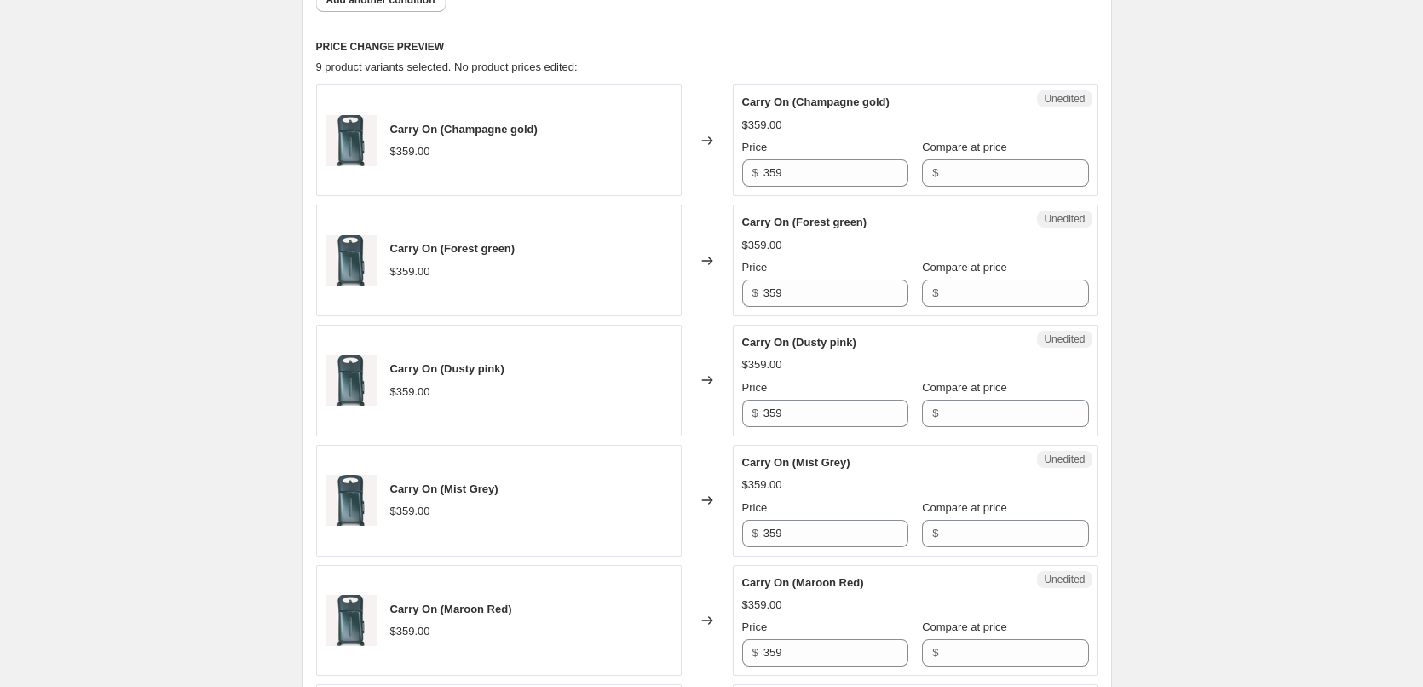
scroll to position [682, 0]
drag, startPoint x: 818, startPoint y: 167, endPoint x: 713, endPoint y: 164, distance: 104.9
click at [713, 164] on div "Carry On (Champagne gold) $359.00 Changed to Unedited Carry On (Champagne gold)…" at bounding box center [707, 139] width 782 height 112
click at [978, 169] on input "Compare at price" at bounding box center [1015, 171] width 145 height 27
paste input "359"
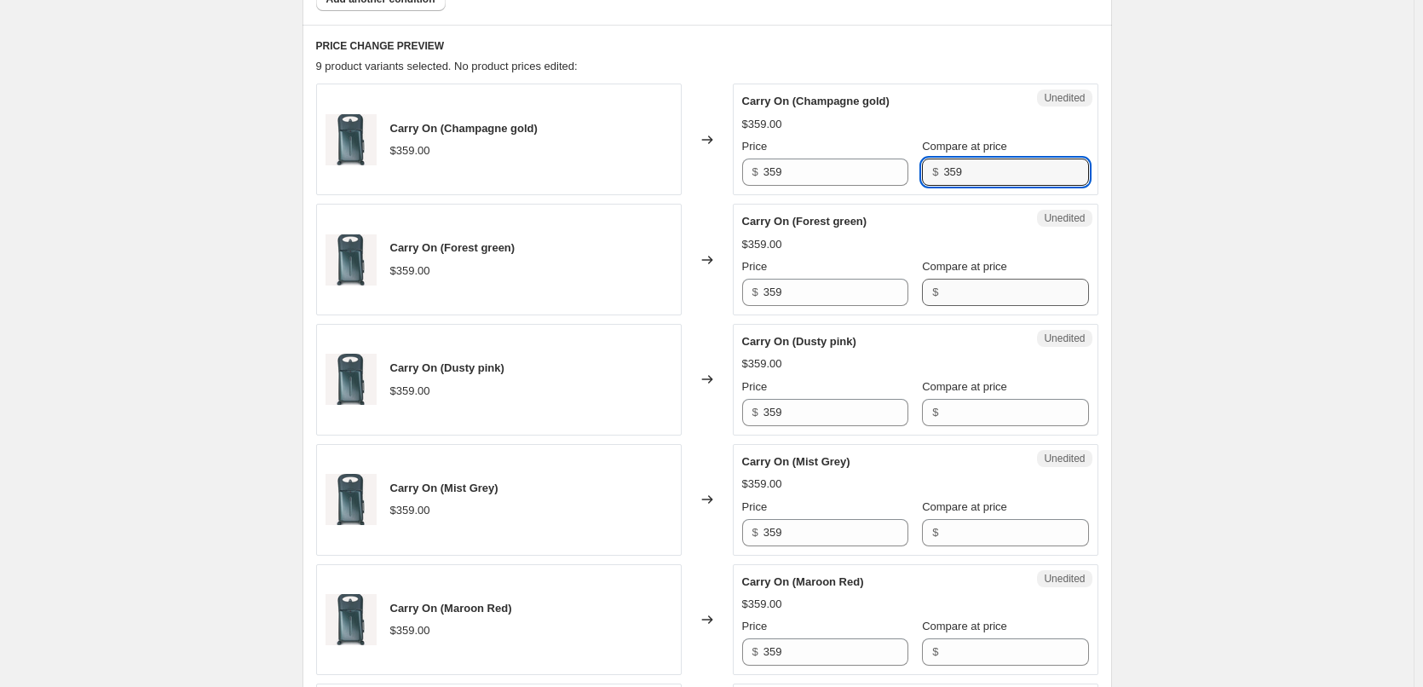
type input "359"
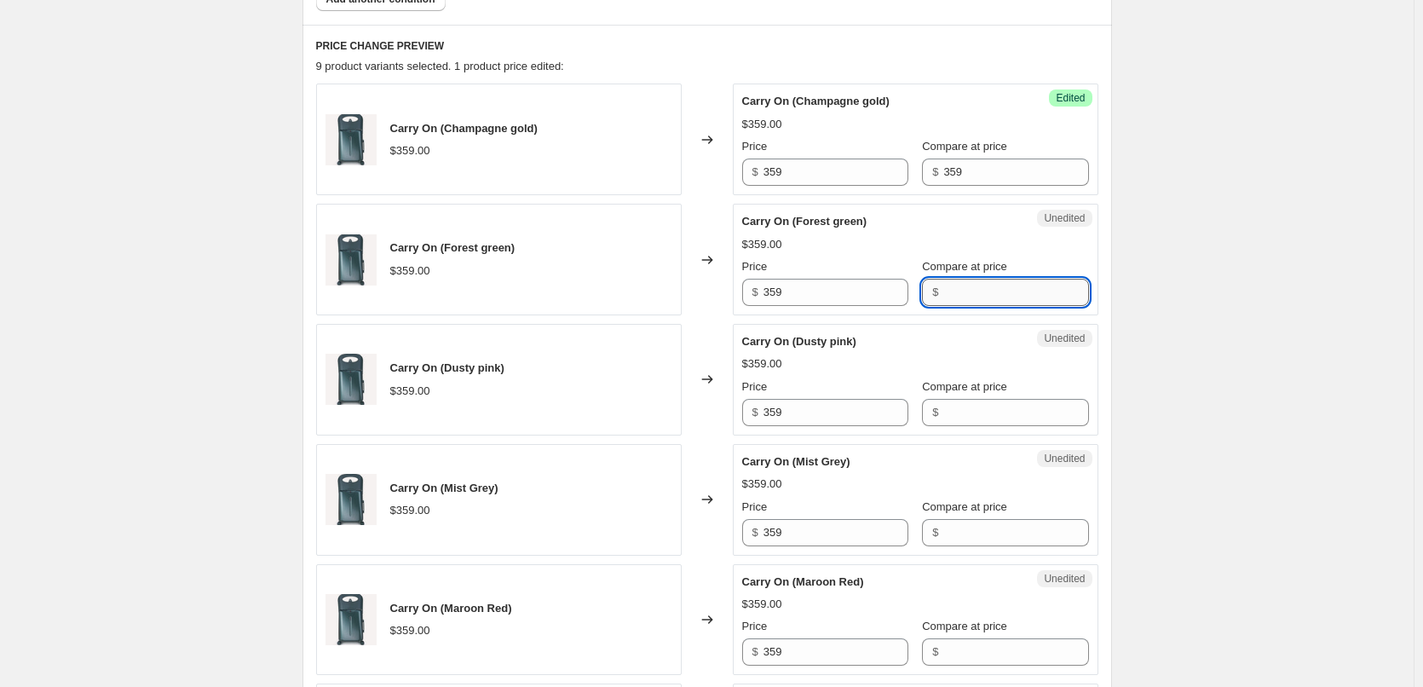
click at [958, 297] on input "Compare at price" at bounding box center [1015, 292] width 145 height 27
paste input "359"
type input "359"
click at [956, 413] on input "Compare at price" at bounding box center [1015, 412] width 145 height 27
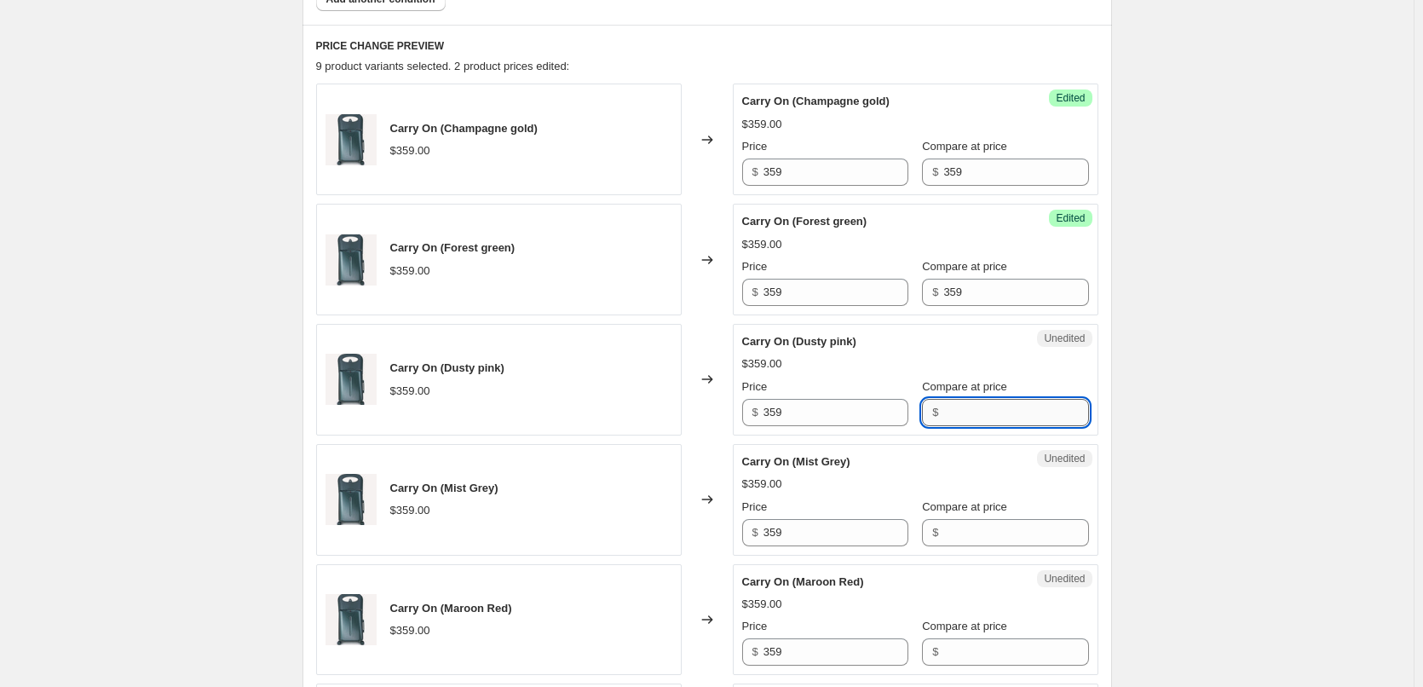
paste input "359"
type input "359"
click at [943, 537] on input "Compare at price" at bounding box center [1015, 532] width 145 height 27
paste input "359"
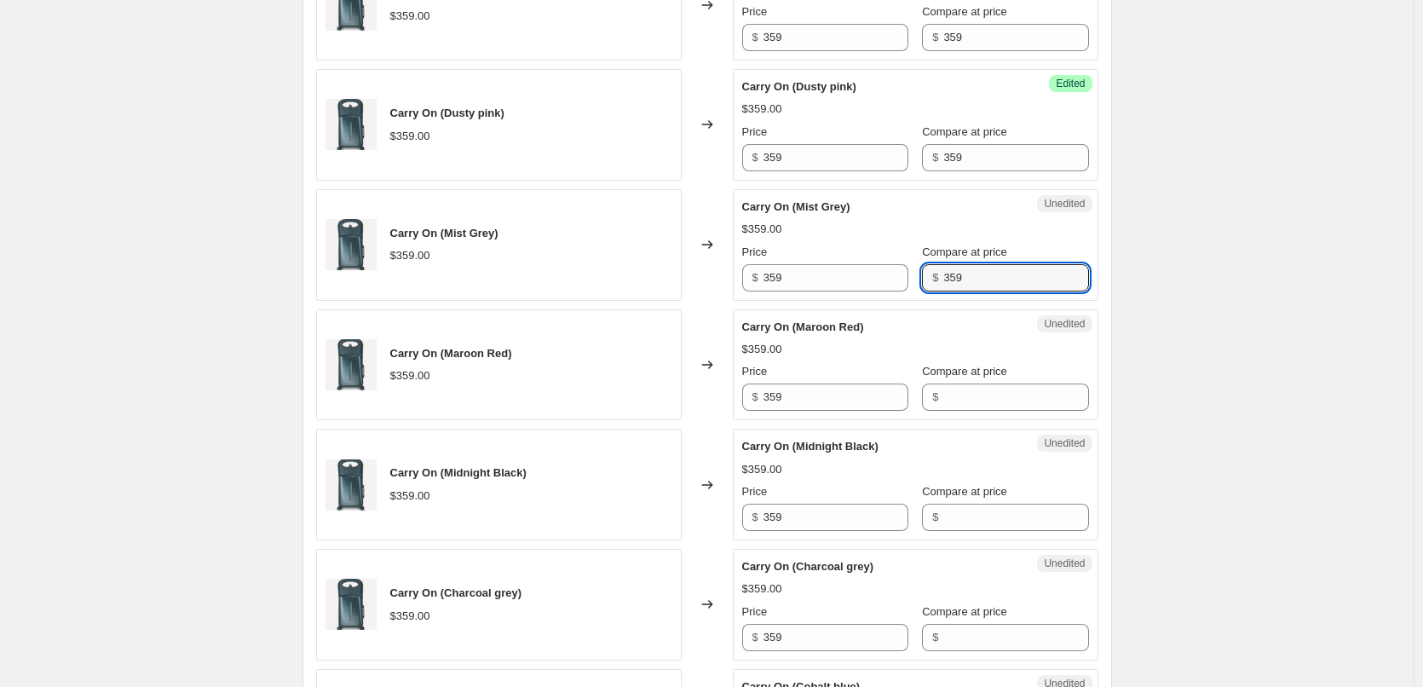
scroll to position [937, 0]
type input "359"
click at [970, 404] on input "Compare at price" at bounding box center [1015, 396] width 145 height 27
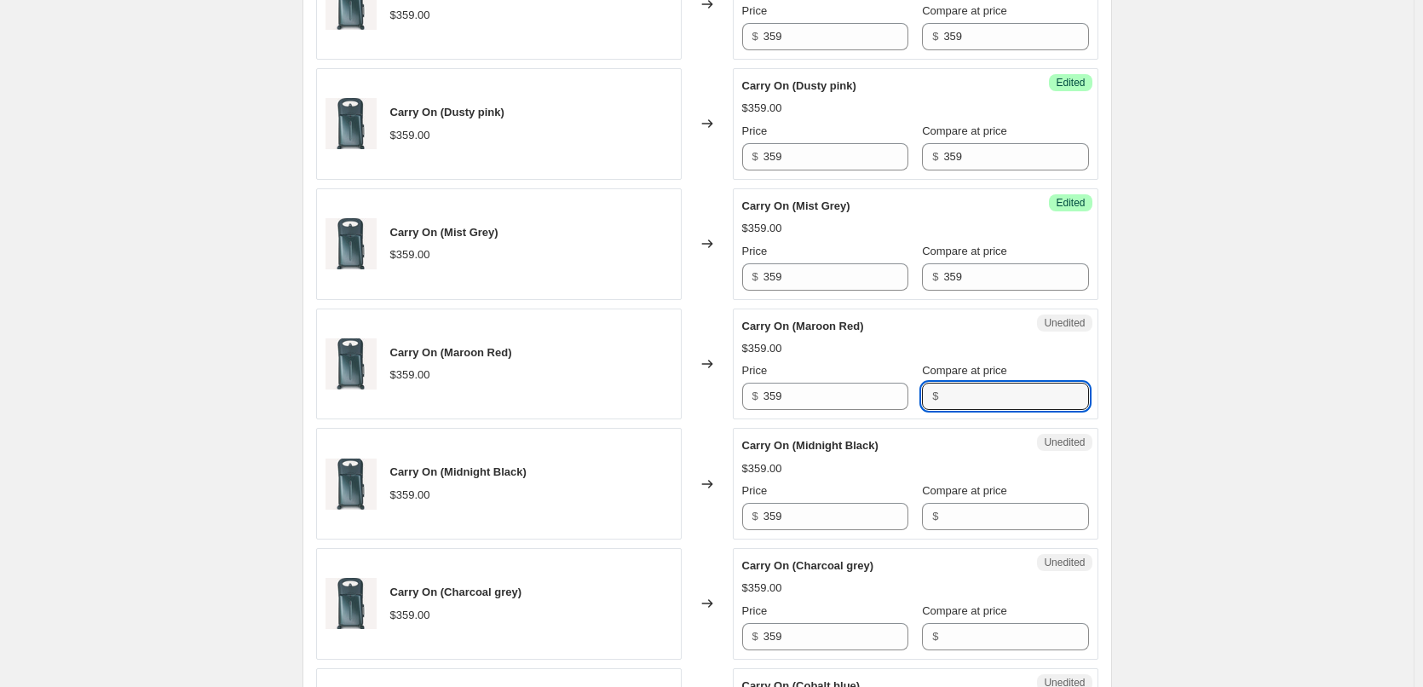
paste input "359"
type input "359"
click at [961, 514] on input "Compare at price" at bounding box center [1015, 516] width 145 height 27
paste input "359"
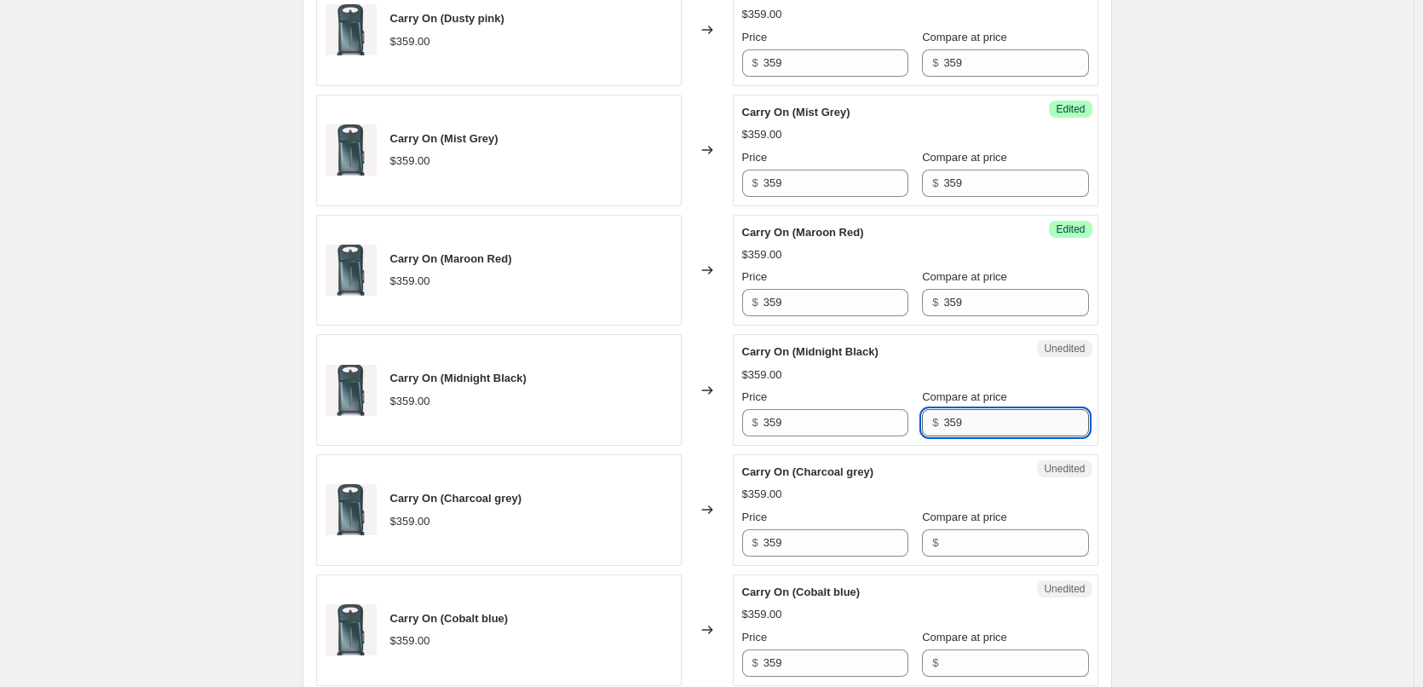
scroll to position [1193, 0]
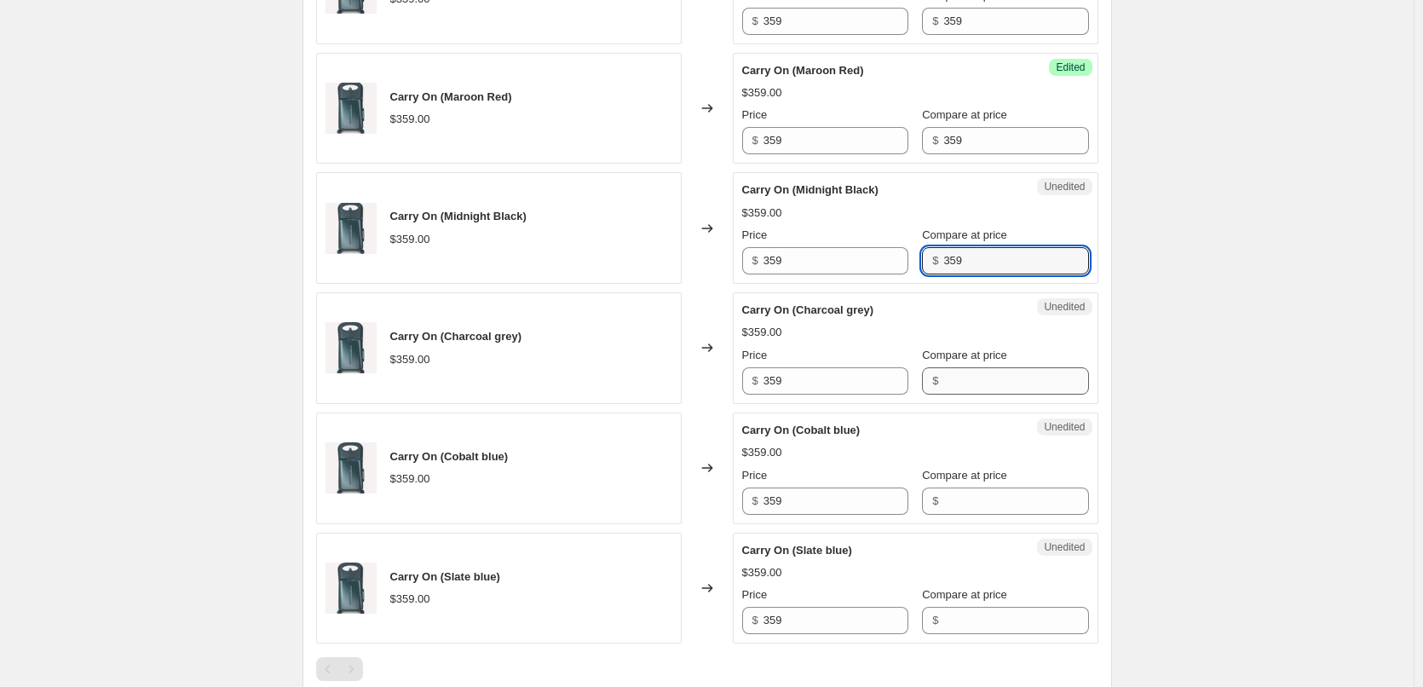
type input "359"
click at [963, 378] on input "Compare at price" at bounding box center [1015, 380] width 145 height 27
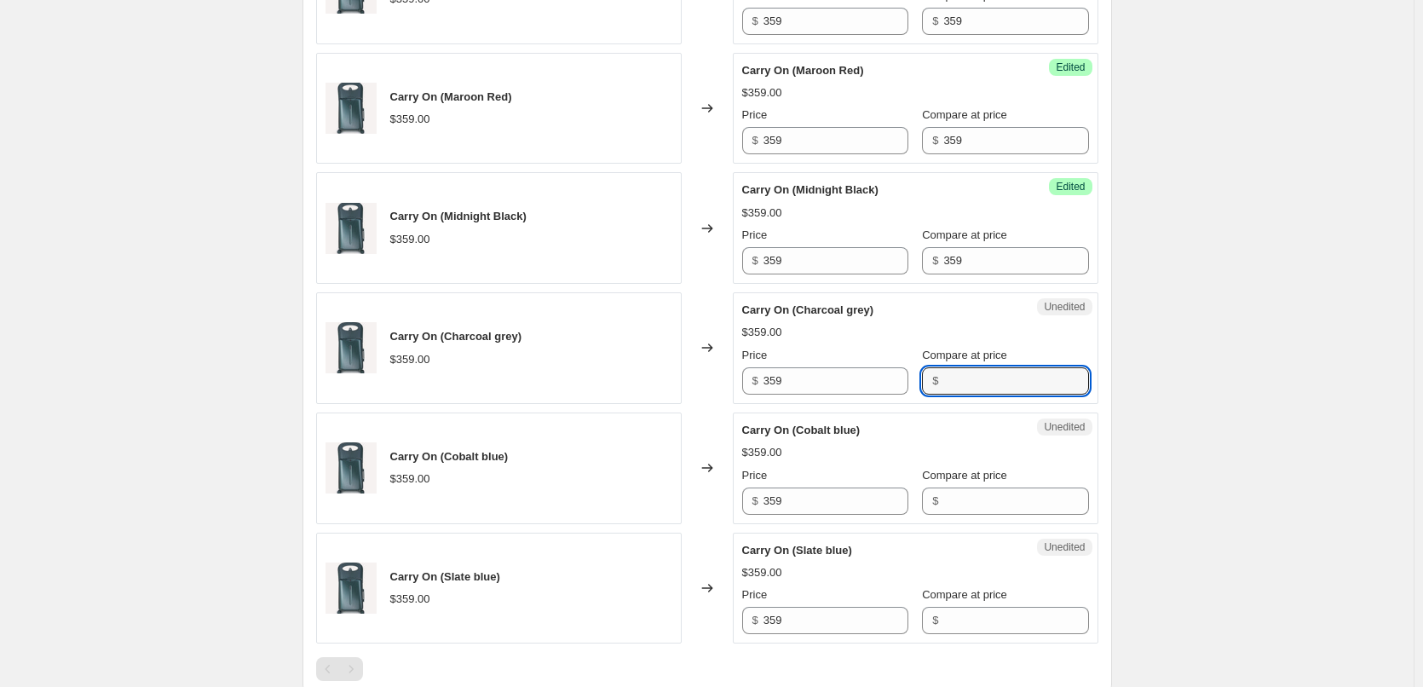
paste input "359"
type input "359"
click at [967, 500] on input "Compare at price" at bounding box center [1015, 500] width 145 height 27
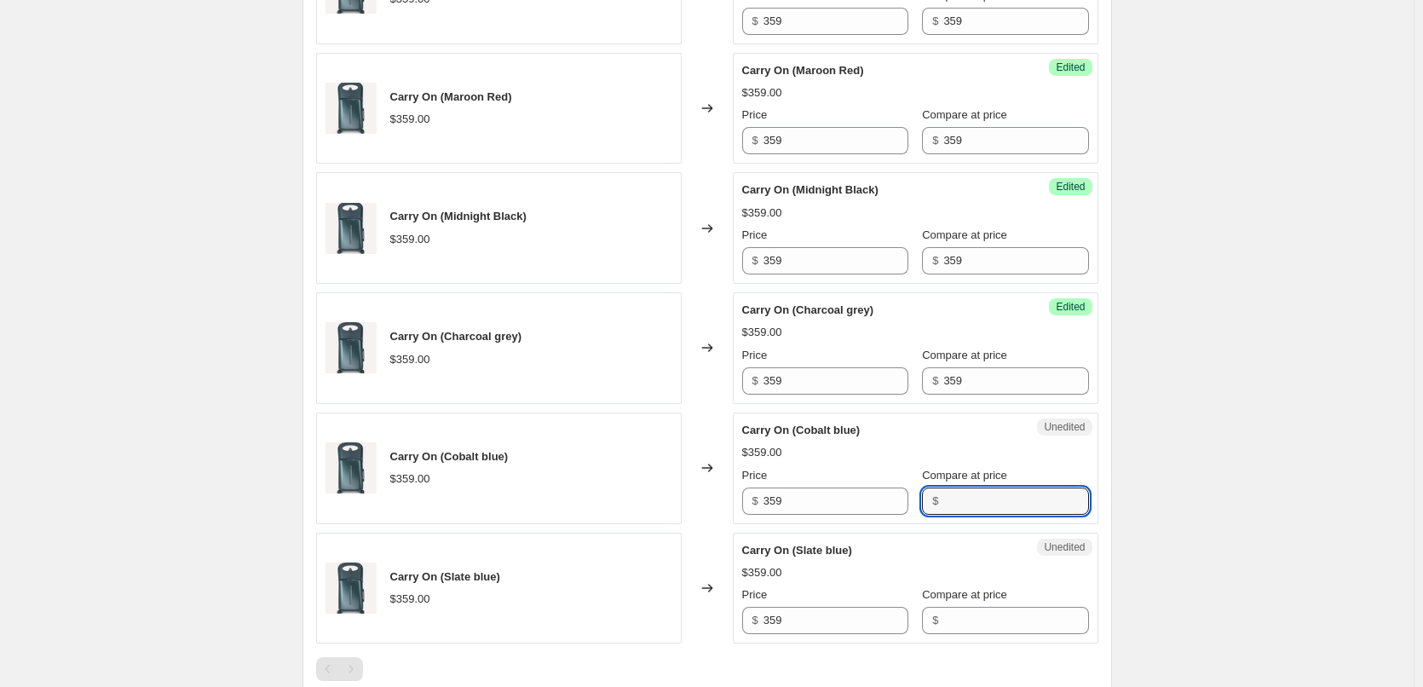
paste input "359"
type input "359"
click at [953, 619] on input "Compare at price" at bounding box center [1015, 620] width 145 height 27
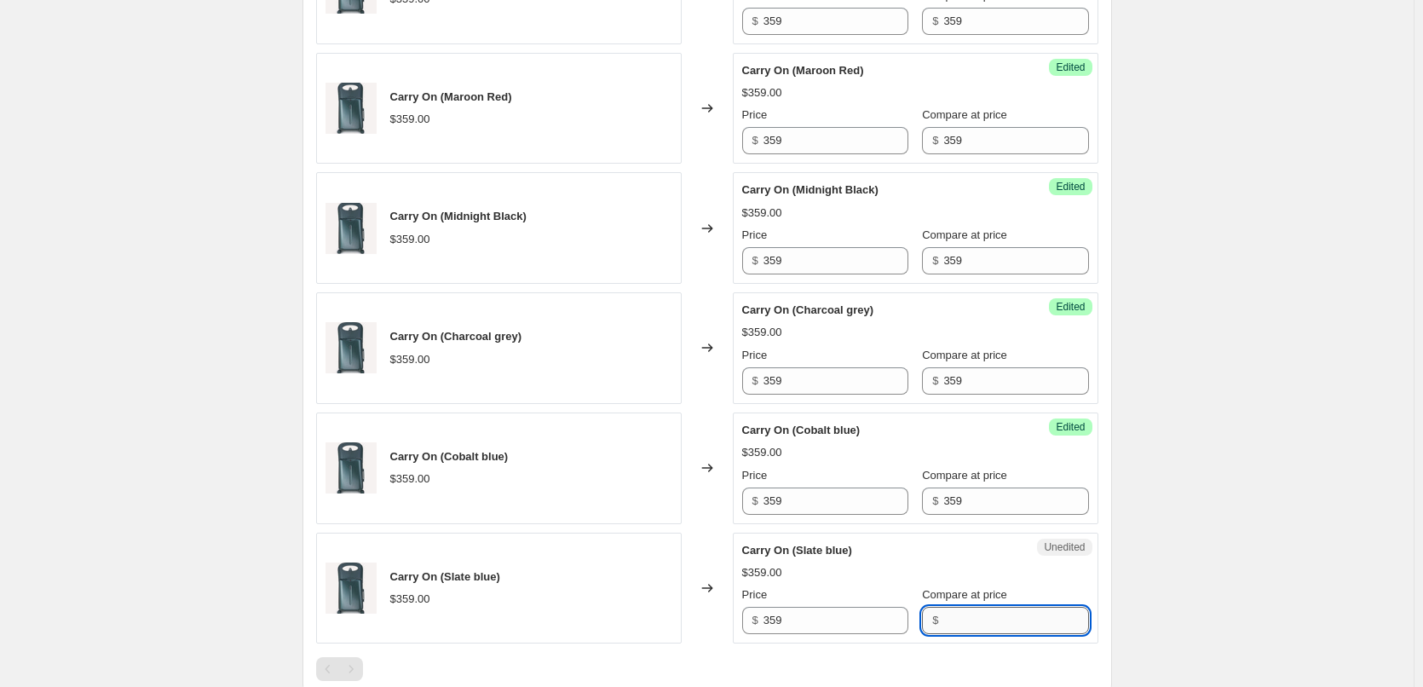
paste input "359"
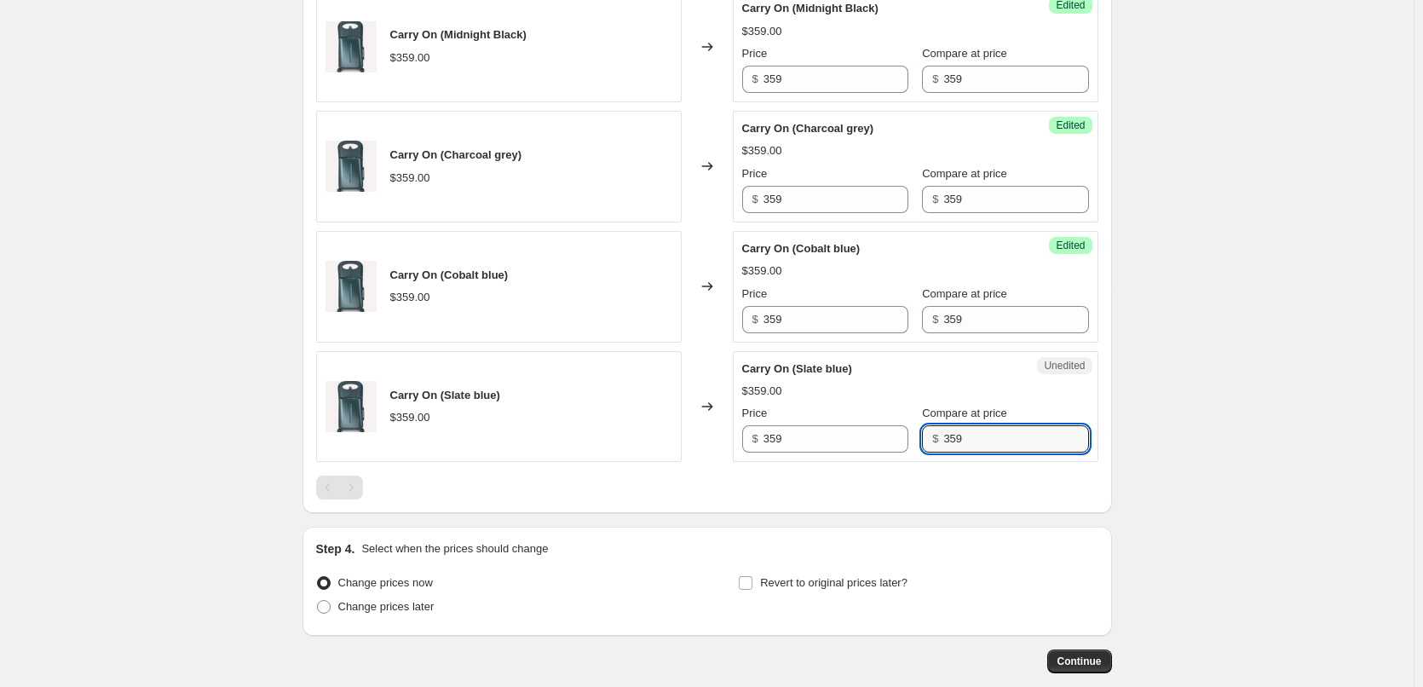
scroll to position [1465, 0]
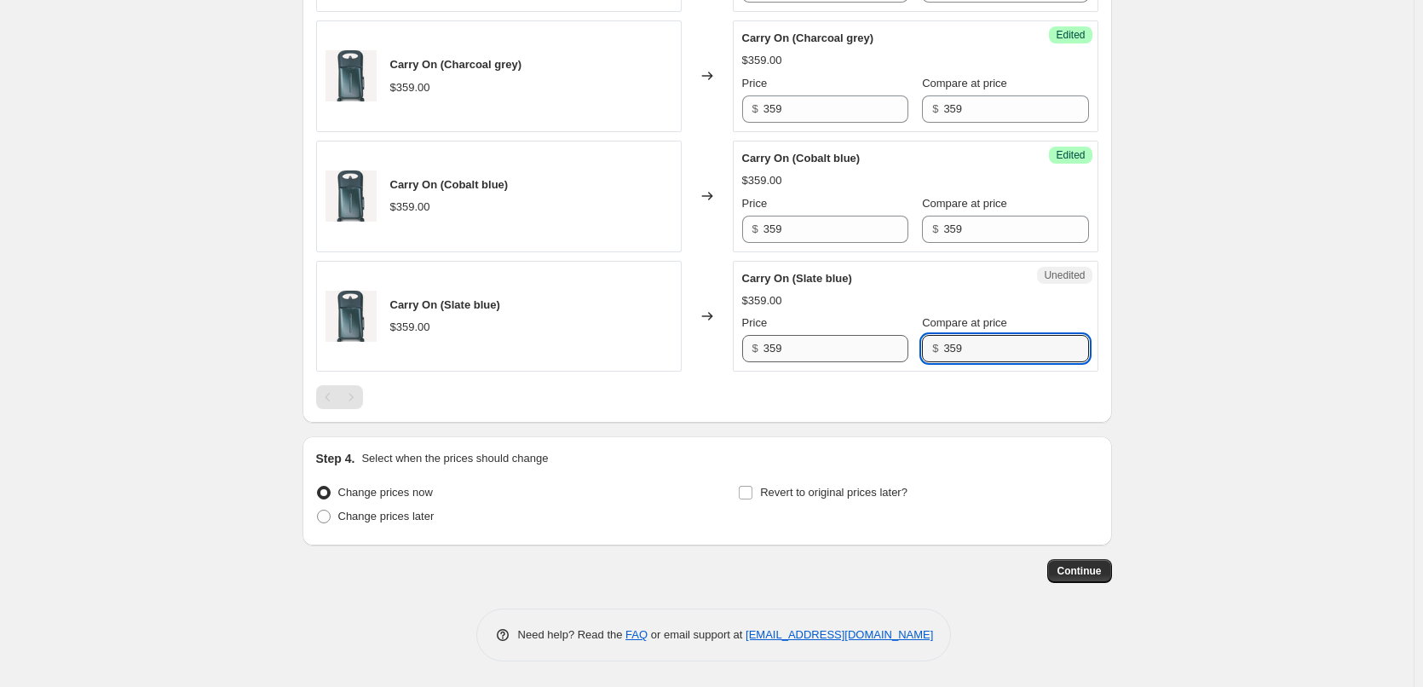
type input "359"
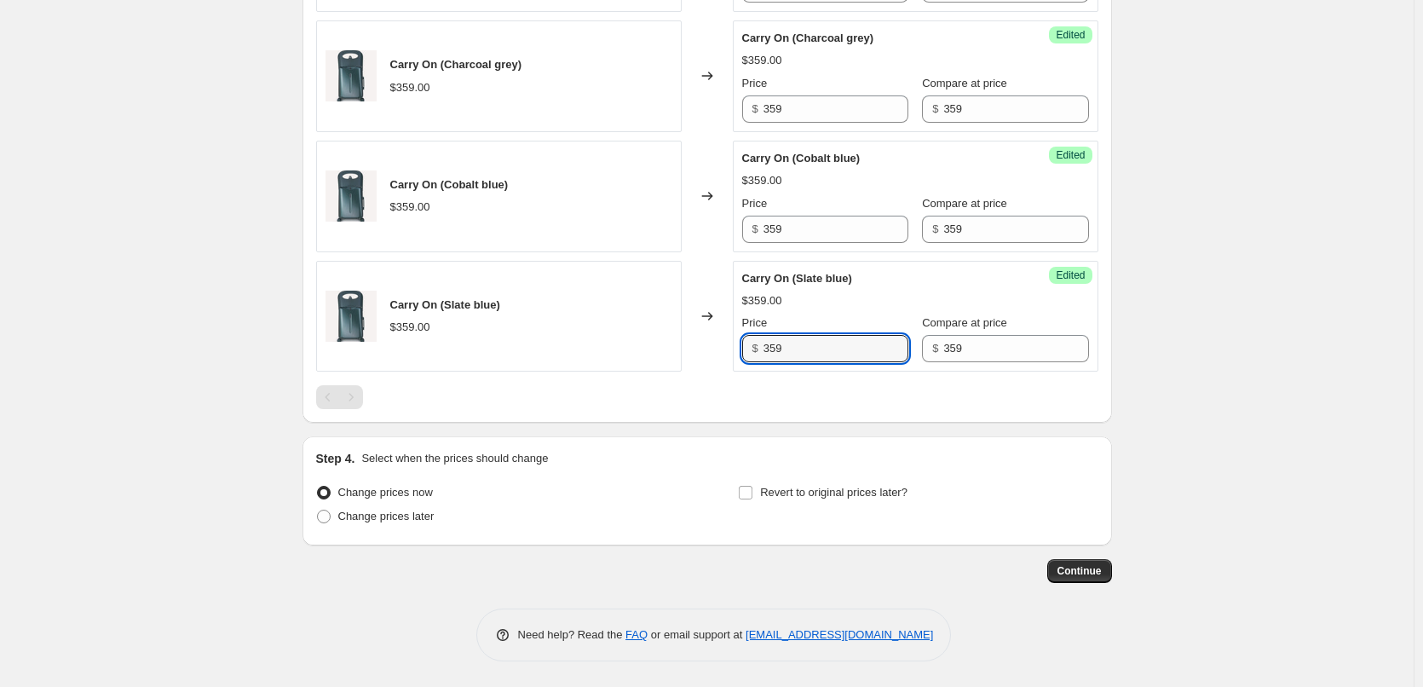
drag, startPoint x: 809, startPoint y: 351, endPoint x: 671, endPoint y: 340, distance: 139.3
click at [671, 340] on div "Carry On (Slate blue) $359.00 Changed to Success Edited Carry On (Slate blue) $…" at bounding box center [707, 317] width 782 height 112
drag, startPoint x: 828, startPoint y: 356, endPoint x: 658, endPoint y: 330, distance: 172.4
click at [658, 330] on div "Carry On (Slate blue) $359.00 Changed to Success Edited Carry On (Slate blue) $…" at bounding box center [707, 317] width 782 height 112
type input "299"
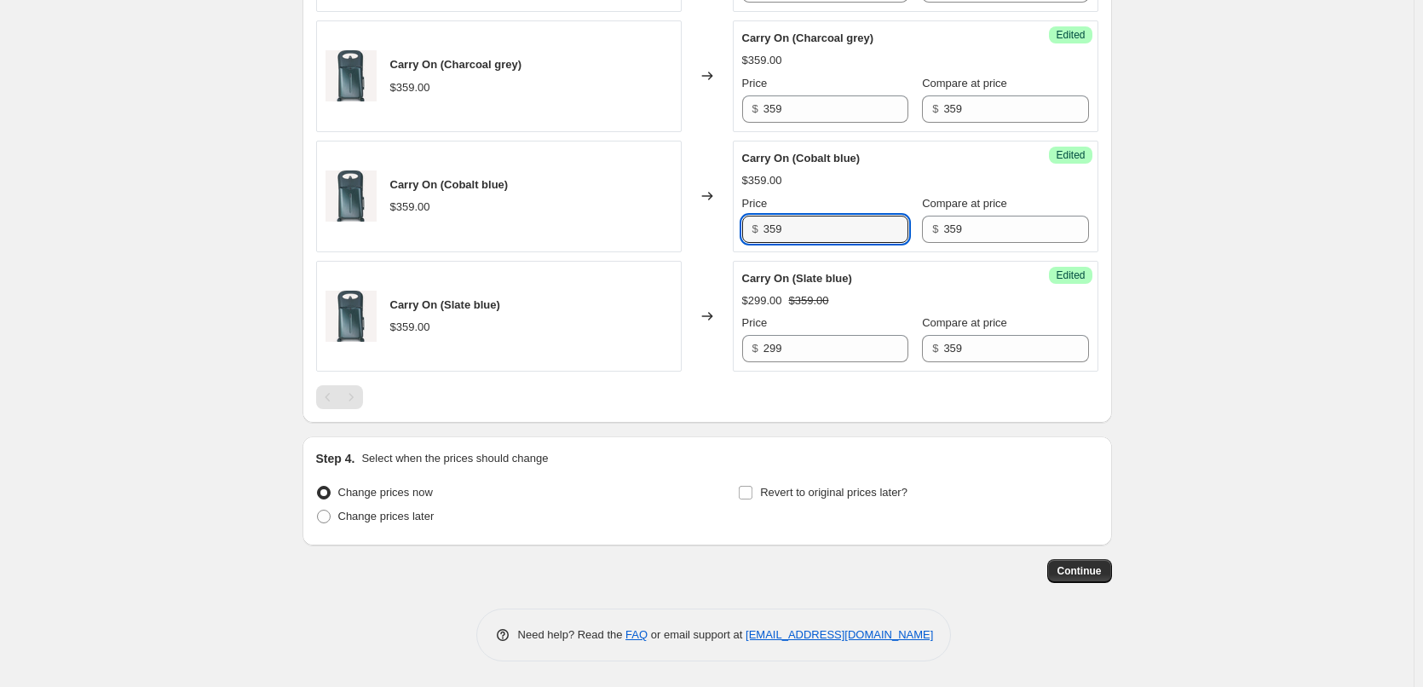
drag, startPoint x: 787, startPoint y: 224, endPoint x: 690, endPoint y: 217, distance: 97.4
click at [690, 217] on div "Carry On (Cobalt blue) $359.00 Changed to Success Edited Carry On (Cobalt blue)…" at bounding box center [707, 197] width 782 height 112
paste input "29"
type input "299"
drag, startPoint x: 744, startPoint y: 100, endPoint x: 704, endPoint y: 93, distance: 40.6
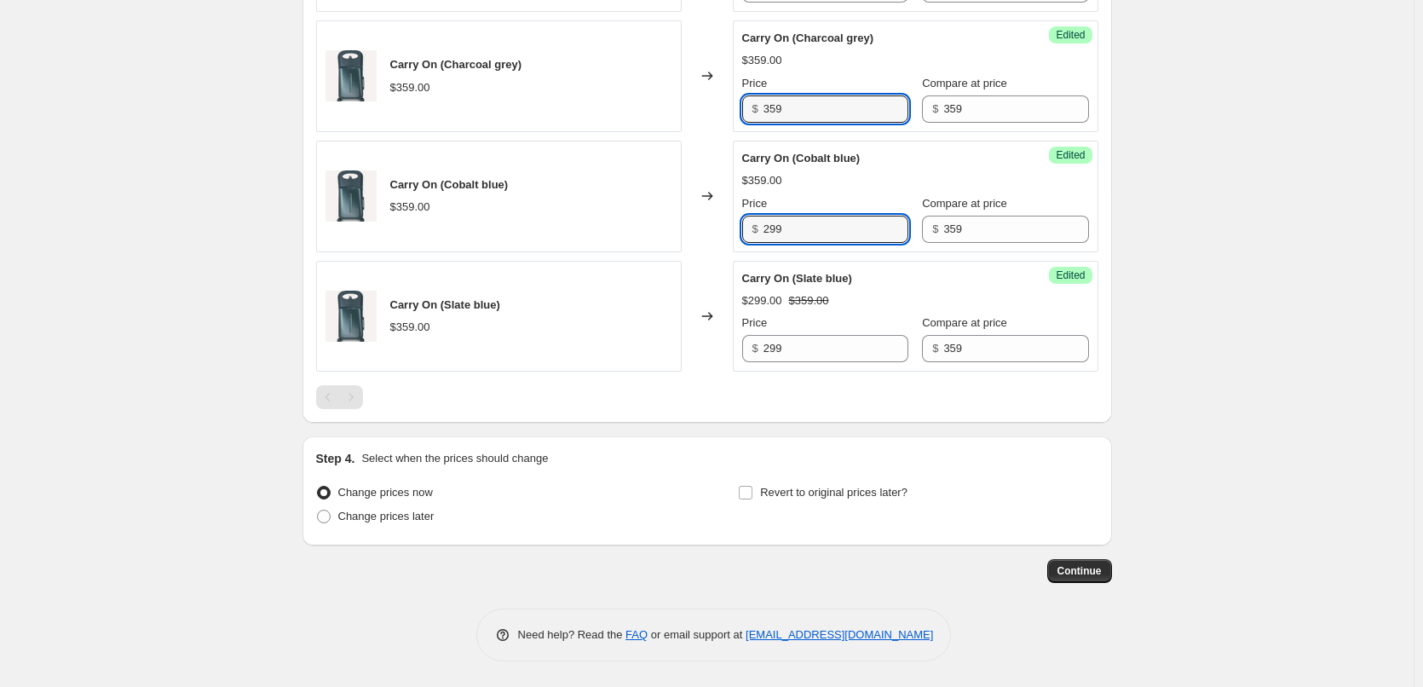
click at [704, 93] on div "Carry On (Charcoal grey) $359.00 Changed to Success Edited Carry On (Charcoal g…" at bounding box center [707, 76] width 782 height 112
paste input "29"
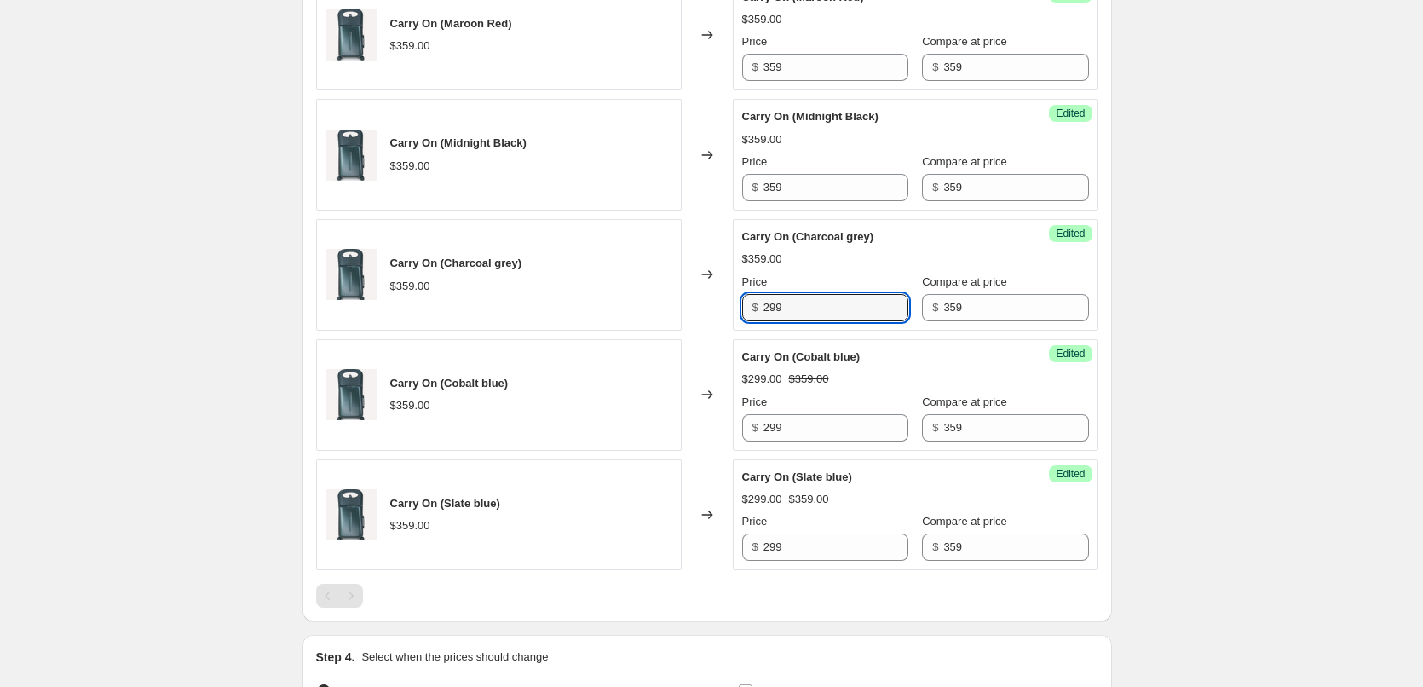
scroll to position [1209, 0]
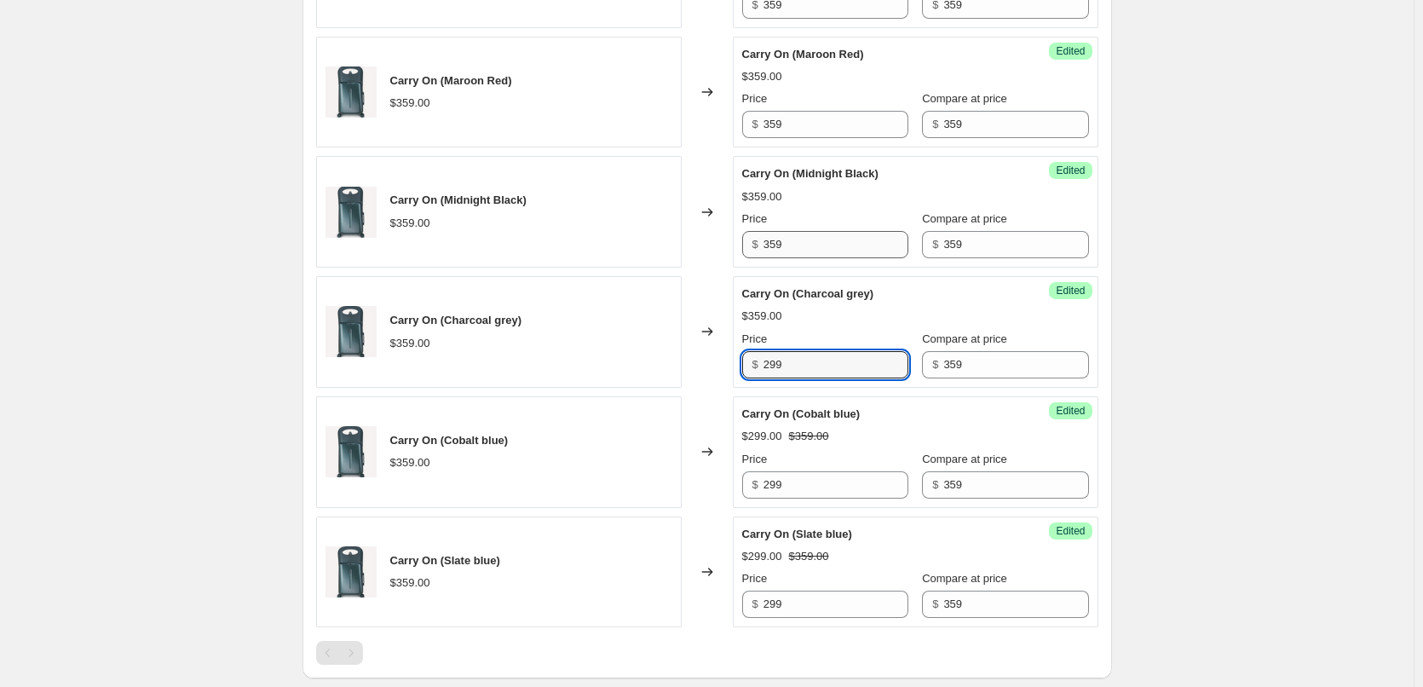
type input "299"
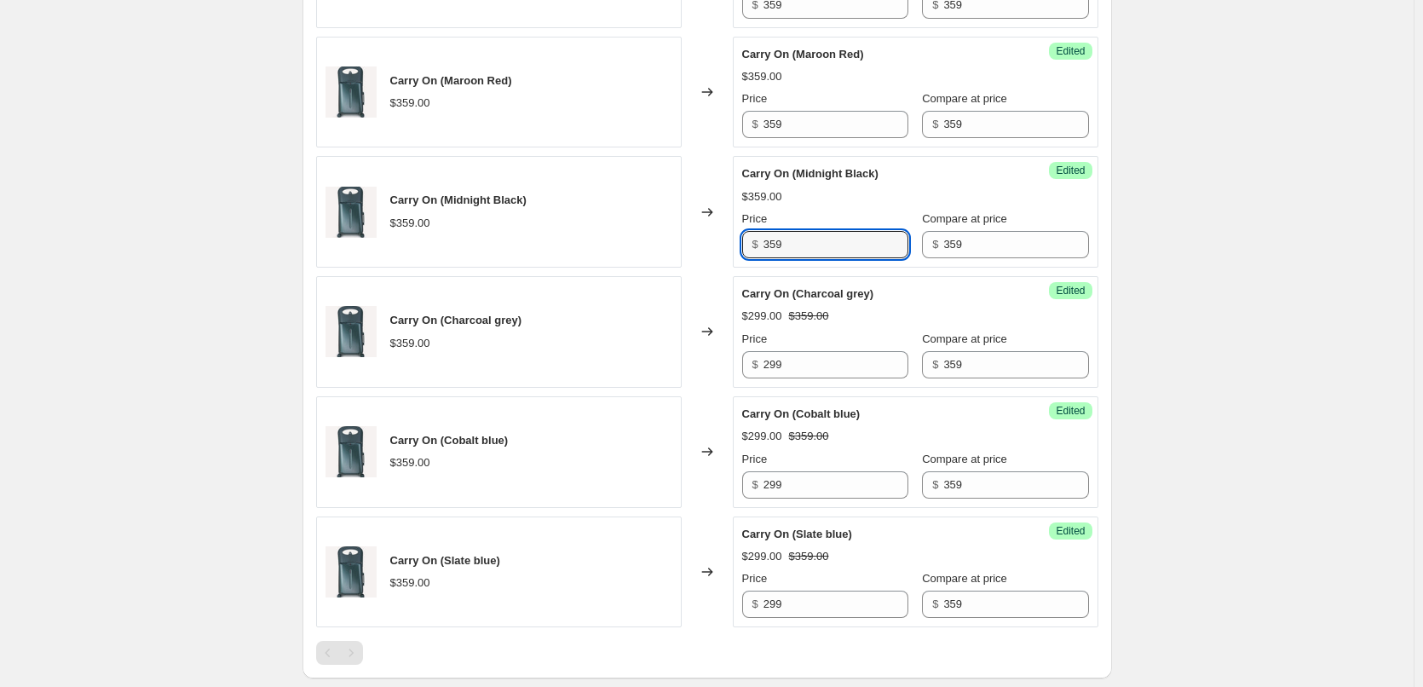
drag, startPoint x: 797, startPoint y: 242, endPoint x: 721, endPoint y: 237, distance: 76.9
click at [721, 237] on div "Carry On (Midnight Black) $359.00 Changed to Success Edited Carry On (Midnight …" at bounding box center [707, 212] width 782 height 112
paste input "29"
type input "299"
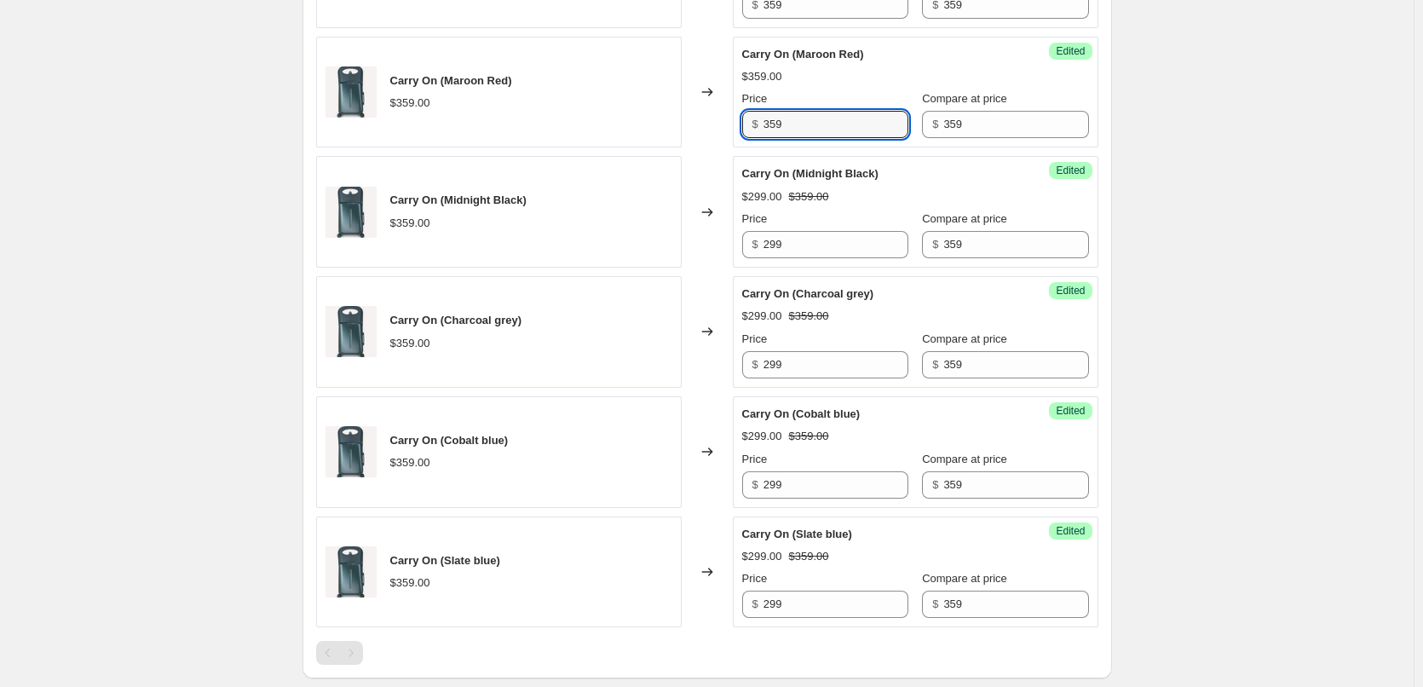
drag, startPoint x: 786, startPoint y: 122, endPoint x: 716, endPoint y: 111, distance: 71.6
click at [716, 111] on div "Carry On (Maroon Red) $359.00 Changed to Success Edited Carry On (Maroon Red) $…" at bounding box center [707, 93] width 782 height 112
paste input "29"
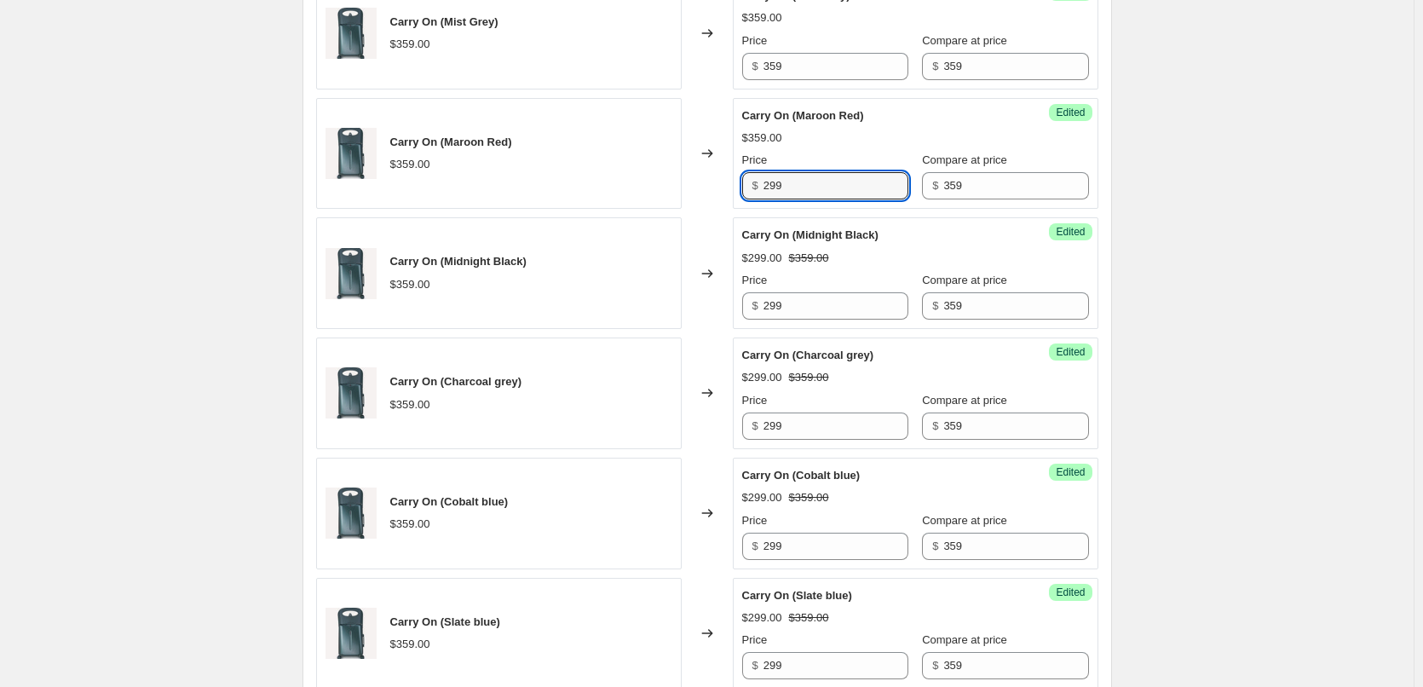
scroll to position [1039, 0]
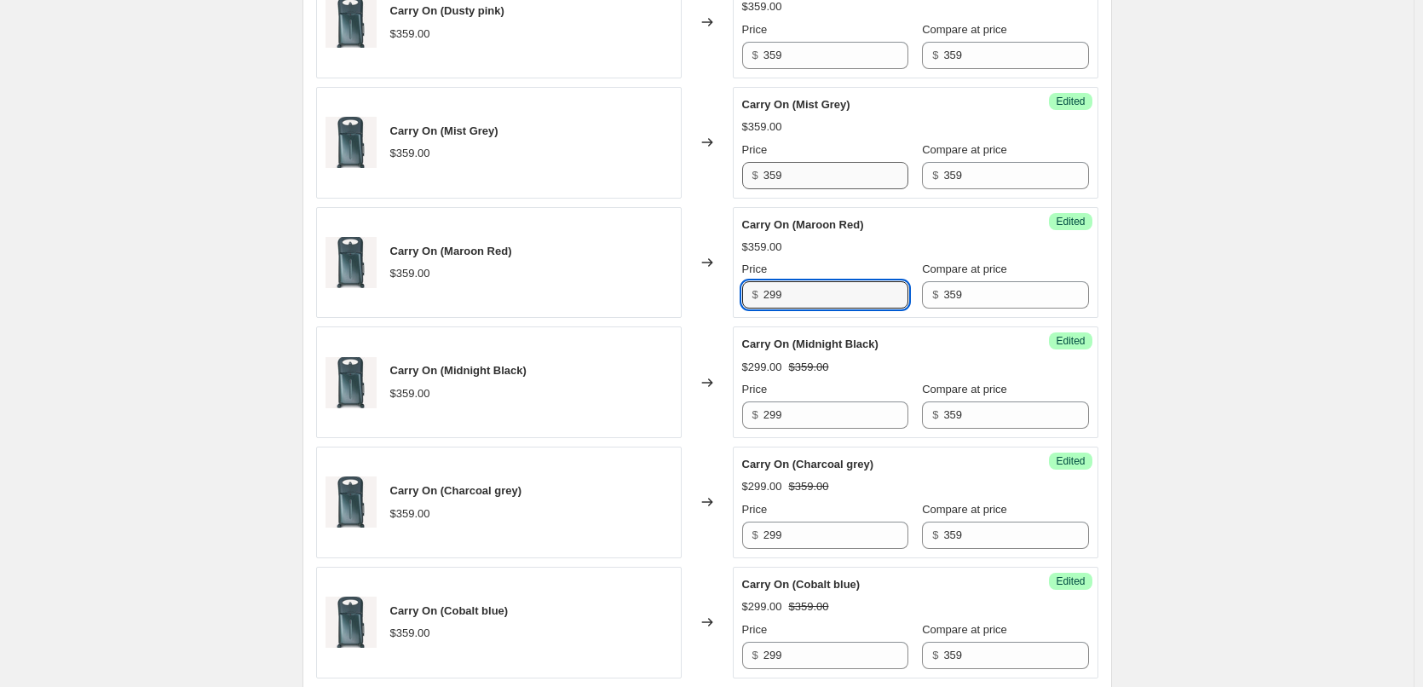
type input "299"
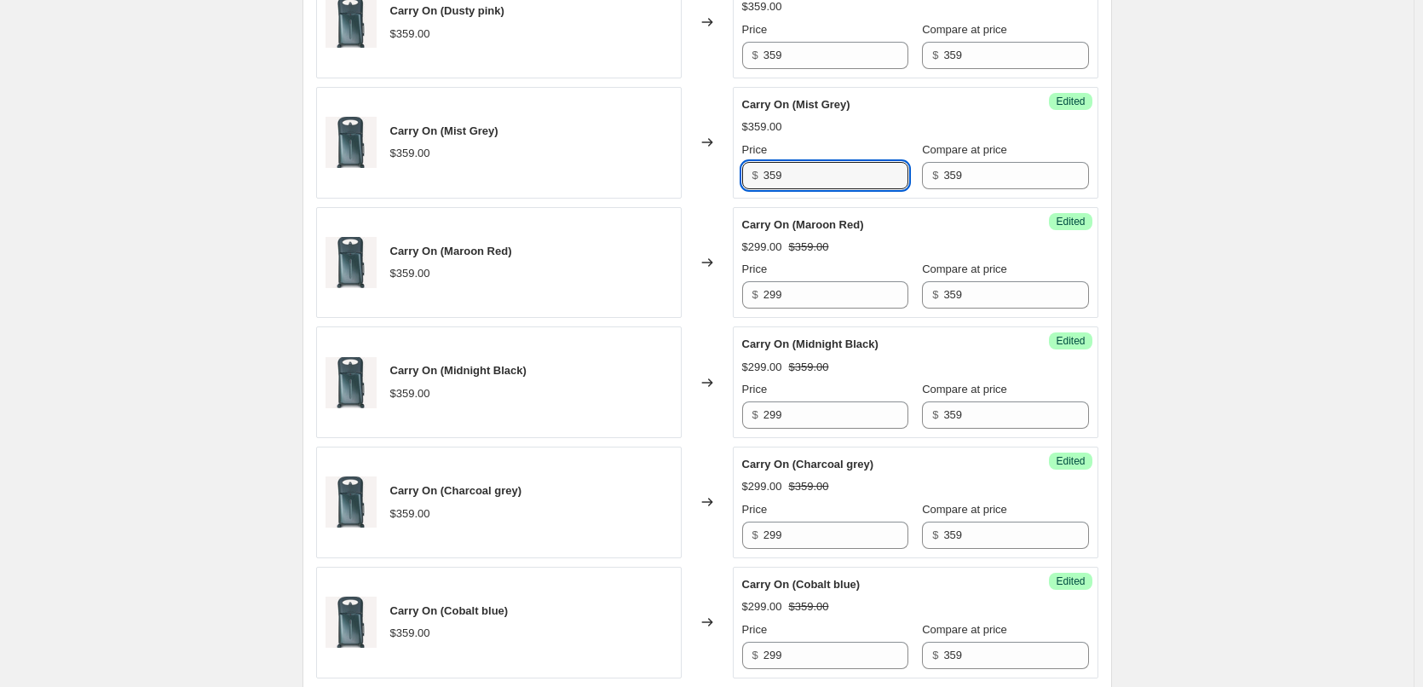
drag, startPoint x: 791, startPoint y: 183, endPoint x: 751, endPoint y: 179, distance: 40.3
click at [751, 179] on div "$ 359" at bounding box center [825, 175] width 166 height 27
paste input "29"
type input "299"
drag, startPoint x: 798, startPoint y: 62, endPoint x: 731, endPoint y: 53, distance: 68.0
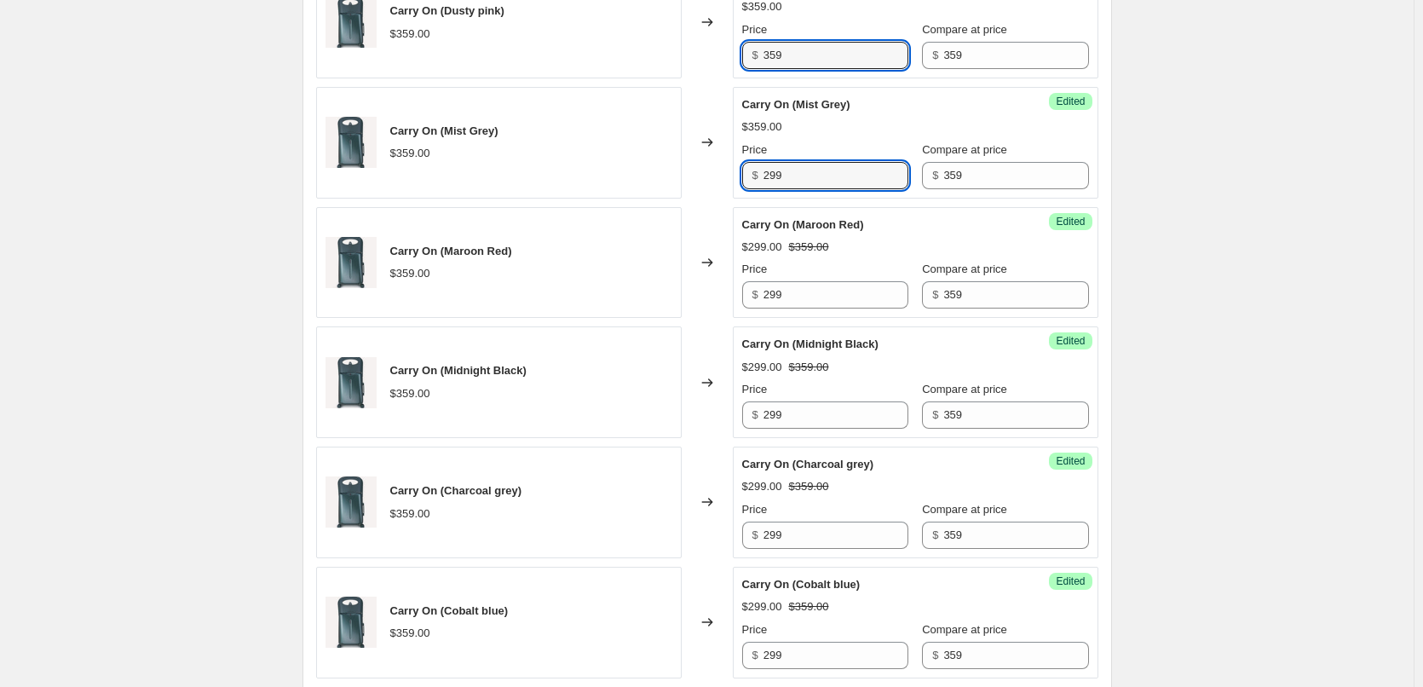
click at [731, 53] on div "Carry On (Dusty pink) $359.00 Changed to Success Edited Carry On (Dusty pink) $…" at bounding box center [707, 23] width 782 height 112
paste input "29"
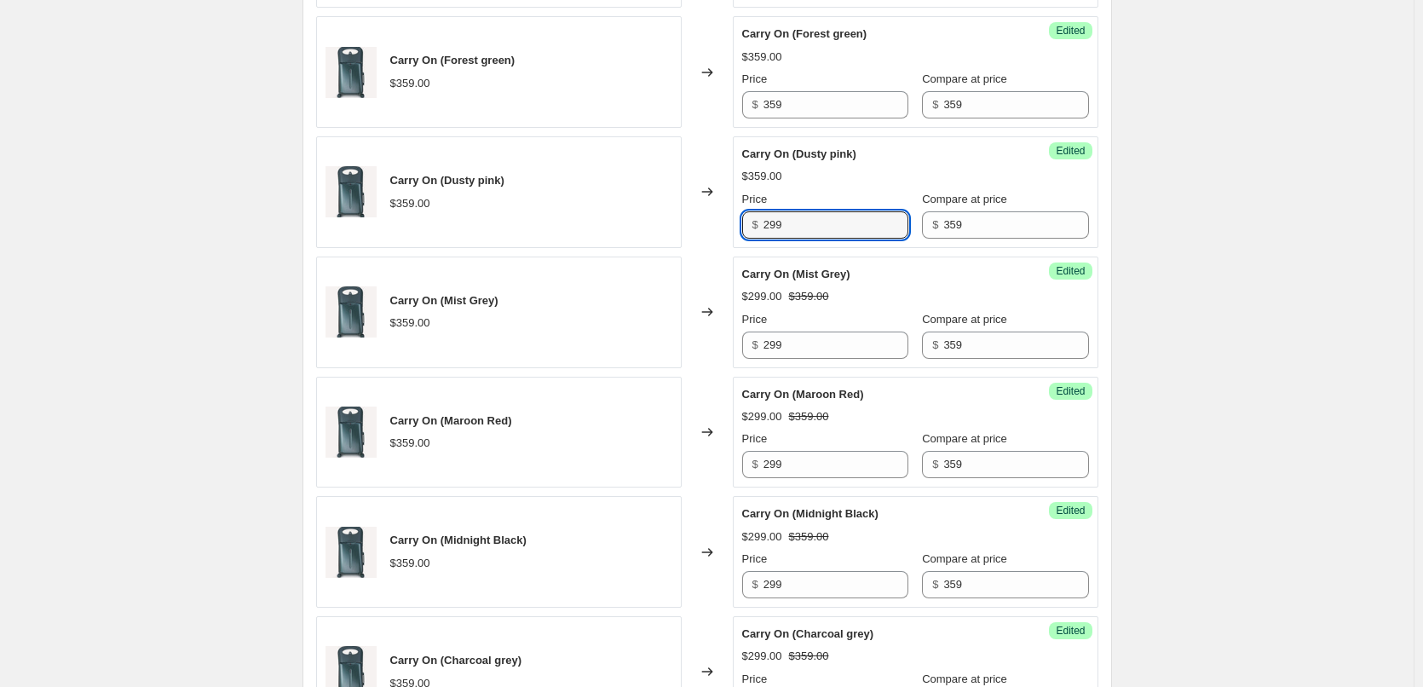
scroll to position [868, 0]
type input "299"
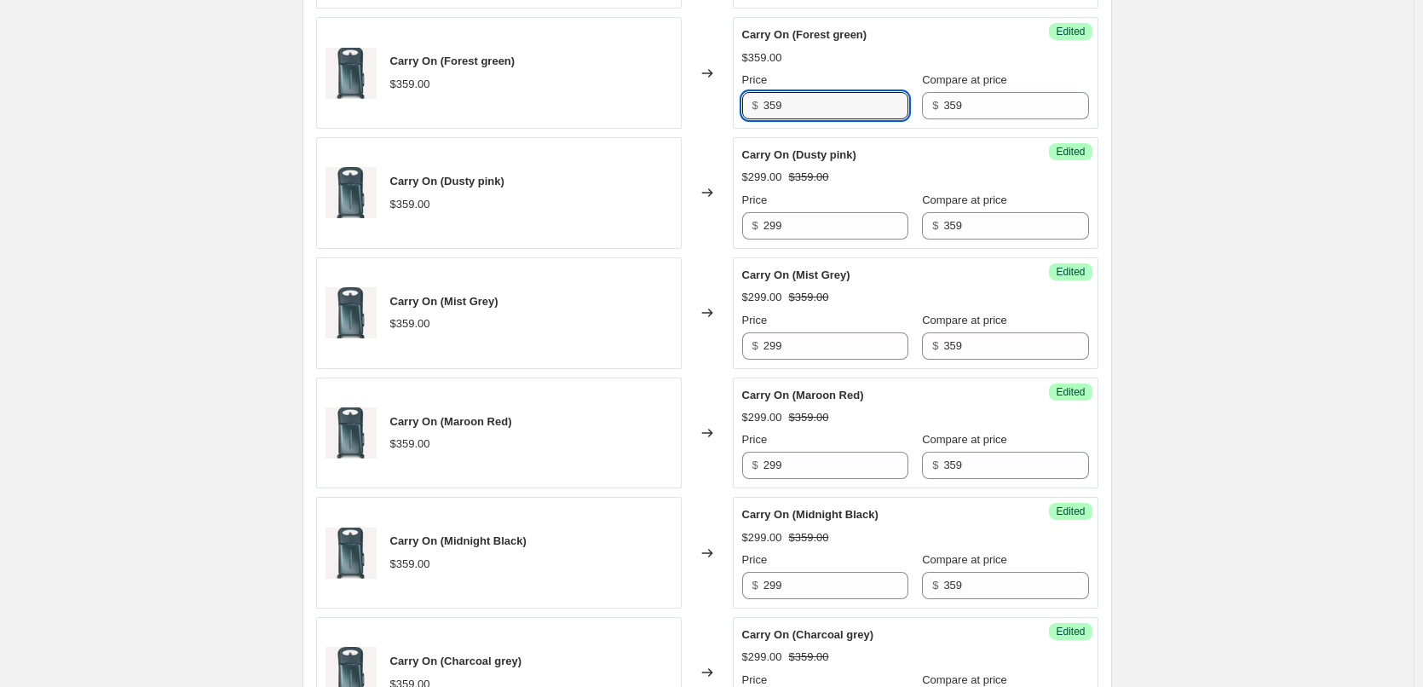
drag, startPoint x: 793, startPoint y: 106, endPoint x: 737, endPoint y: 102, distance: 56.3
click at [737, 102] on div "Success Edited Carry On (Forest green) $359.00 Price $ 359 Compare at price $ 3…" at bounding box center [916, 73] width 366 height 112
paste input "29"
type input "299"
click at [1177, 207] on div "Create new price [MEDICAL_DATA]. This page is ready Create new price [MEDICAL_D…" at bounding box center [707, 207] width 1414 height 2151
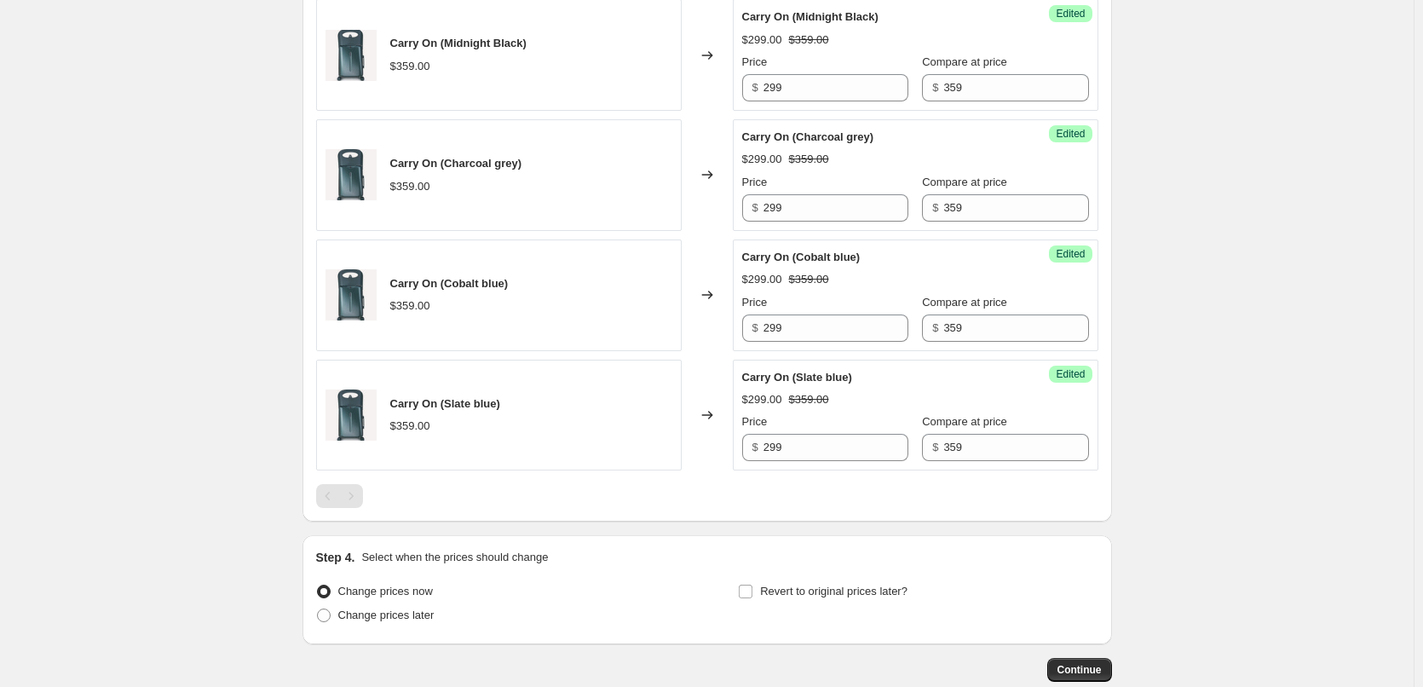
scroll to position [1465, 0]
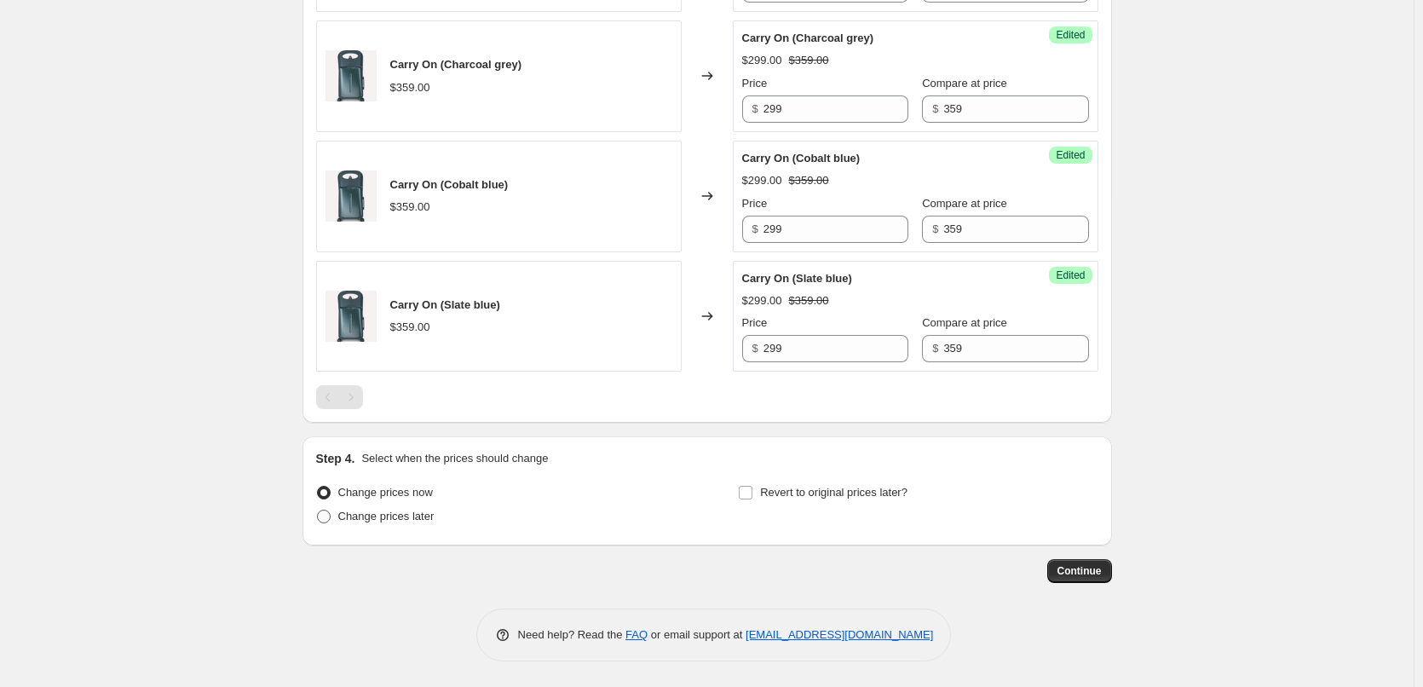
click at [356, 513] on span "Change prices later" at bounding box center [386, 516] width 96 height 13
click at [318, 510] on input "Change prices later" at bounding box center [317, 510] width 1 height 1
radio input "true"
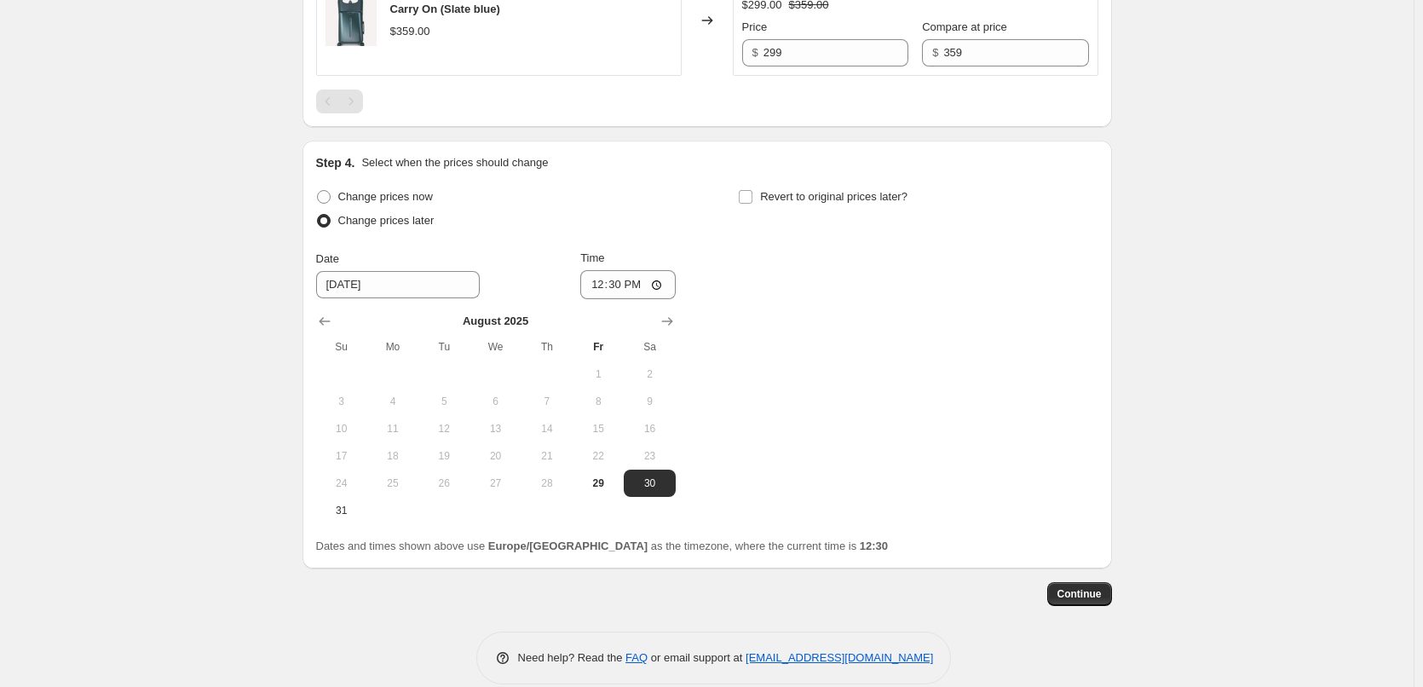
scroll to position [1783, 0]
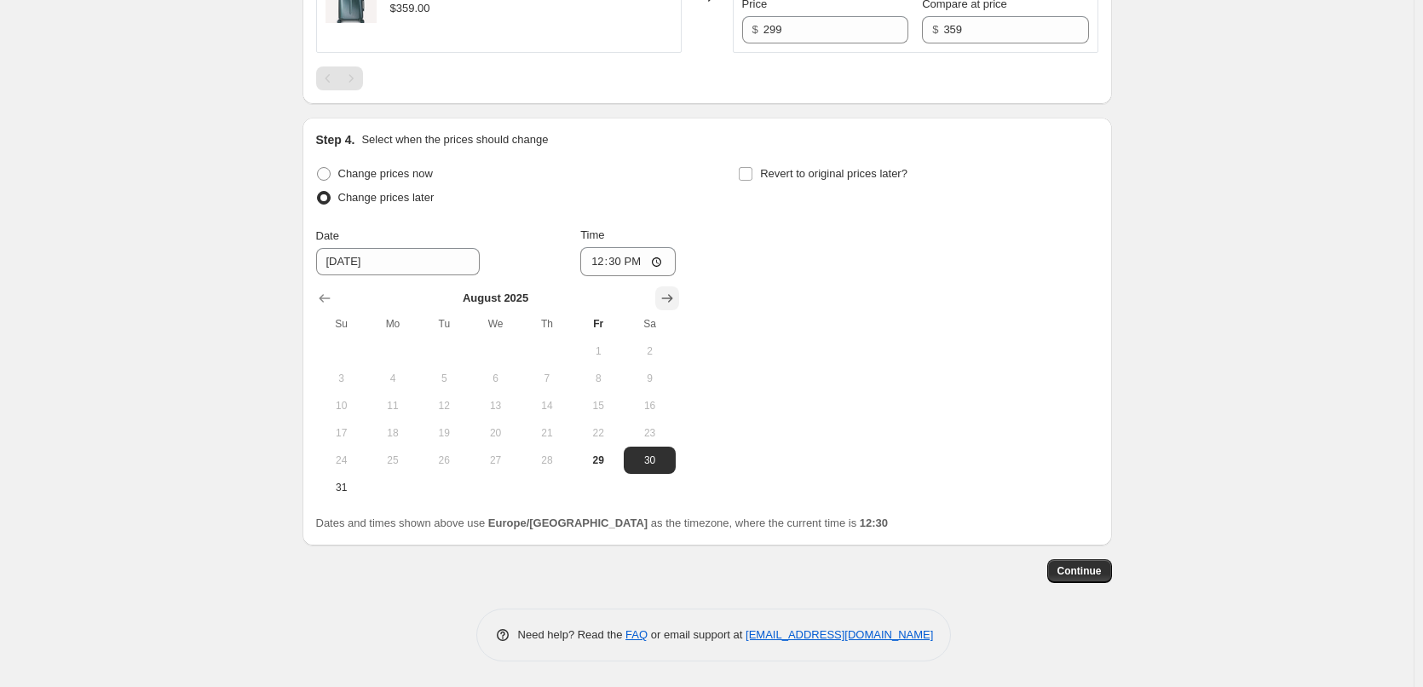
click at [669, 298] on icon "Show next month, September 2025" at bounding box center [666, 299] width 11 height 9
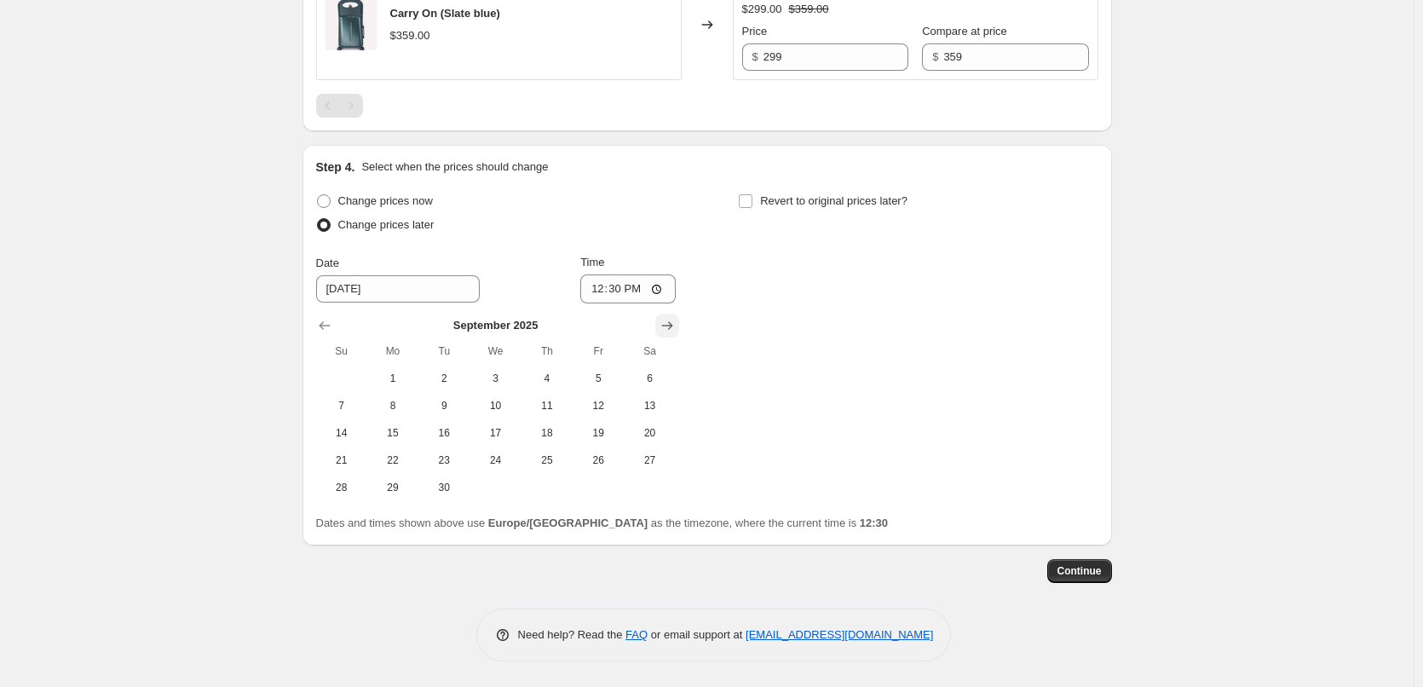
scroll to position [1756, 0]
click at [393, 377] on span "1" at bounding box center [392, 378] width 37 height 14
type input "[DATE]"
click at [631, 280] on input "12:30" at bounding box center [627, 288] width 95 height 29
type input "09:00"
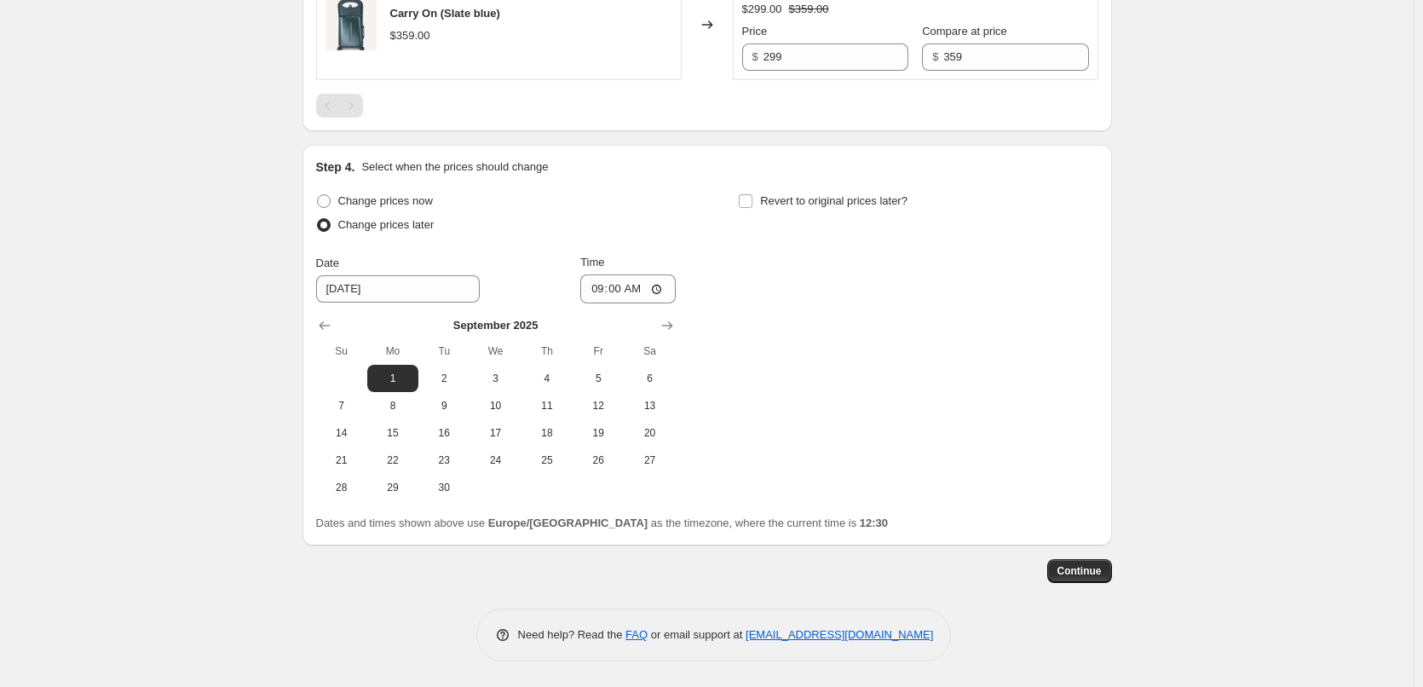
click at [791, 327] on div "Change prices now Change prices later Date [DATE] Time 09:00 [DATE] Su Mo Tu We…" at bounding box center [707, 345] width 782 height 312
click at [751, 200] on input "Revert to original prices later?" at bounding box center [746, 201] width 14 height 14
checkbox input "true"
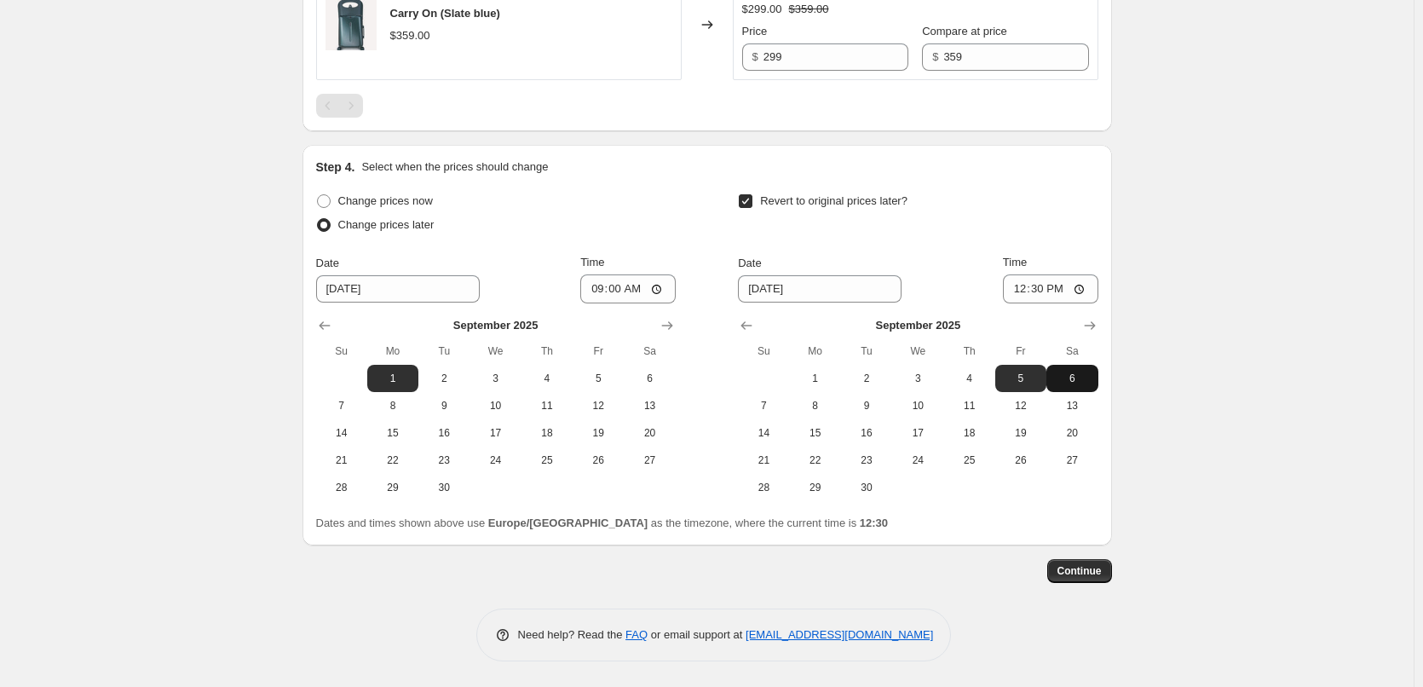
click at [1066, 375] on span "6" at bounding box center [1071, 378] width 37 height 14
type input "[DATE]"
click at [1051, 278] on input "12:30" at bounding box center [1050, 288] width 95 height 29
click at [1058, 288] on input "00:30" at bounding box center [1050, 288] width 95 height 29
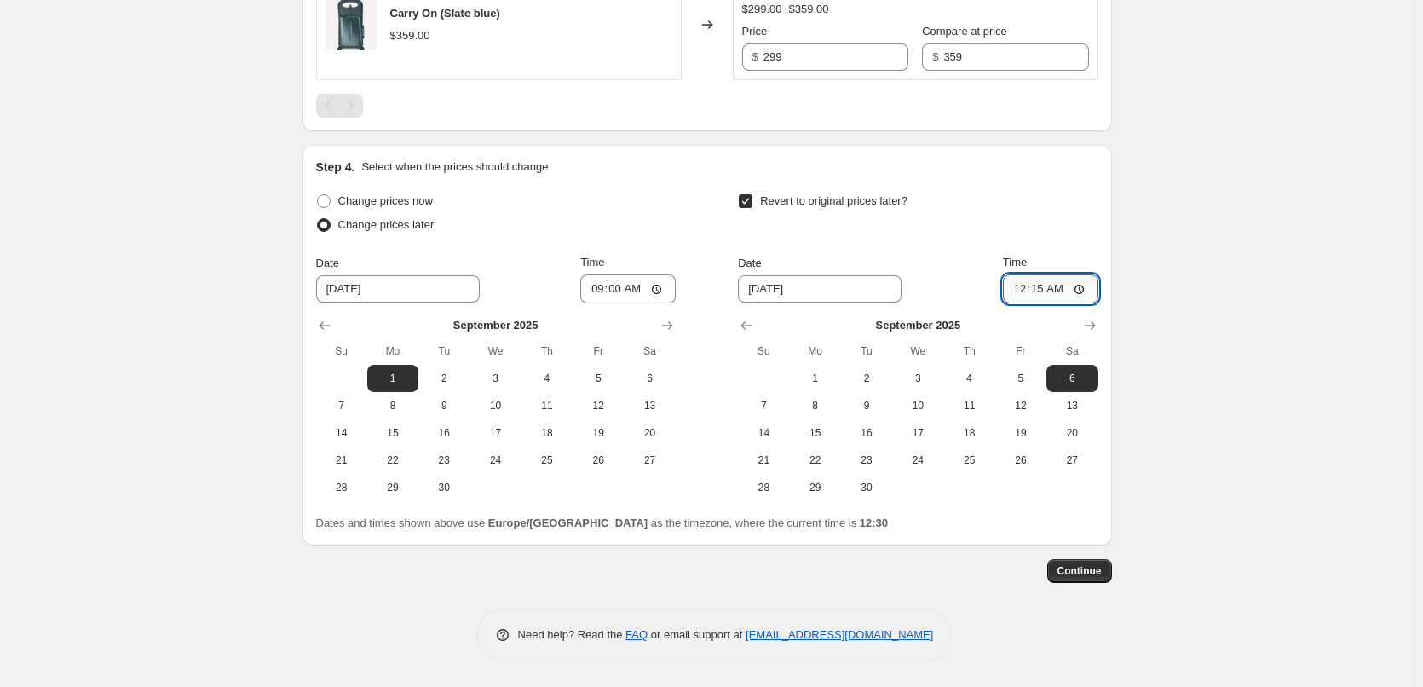
click at [1044, 286] on input "00:15" at bounding box center [1050, 288] width 95 height 29
type input "08:45"
click at [1091, 570] on span "Continue" at bounding box center [1079, 571] width 44 height 14
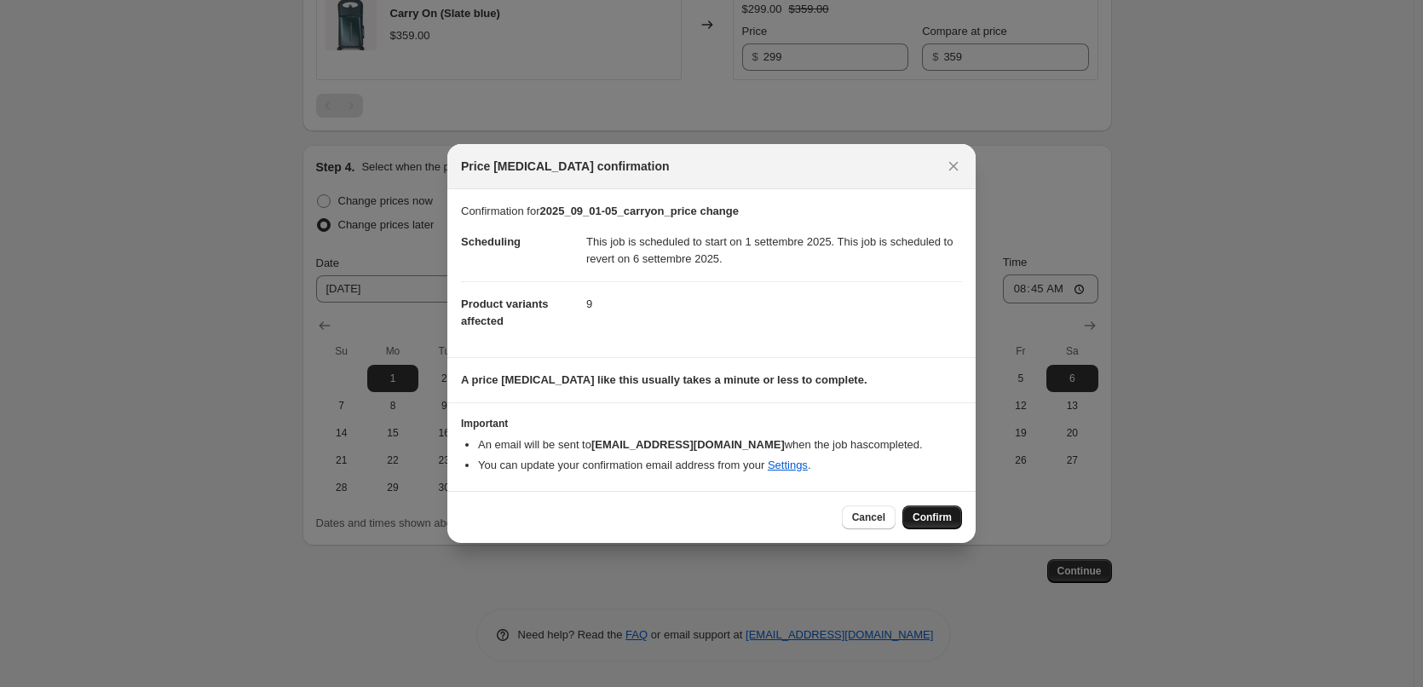
click at [932, 515] on span "Confirm" at bounding box center [932, 517] width 39 height 14
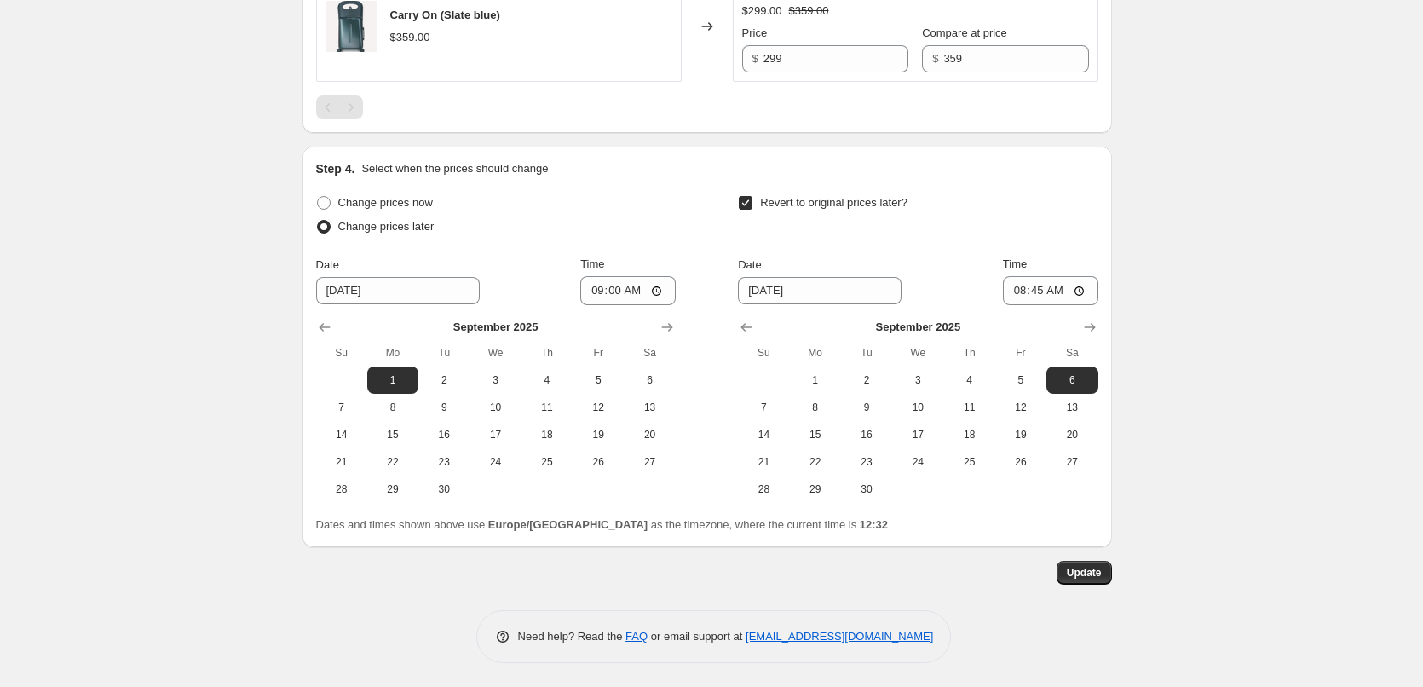
scroll to position [1860, 0]
click at [1085, 573] on span "Update" at bounding box center [1084, 571] width 35 height 14
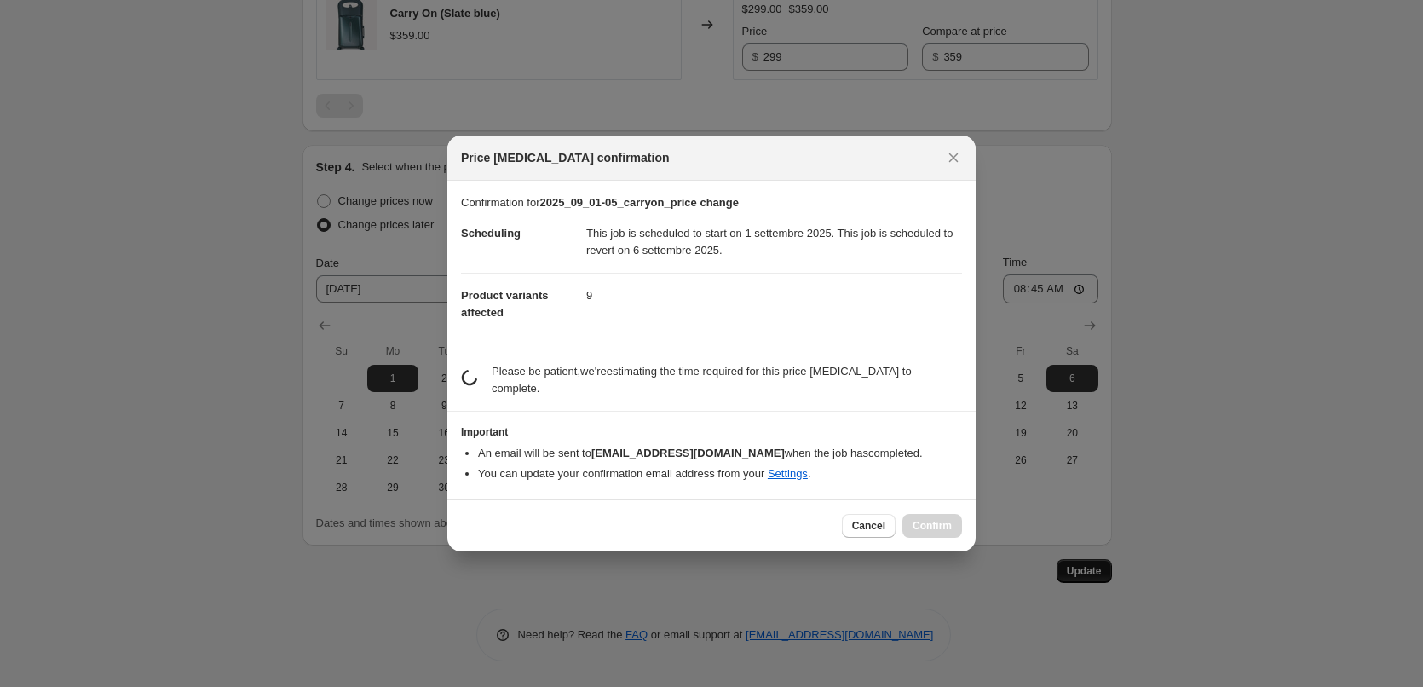
scroll to position [0, 0]
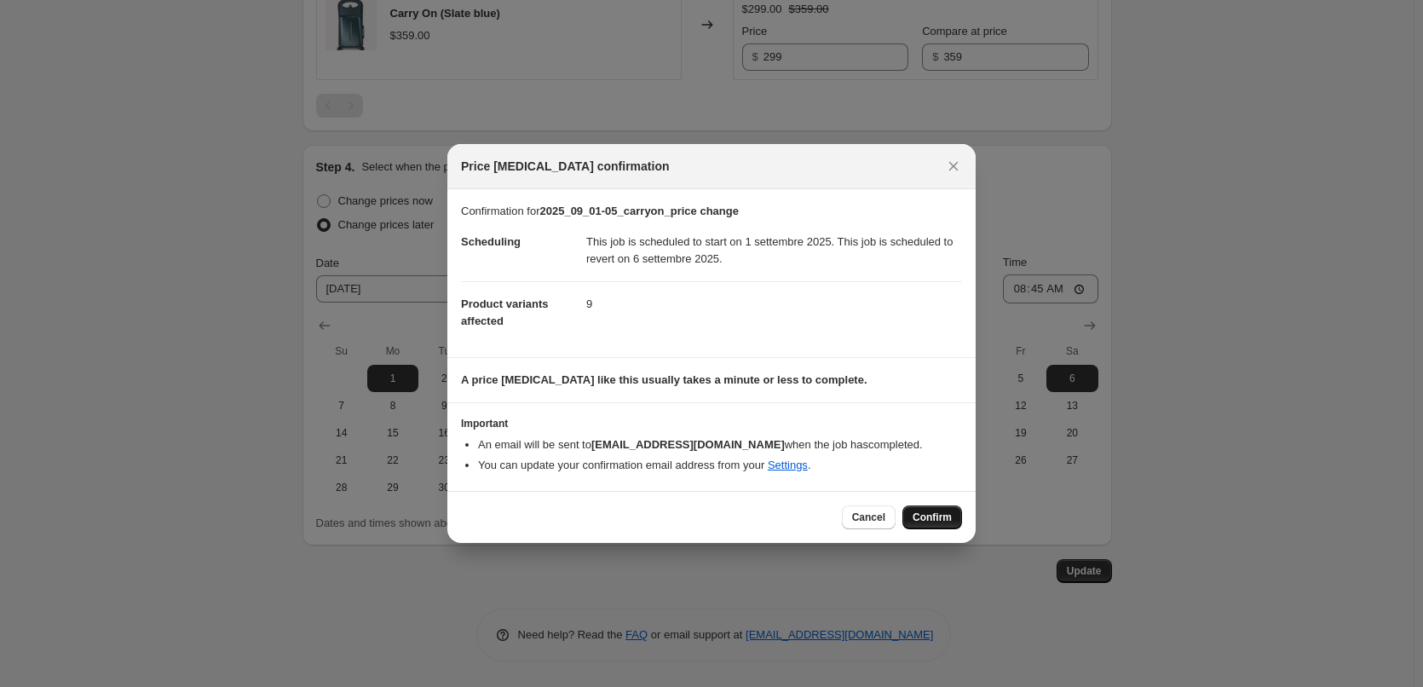
click at [949, 511] on span "Confirm" at bounding box center [932, 517] width 39 height 14
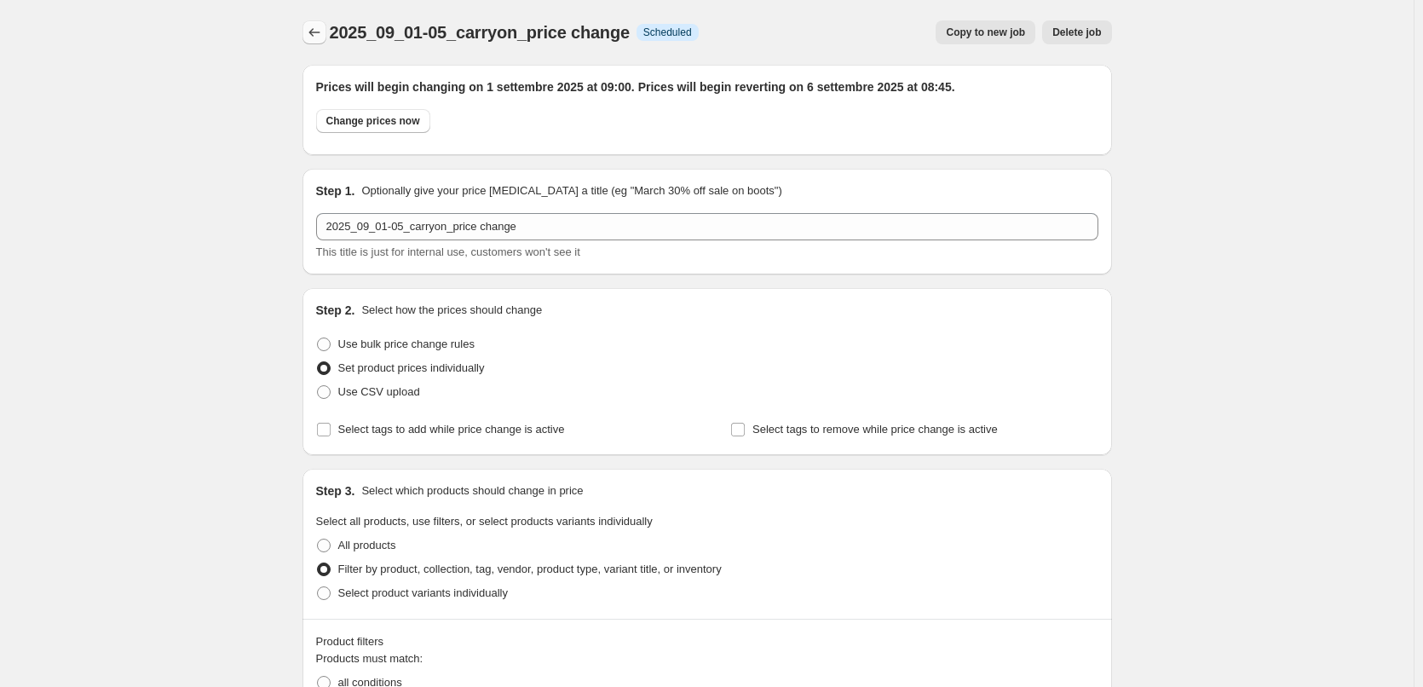
click at [310, 29] on icon "Price change jobs" at bounding box center [314, 32] width 17 height 17
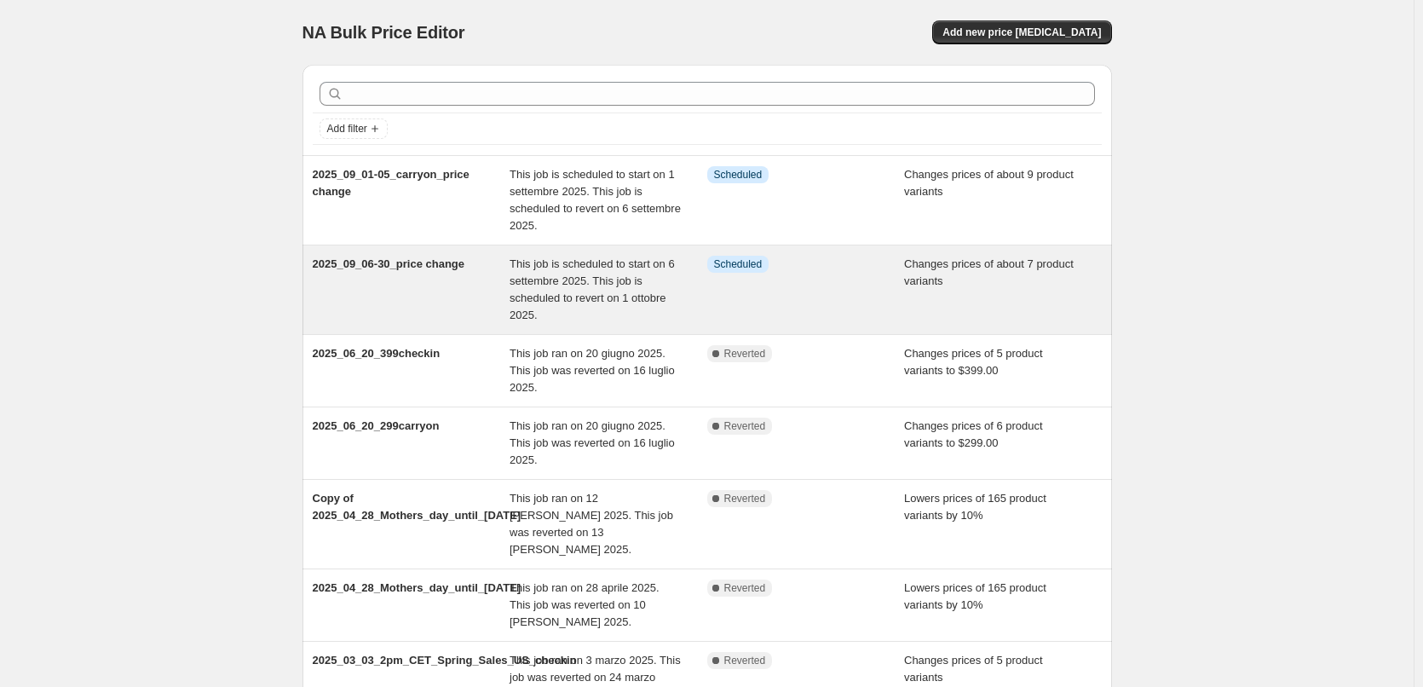
click at [691, 293] on div "This job is scheduled to start on 6 settembre 2025. This job is scheduled to re…" at bounding box center [609, 290] width 198 height 68
